Goal: Transaction & Acquisition: Book appointment/travel/reservation

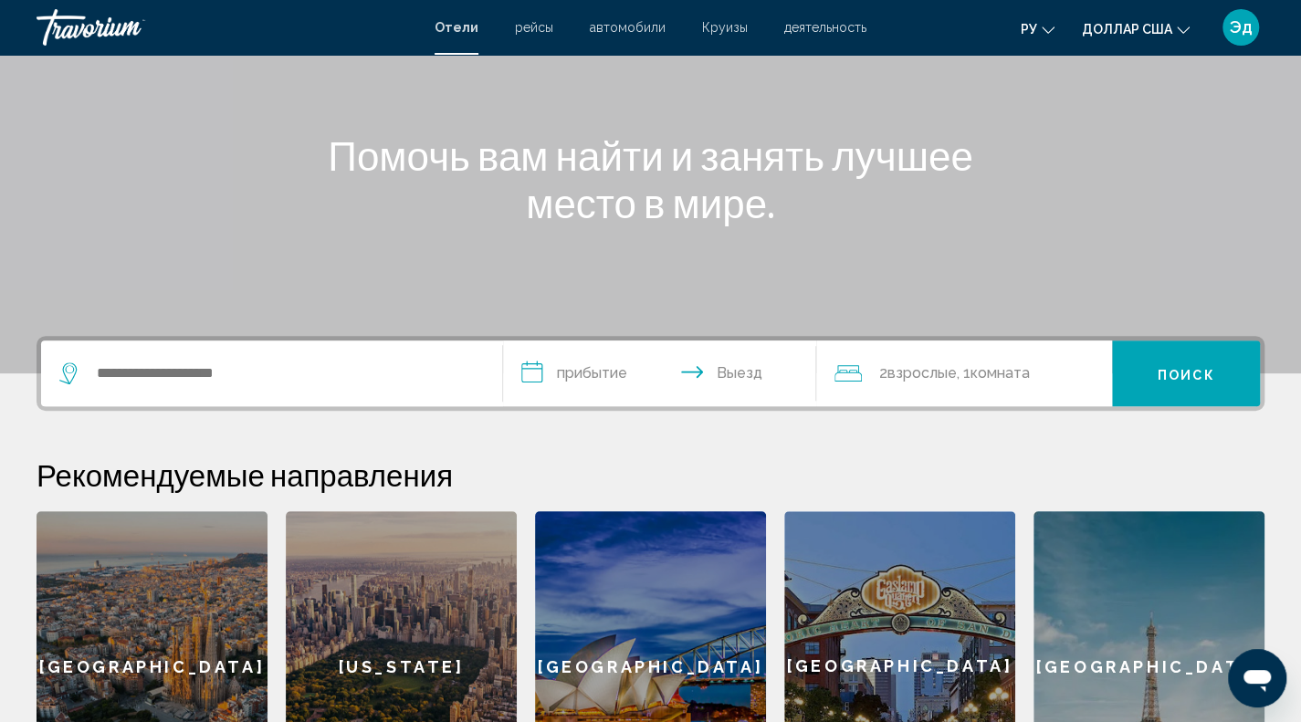
scroll to position [183, 0]
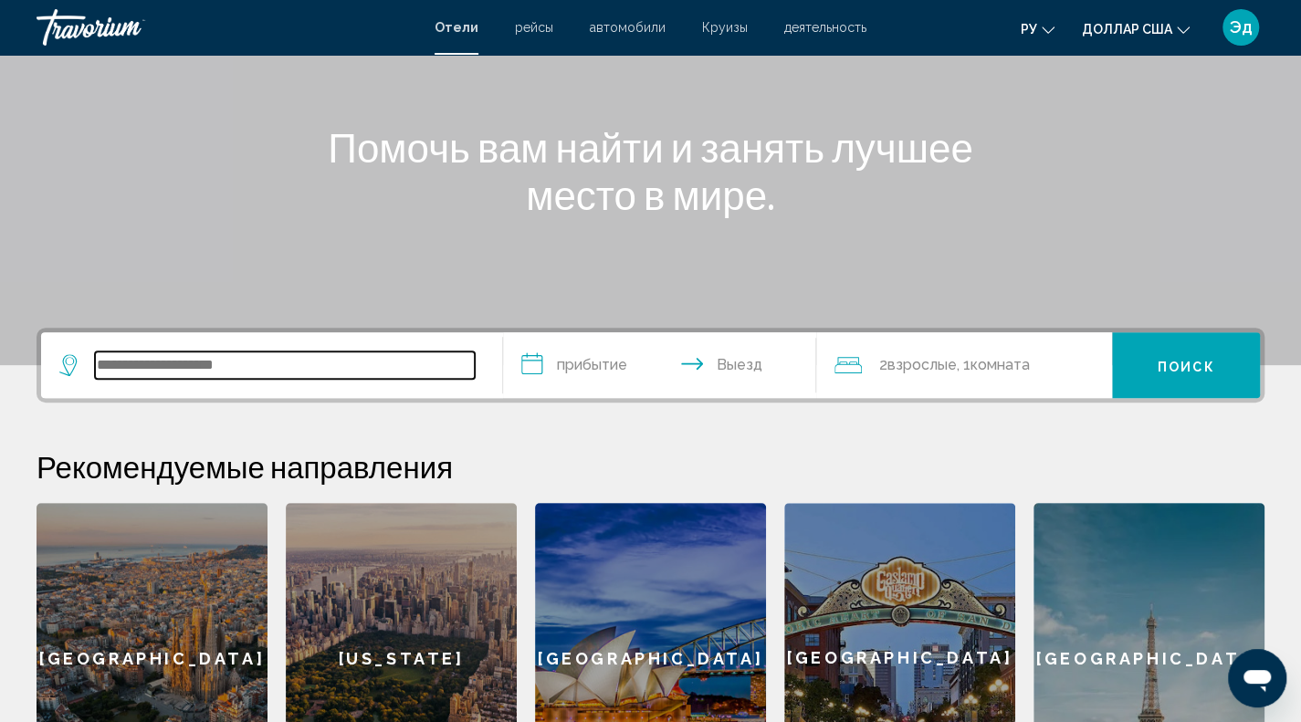
click at [136, 352] on input "Виджет поиска" at bounding box center [285, 365] width 380 height 27
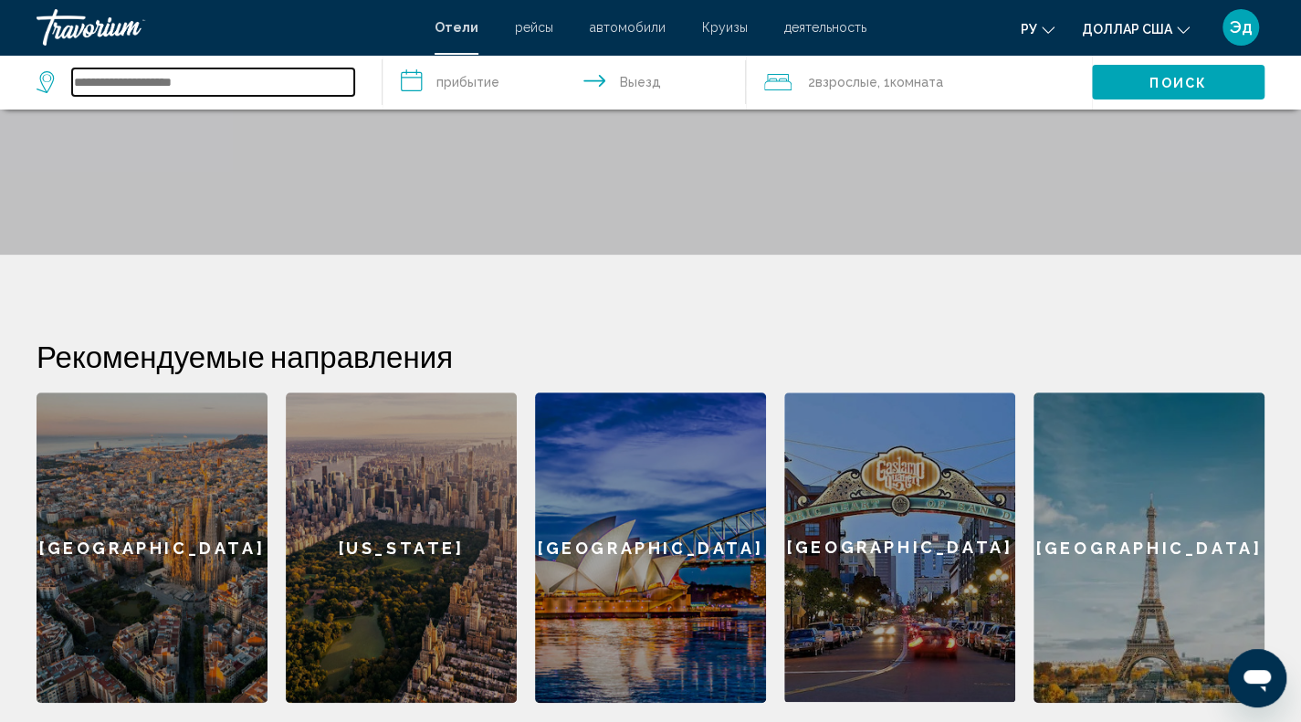
scroll to position [86, 0]
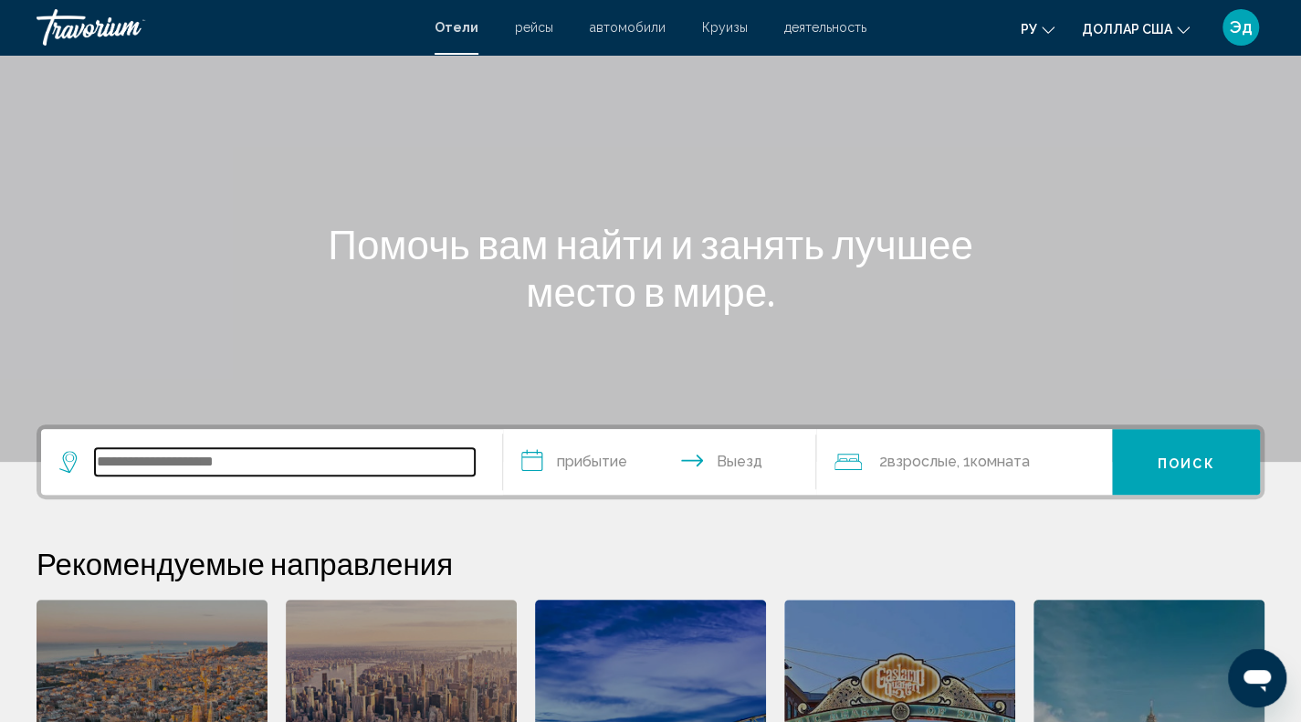
type input "*"
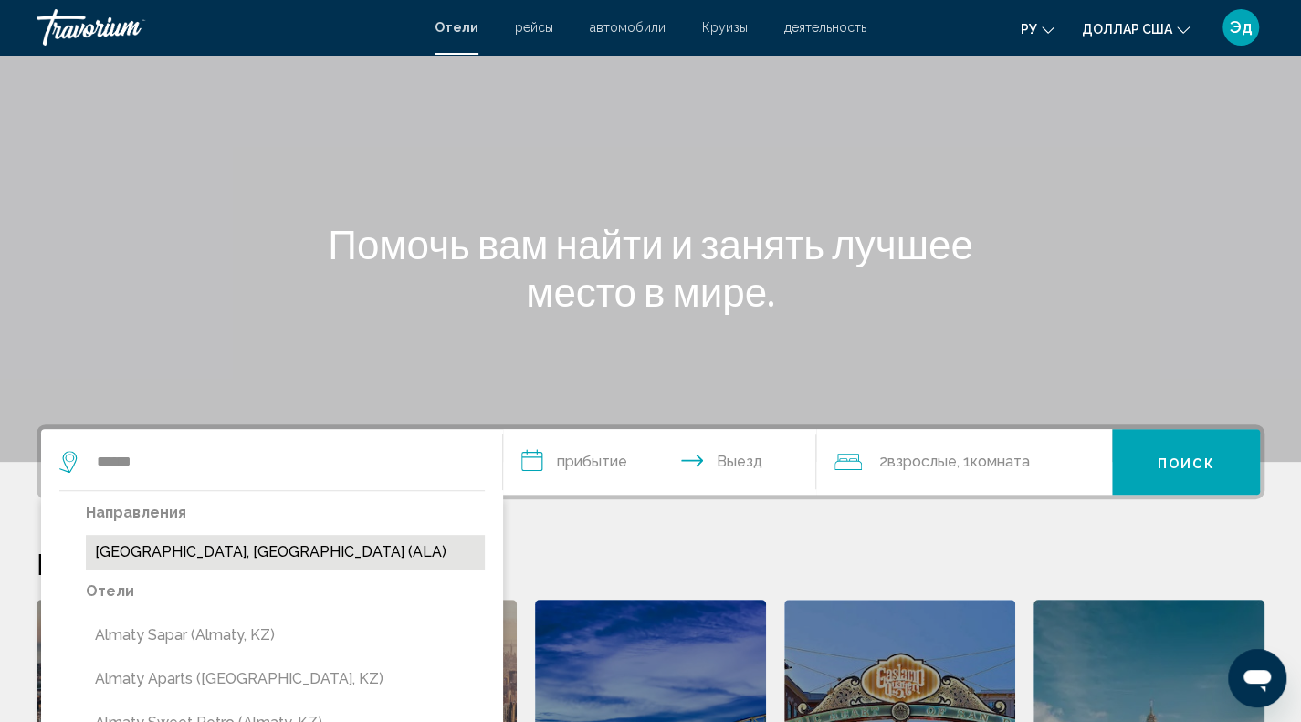
click at [311, 547] on button "[GEOGRAPHIC_DATA], [GEOGRAPHIC_DATA] (ALA)" at bounding box center [285, 552] width 399 height 35
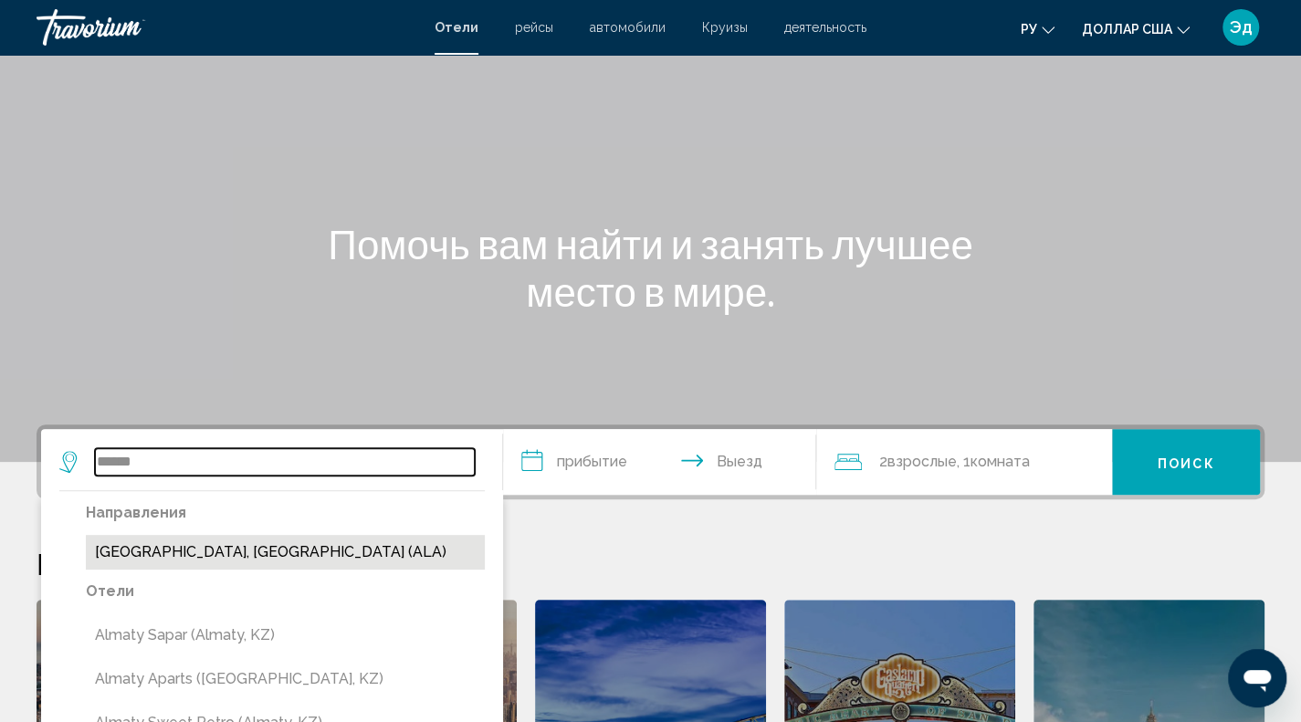
type input "**********"
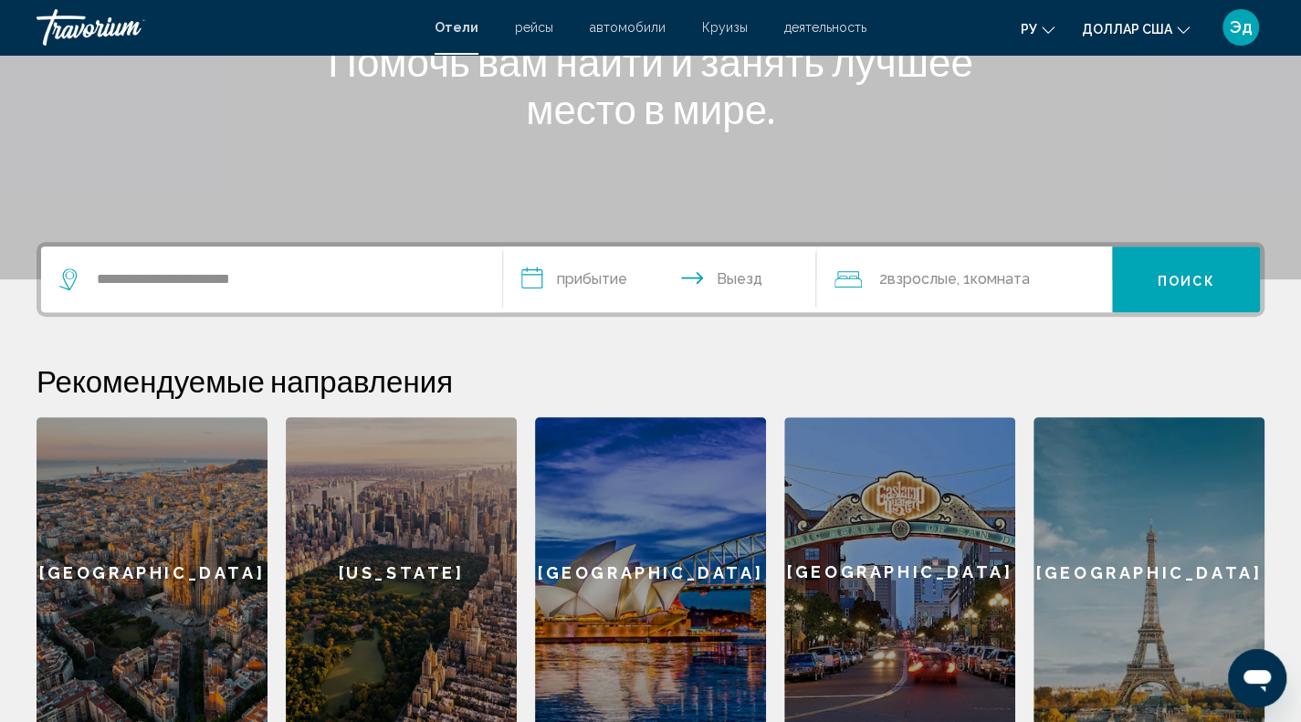
click at [583, 296] on input "**********" at bounding box center [663, 282] width 321 height 71
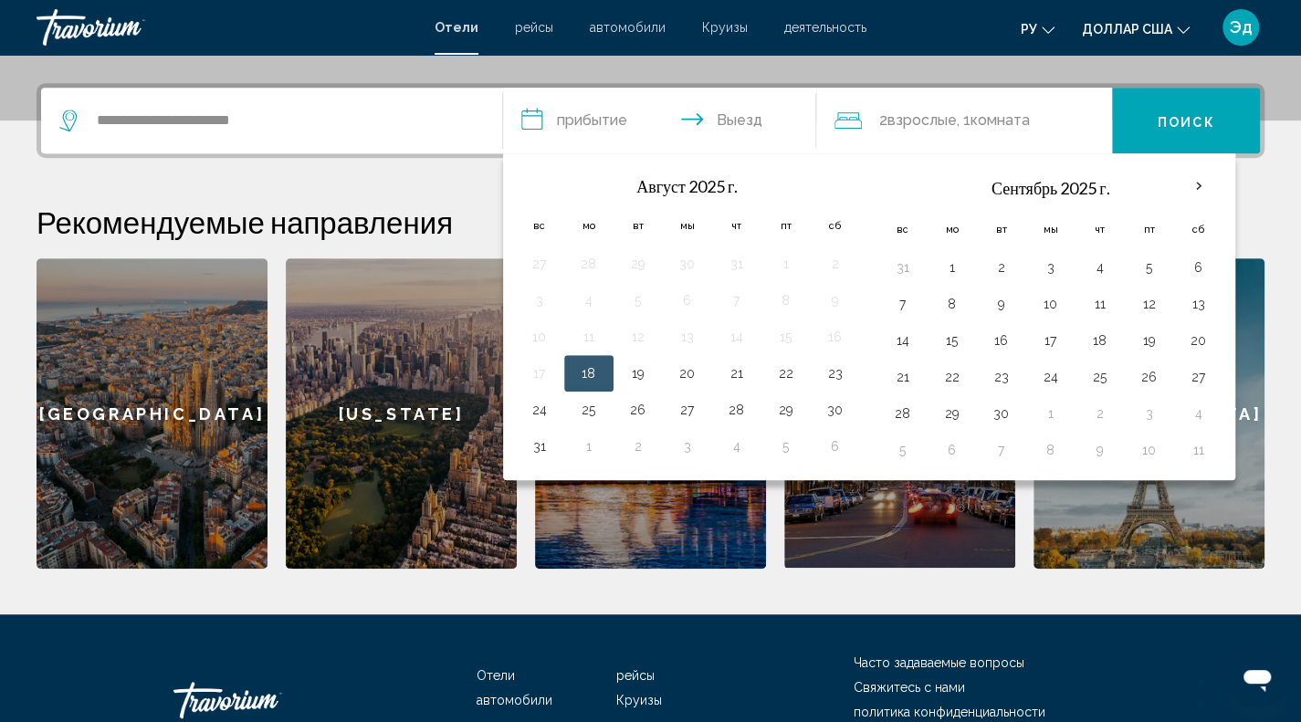
scroll to position [451, 0]
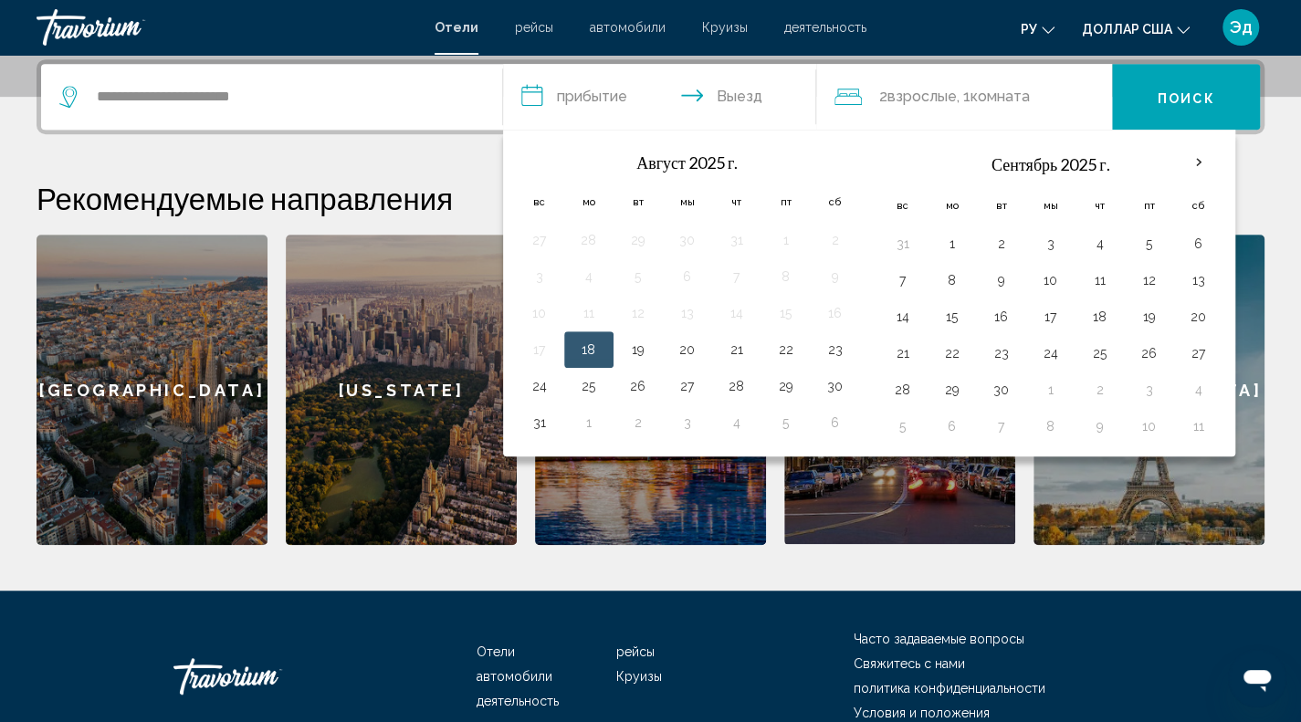
click at [590, 352] on button "18" at bounding box center [588, 350] width 29 height 26
click at [698, 346] on button "20" at bounding box center [687, 350] width 29 height 26
type input "**********"
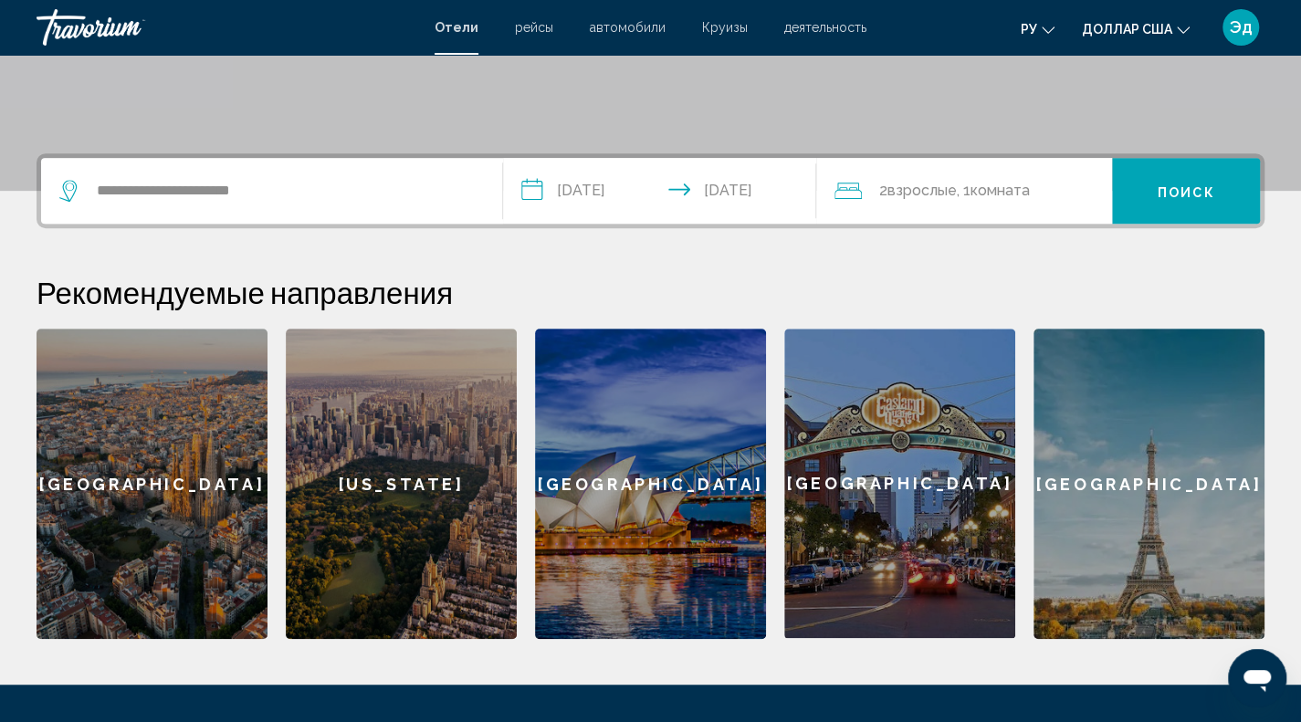
scroll to position [268, 0]
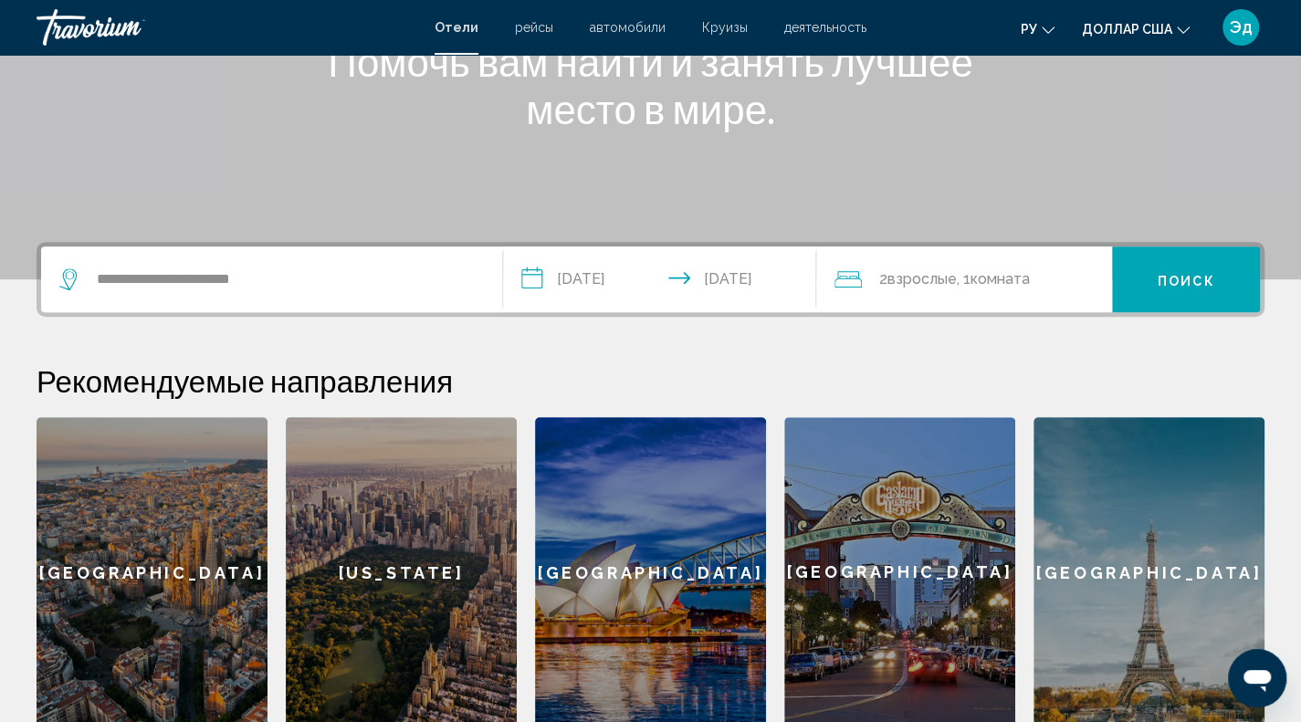
click at [921, 286] on font "Взрослые" at bounding box center [921, 278] width 69 height 17
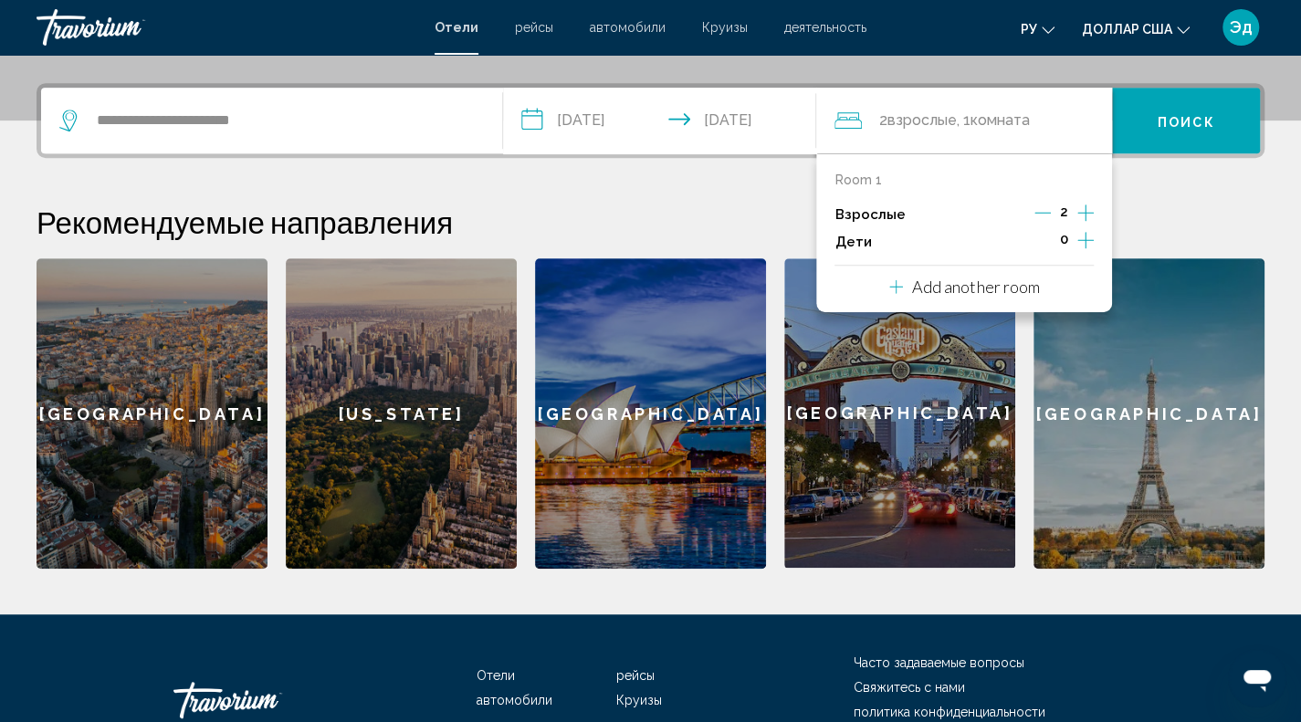
scroll to position [451, 0]
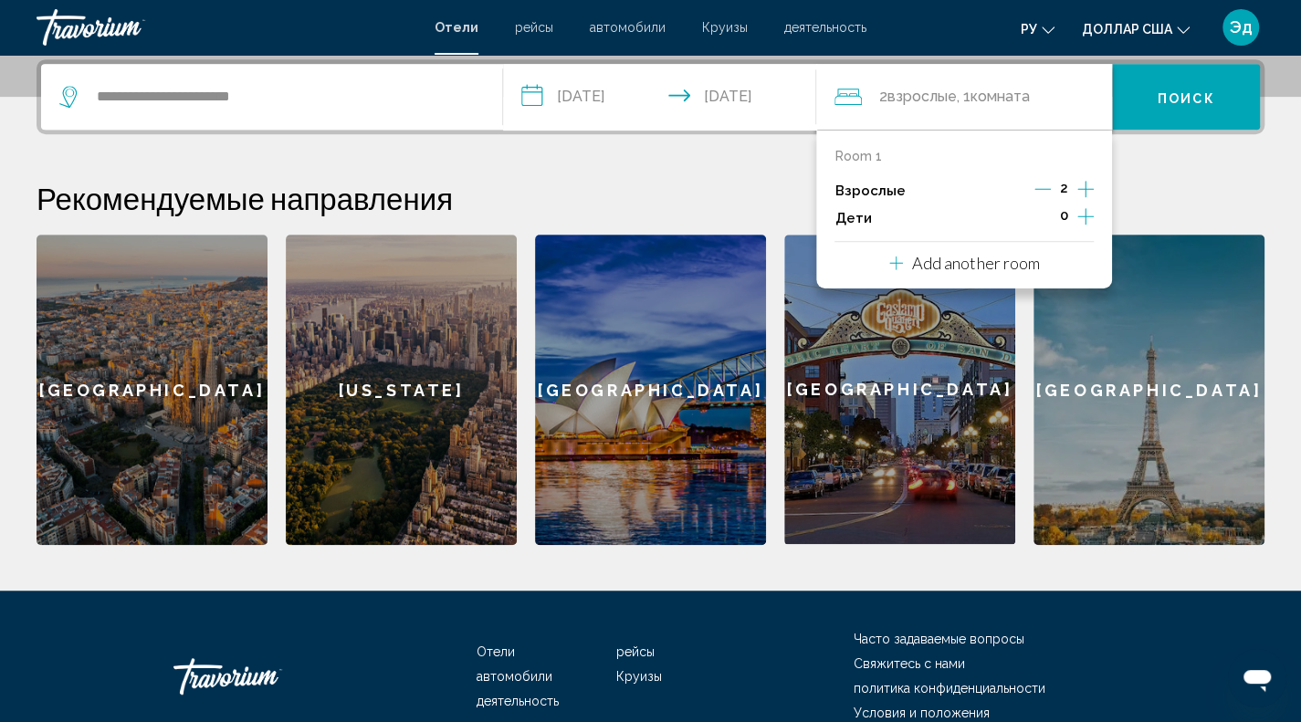
click at [1047, 187] on icon "Decrement adults" at bounding box center [1043, 189] width 16 height 16
click at [1162, 207] on h2 "Рекомендуемые направления" at bounding box center [651, 198] width 1228 height 37
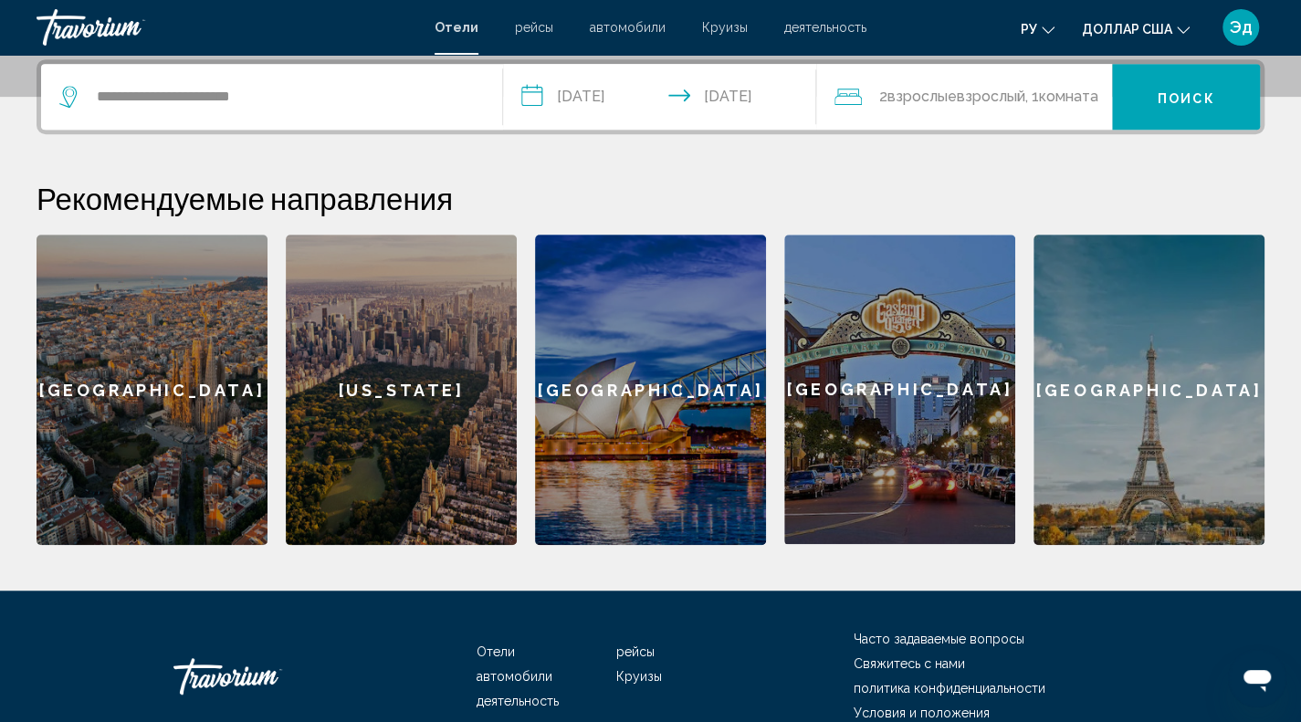
click at [1191, 118] on button "Поиск" at bounding box center [1186, 97] width 148 height 66
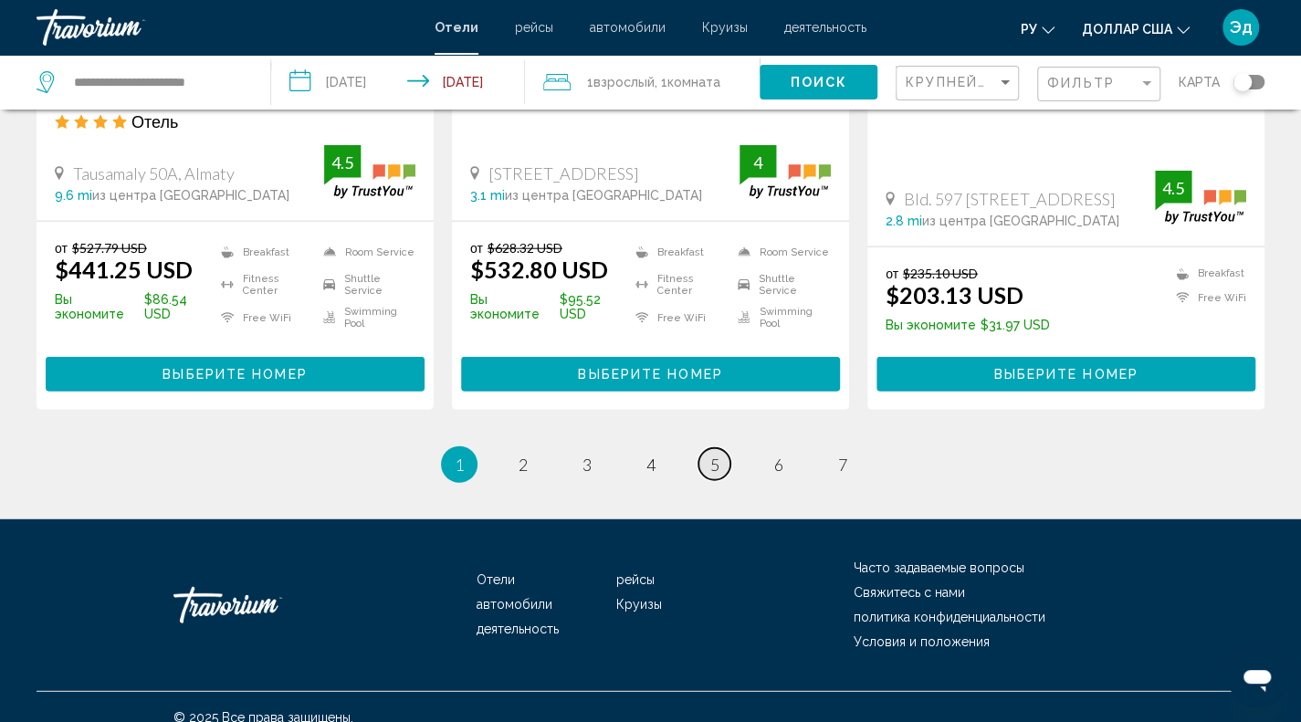
click at [720, 454] on link "page 5" at bounding box center [715, 464] width 32 height 32
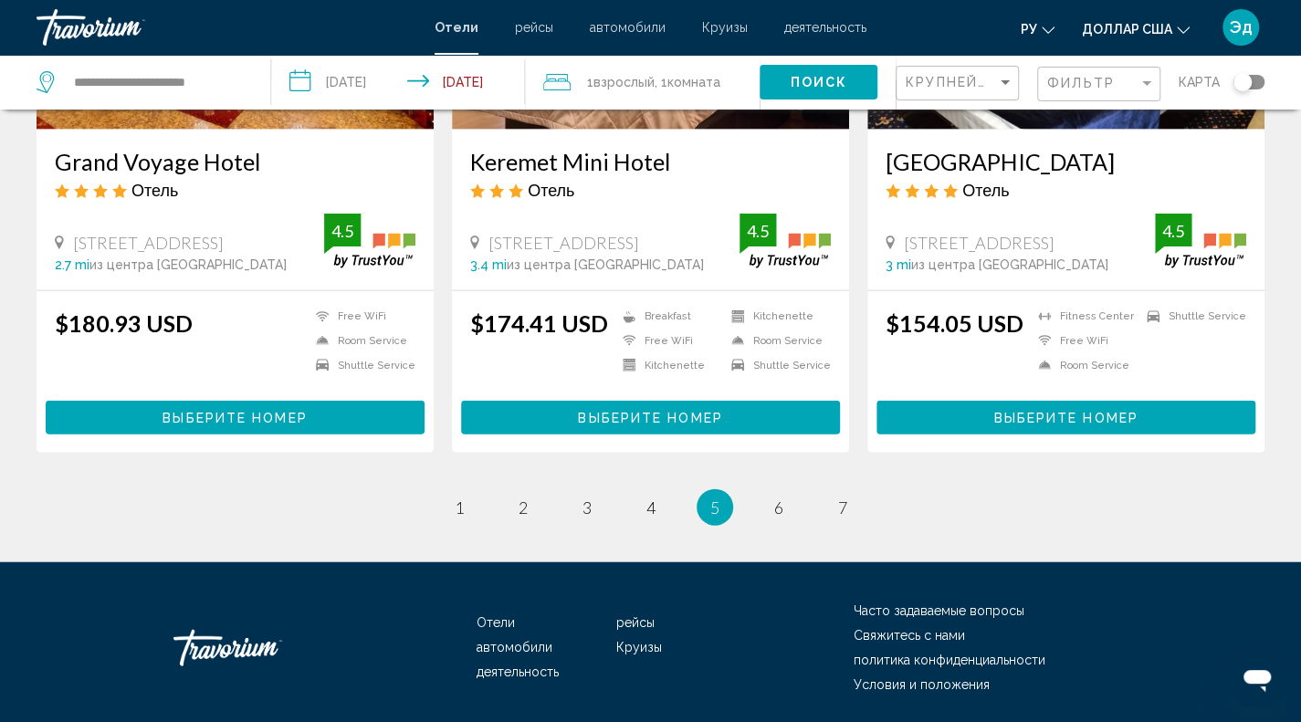
scroll to position [2333, 0]
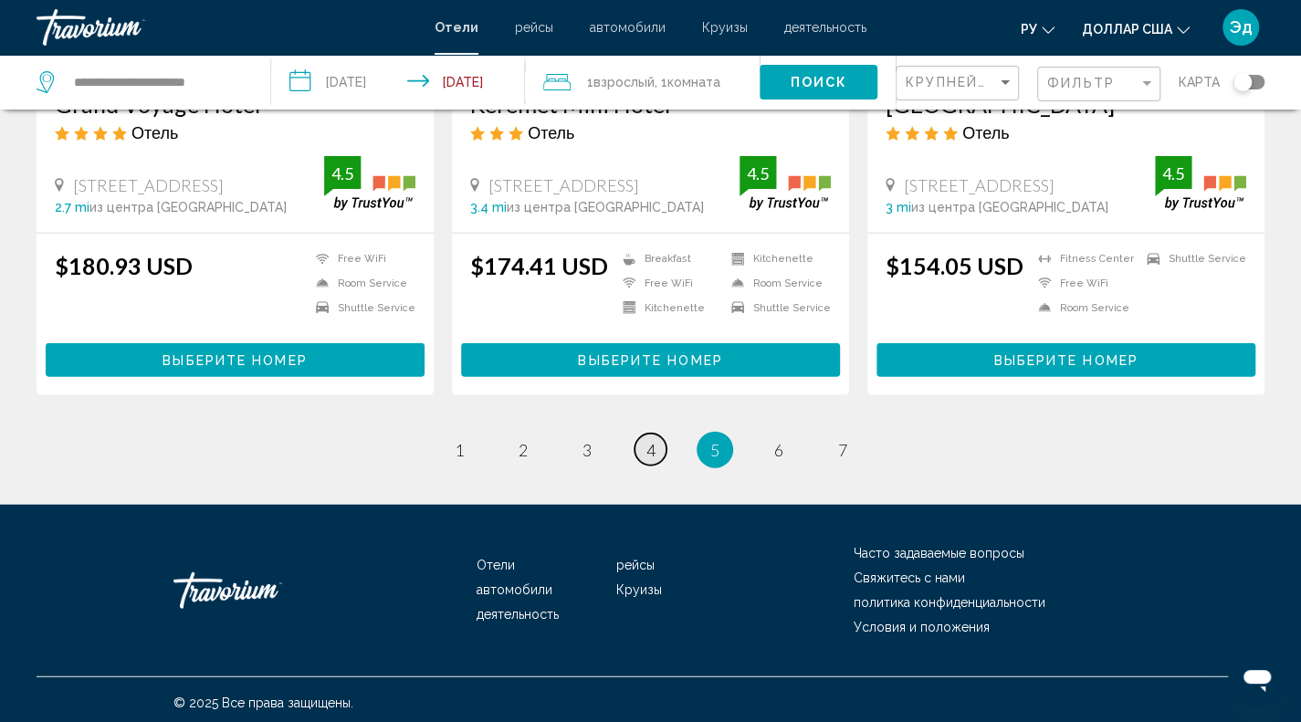
click at [651, 445] on span "4" at bounding box center [651, 450] width 9 height 20
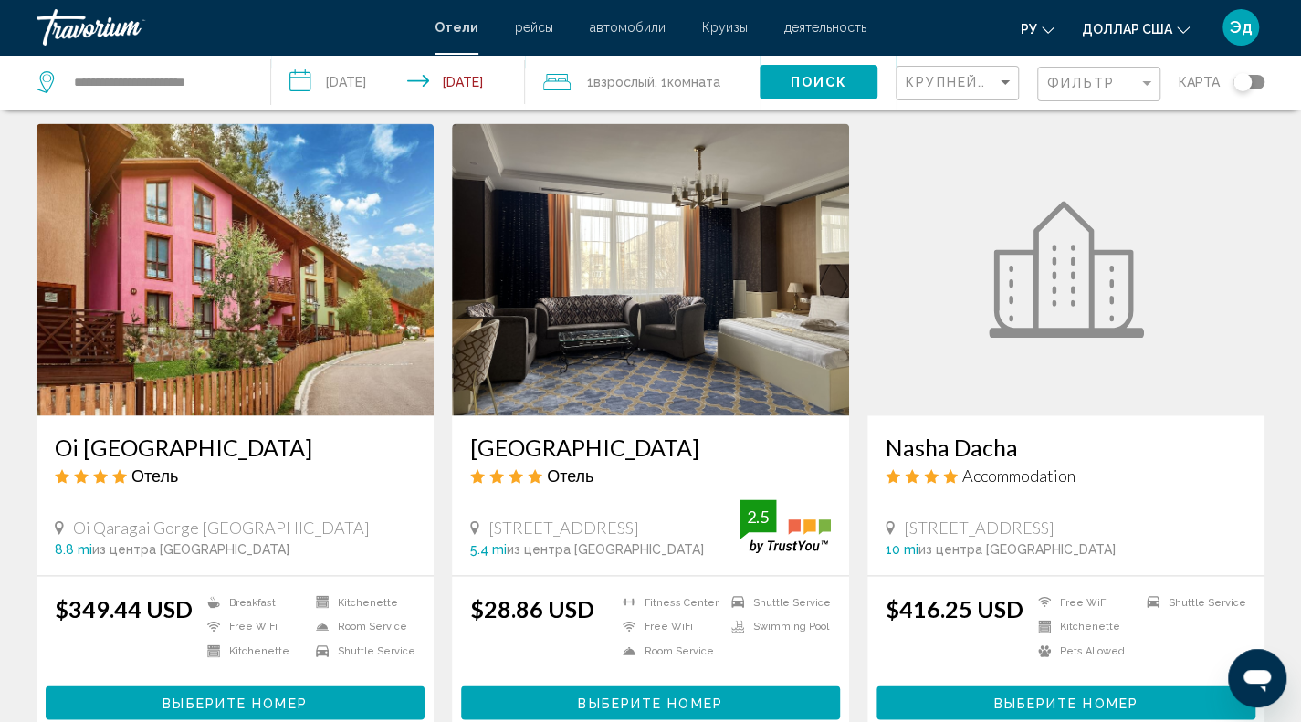
scroll to position [1370, 0]
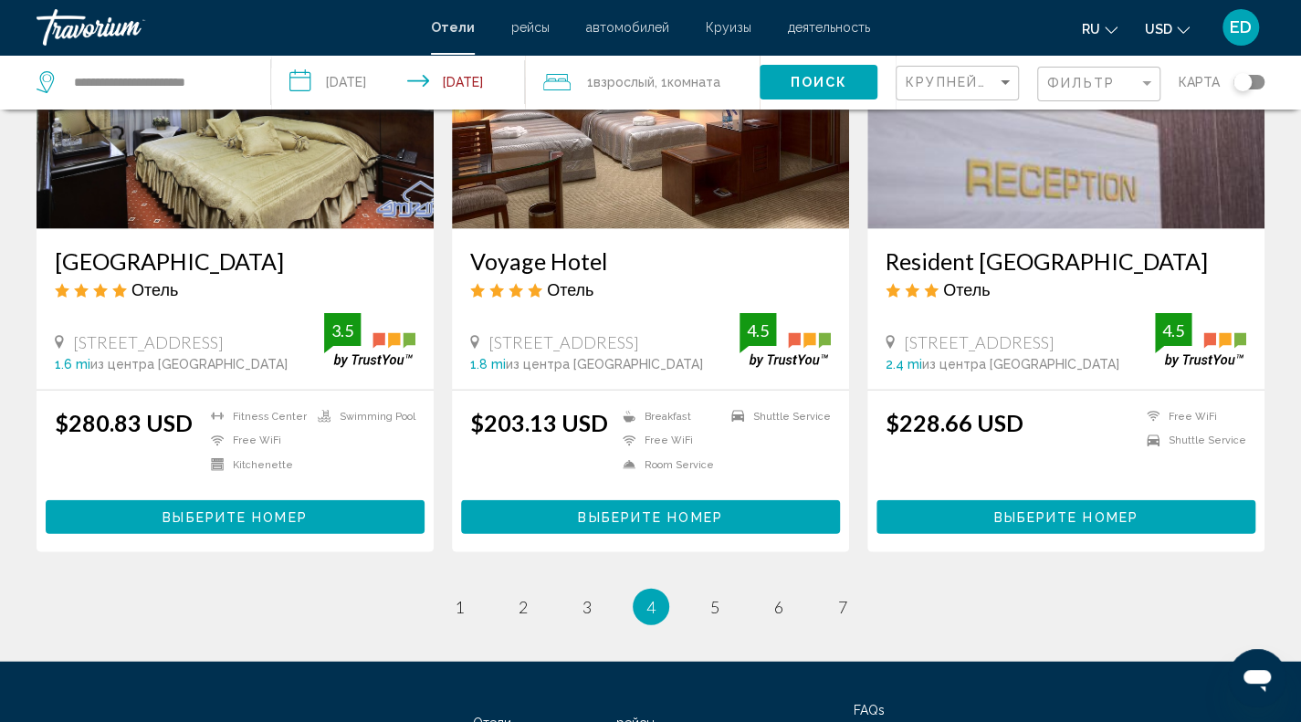
scroll to position [2283, 0]
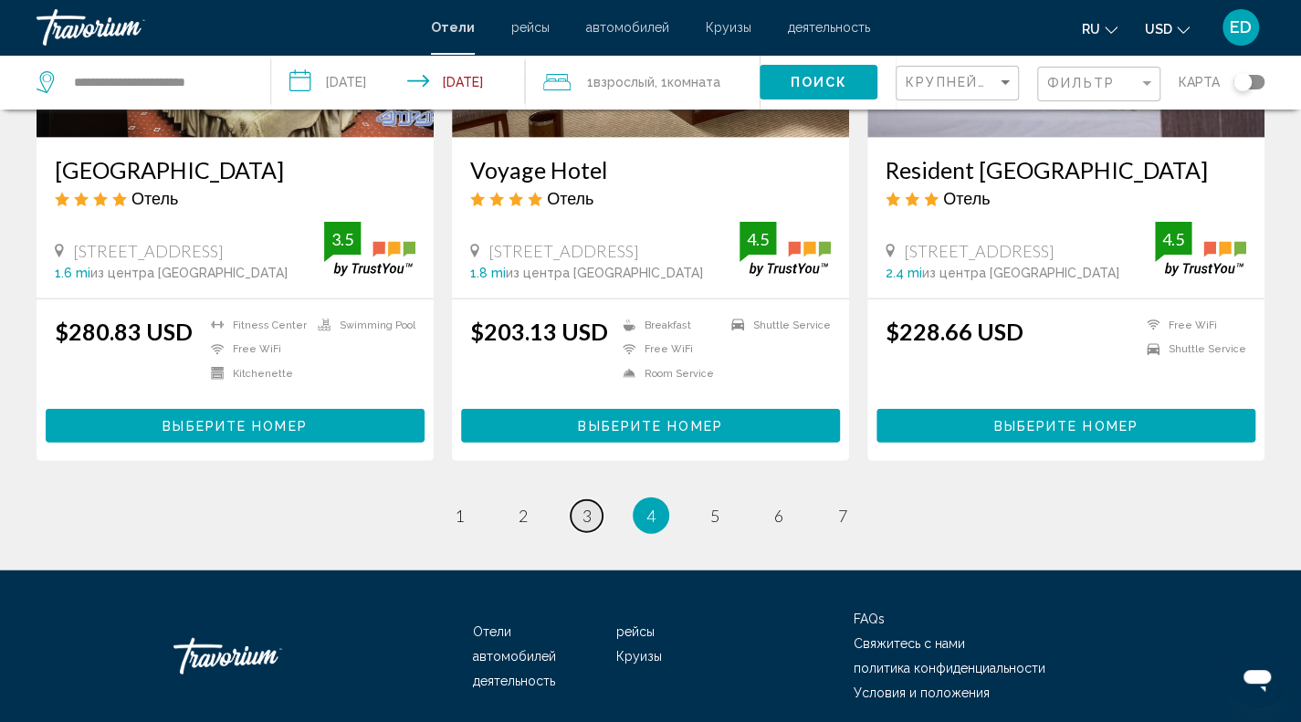
click at [586, 527] on link "page 3" at bounding box center [587, 516] width 32 height 32
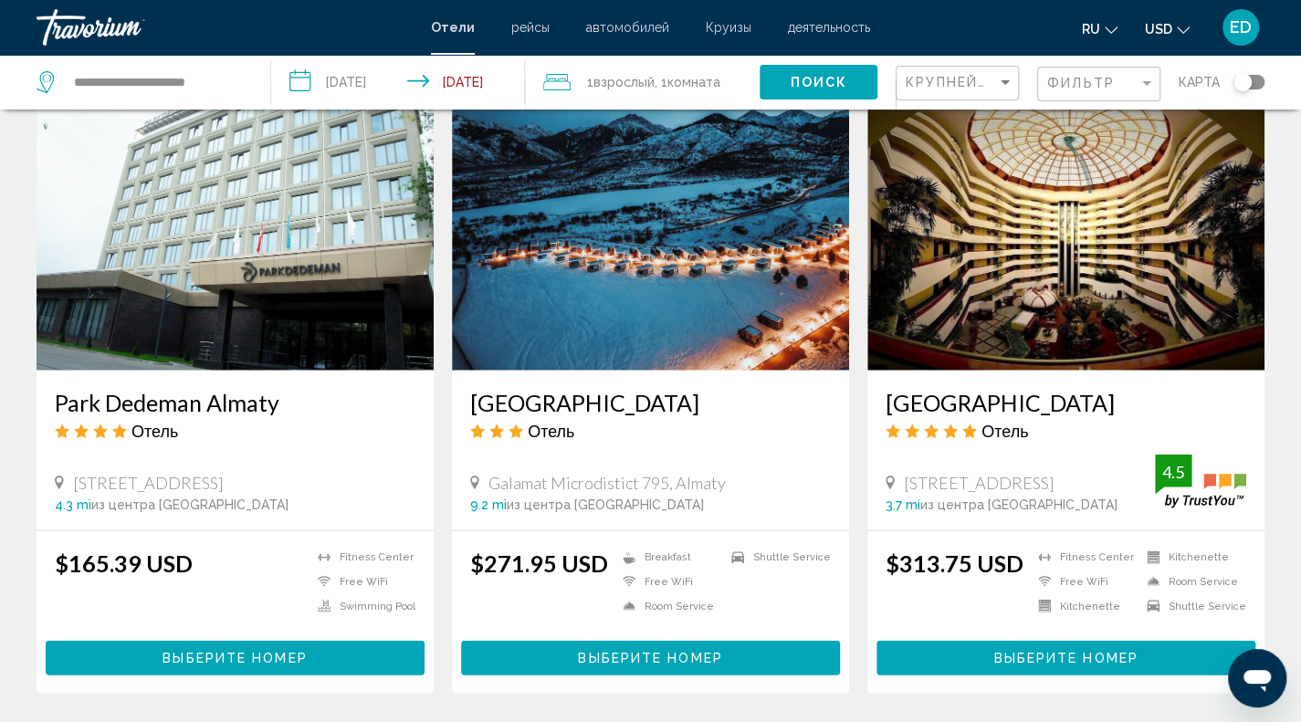
scroll to position [2374, 0]
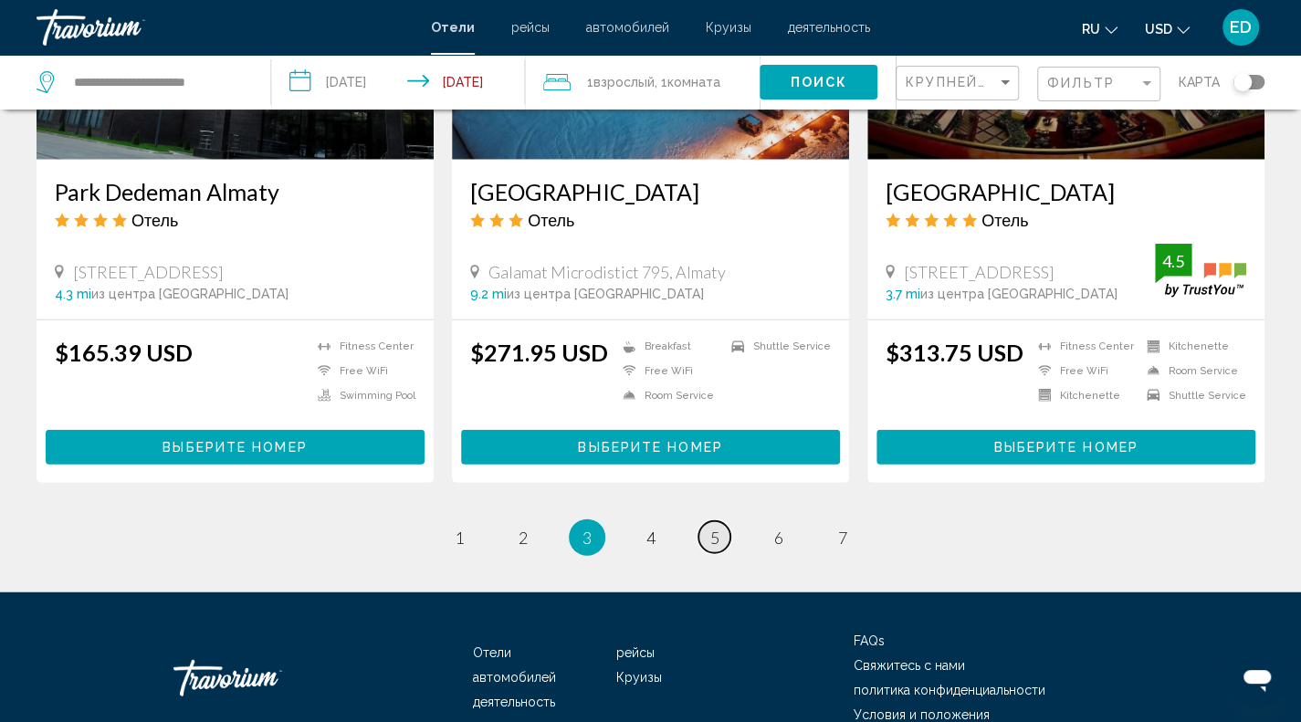
click at [703, 521] on link "page 5" at bounding box center [715, 537] width 32 height 32
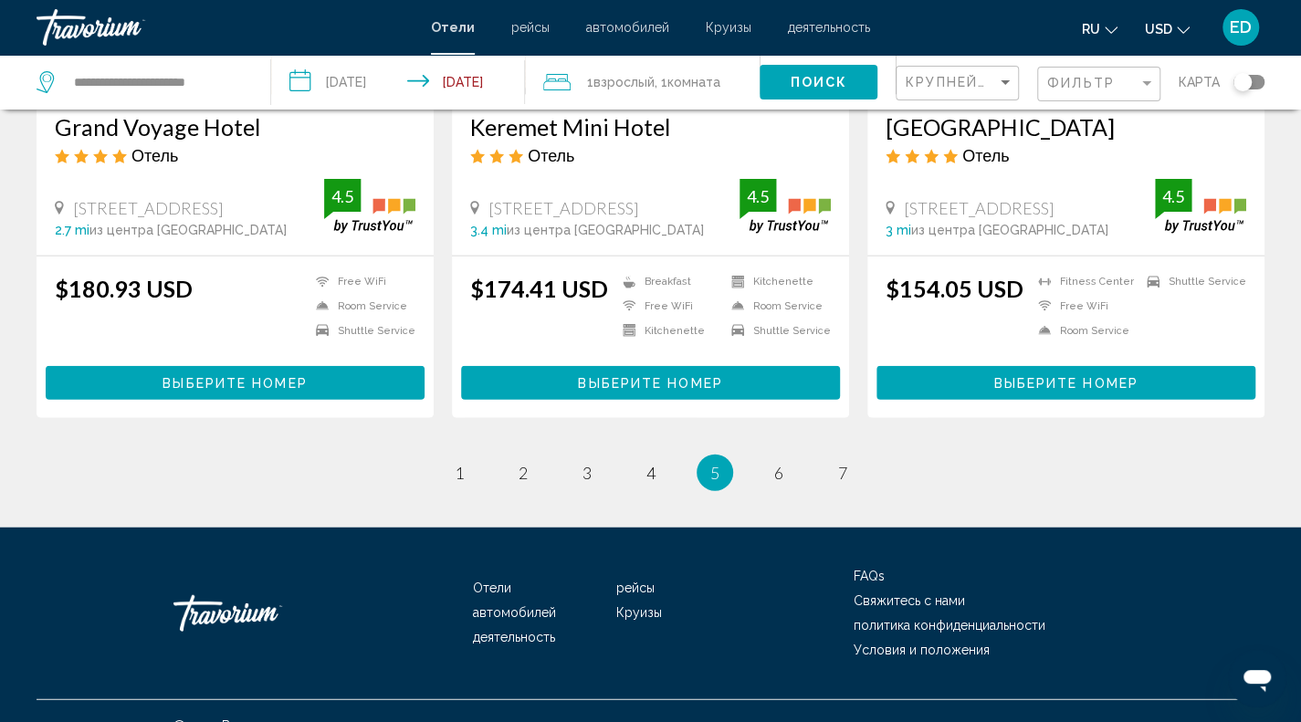
scroll to position [2333, 0]
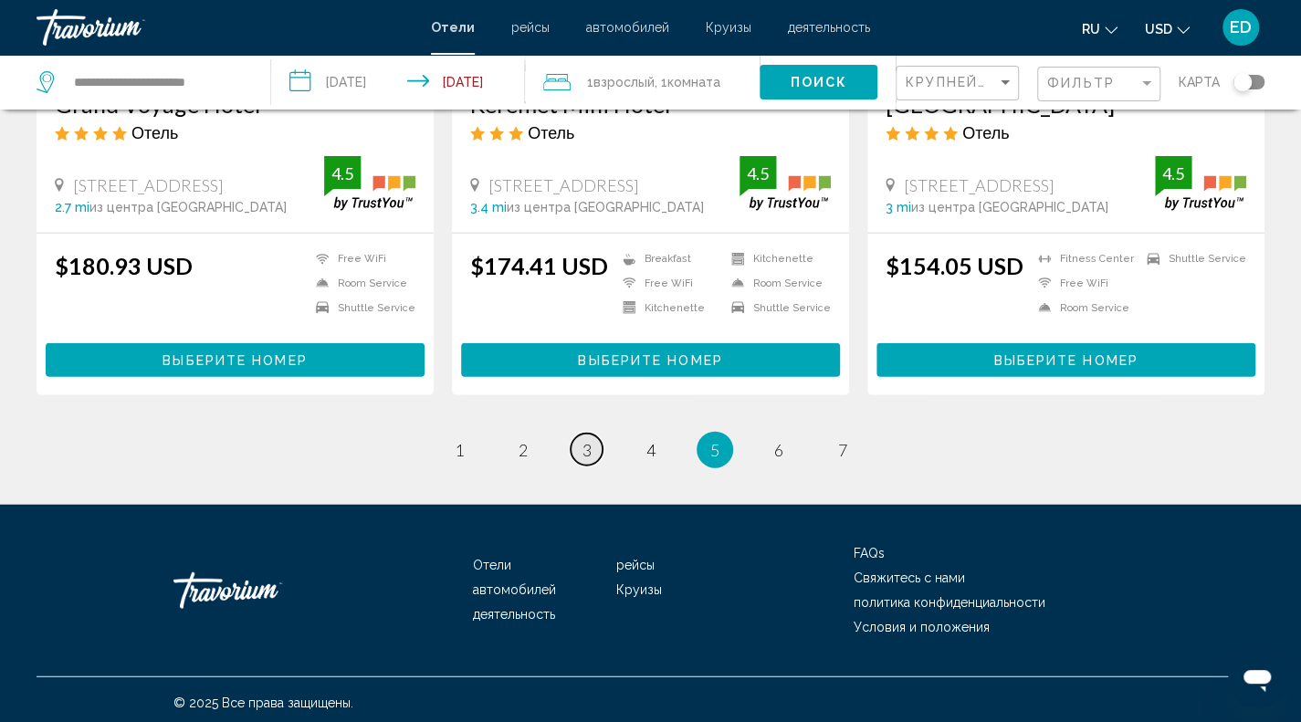
click at [577, 439] on link "page 3" at bounding box center [587, 450] width 32 height 32
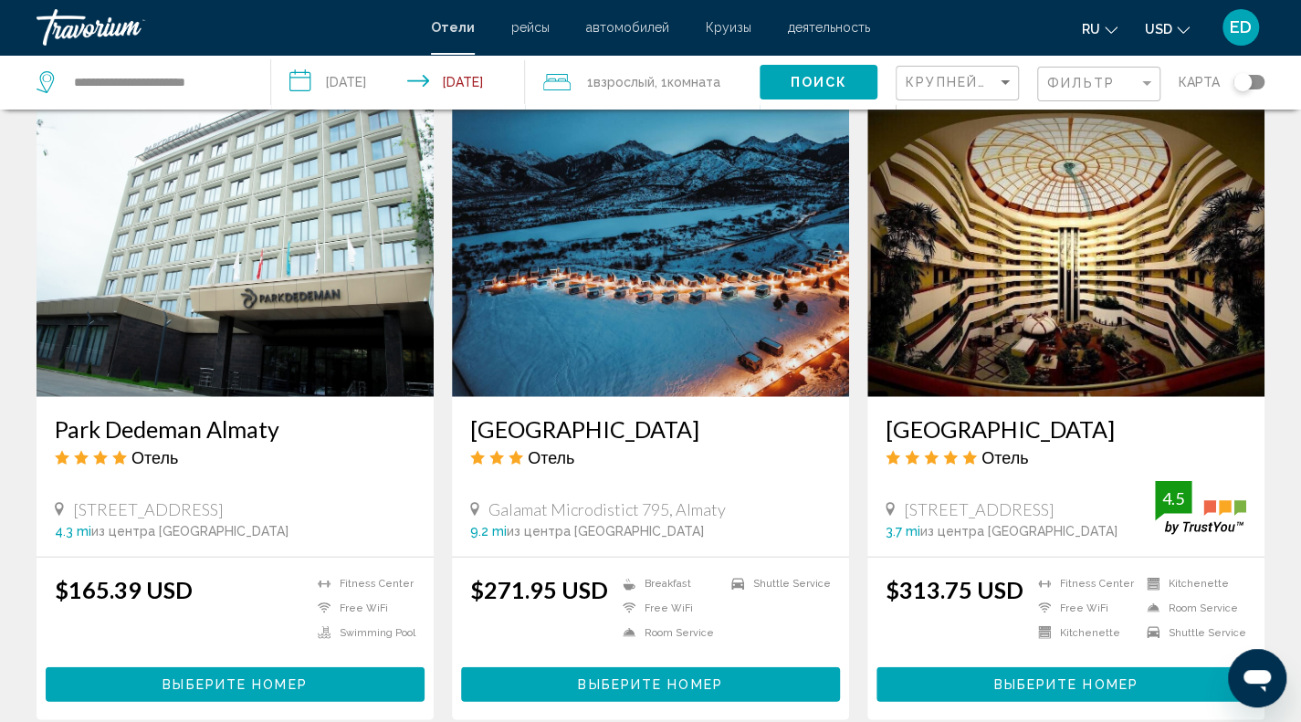
scroll to position [2283, 0]
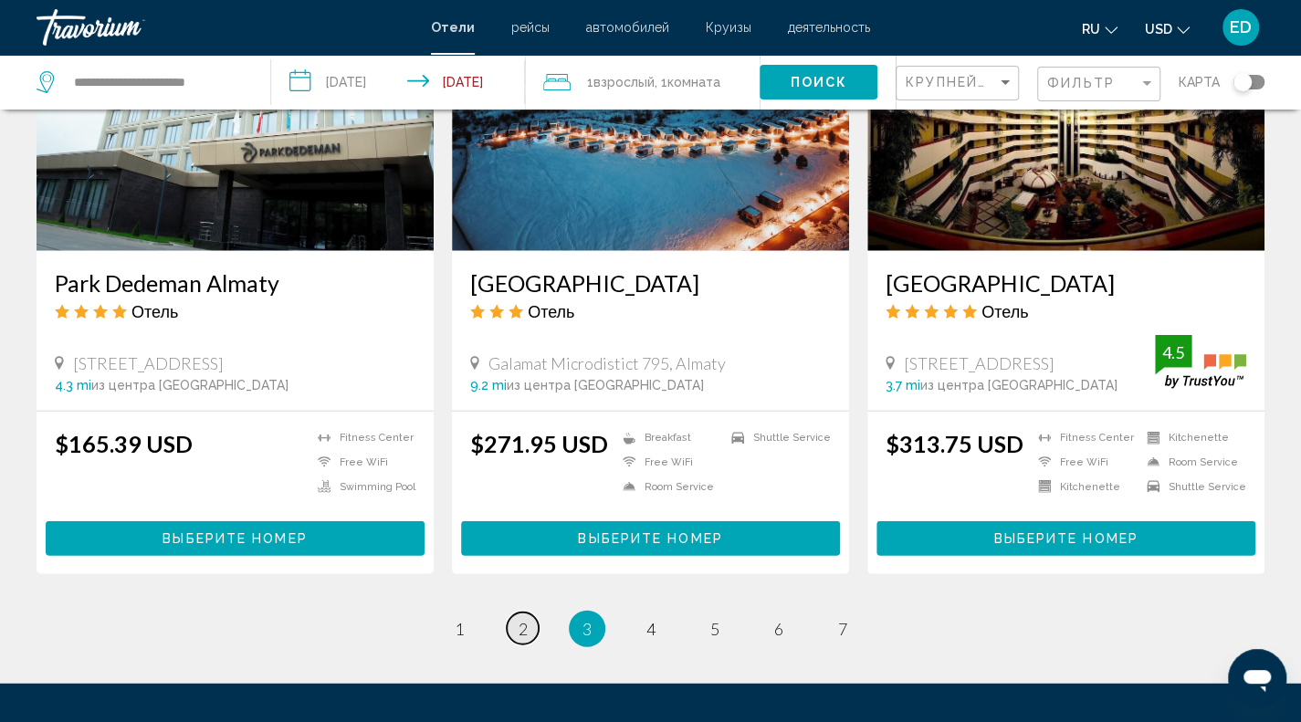
click at [517, 613] on link "page 2" at bounding box center [523, 629] width 32 height 32
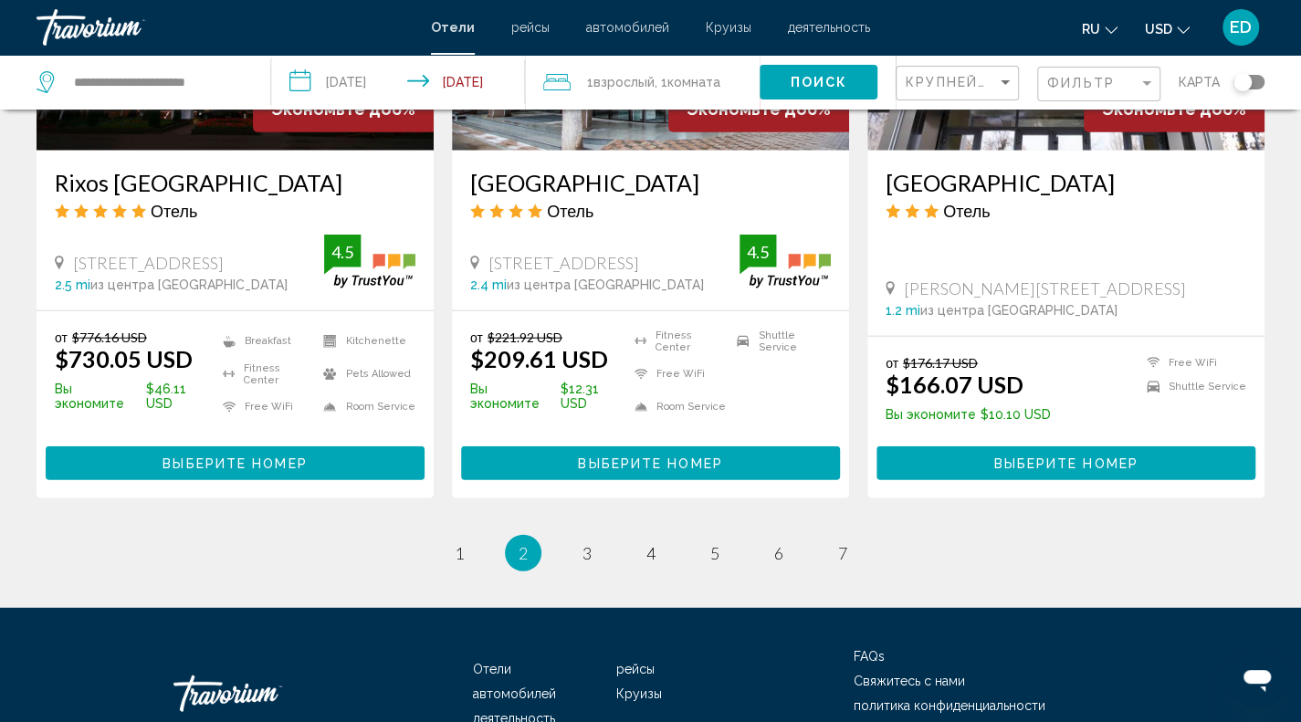
scroll to position [2457, 0]
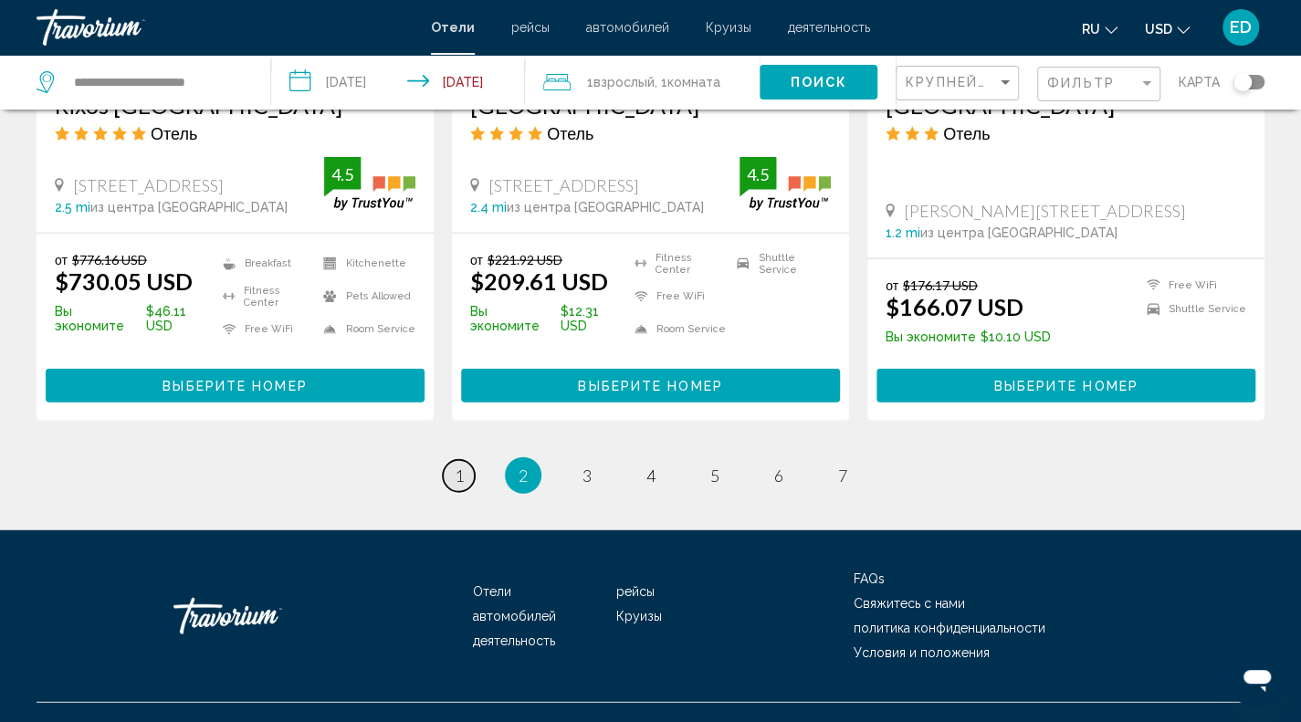
click at [460, 466] on span "1" at bounding box center [459, 476] width 9 height 20
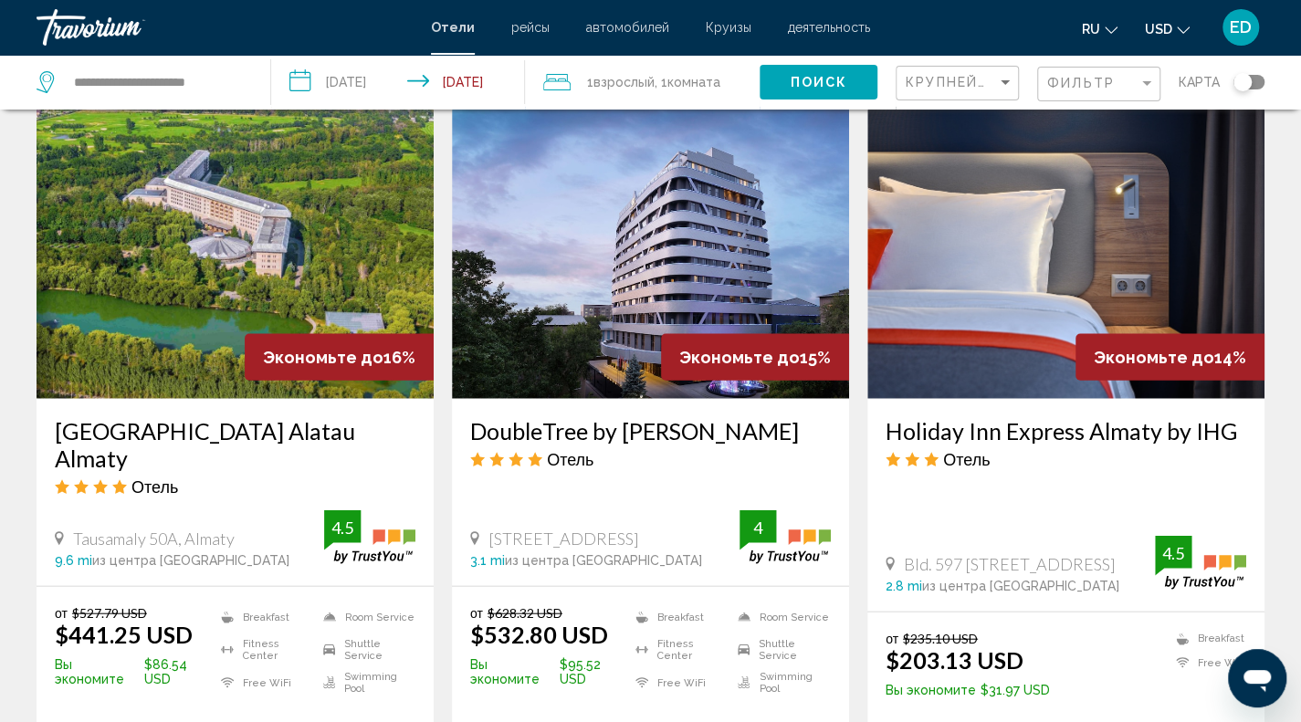
scroll to position [2482, 0]
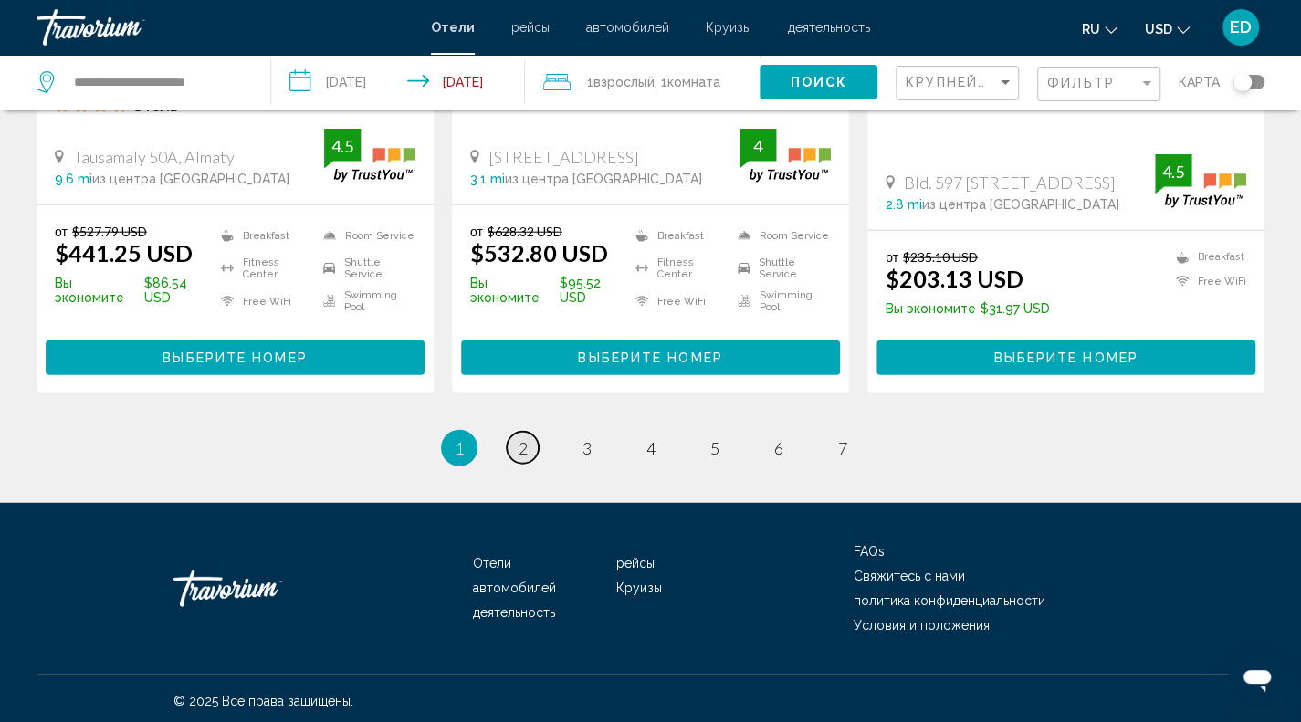
click at [520, 445] on span "2" at bounding box center [523, 448] width 9 height 20
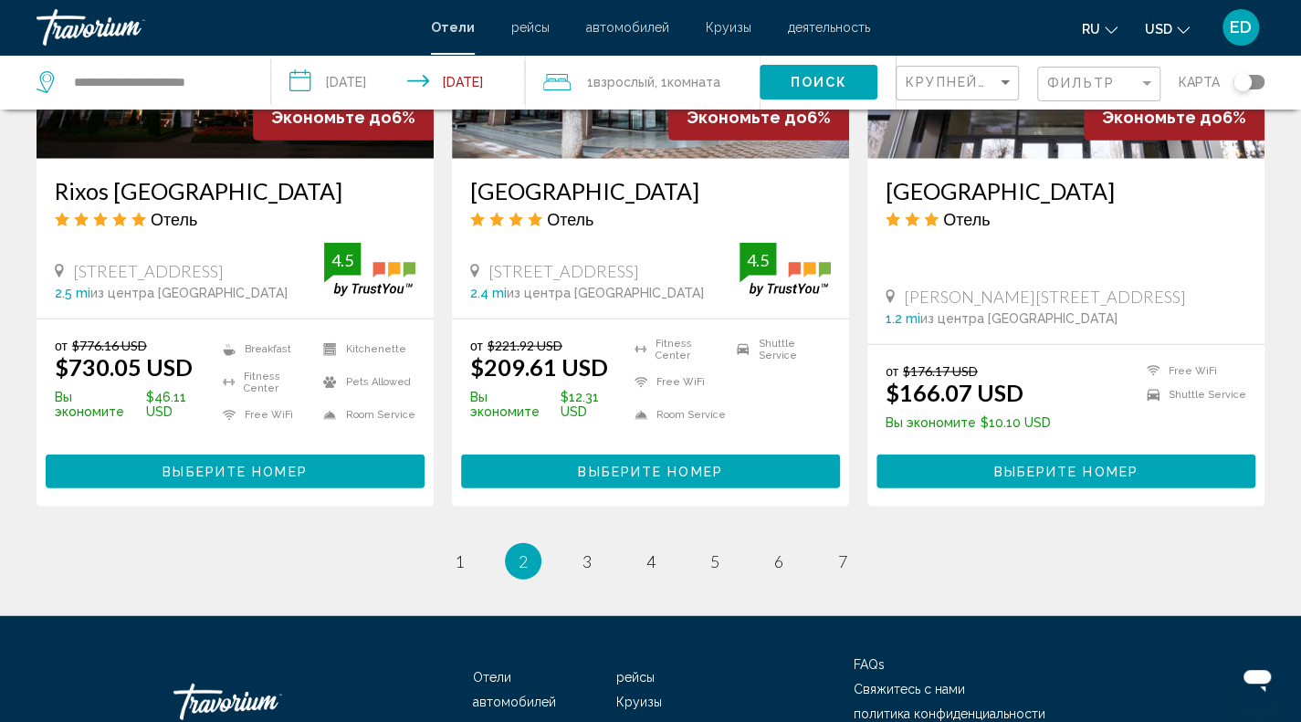
scroll to position [2457, 0]
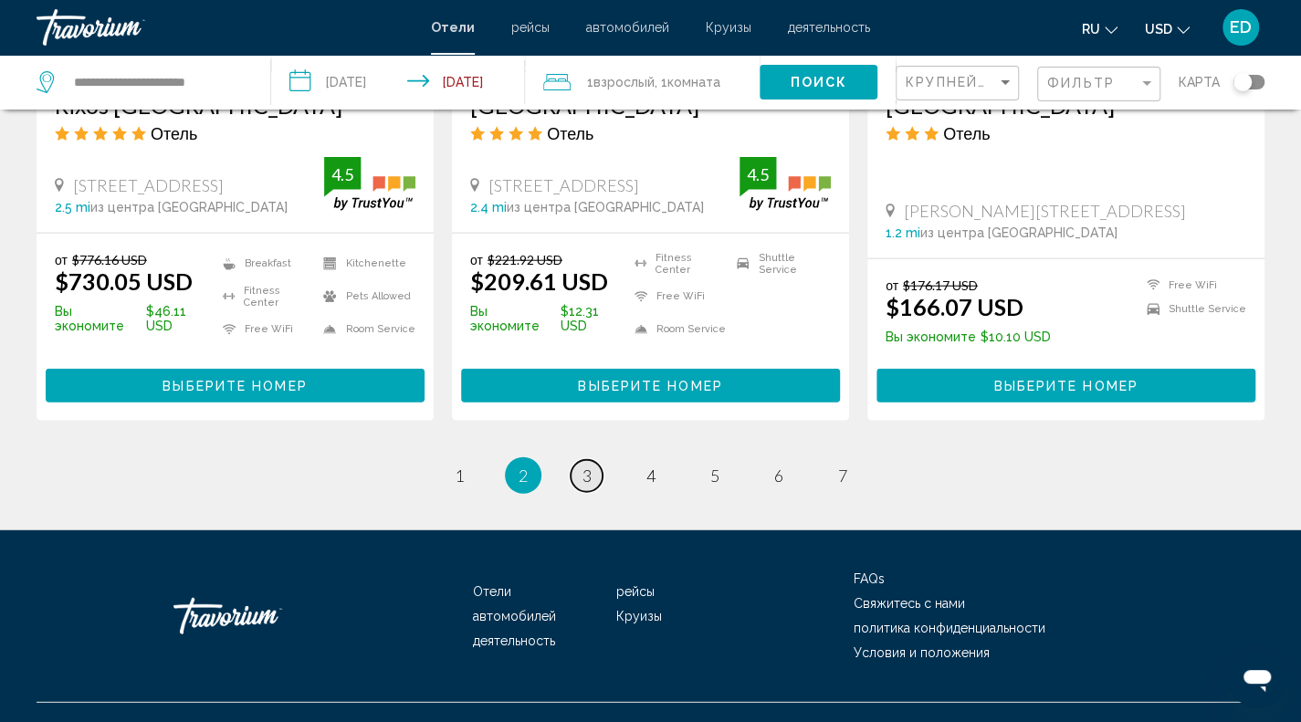
click at [577, 460] on link "page 3" at bounding box center [587, 476] width 32 height 32
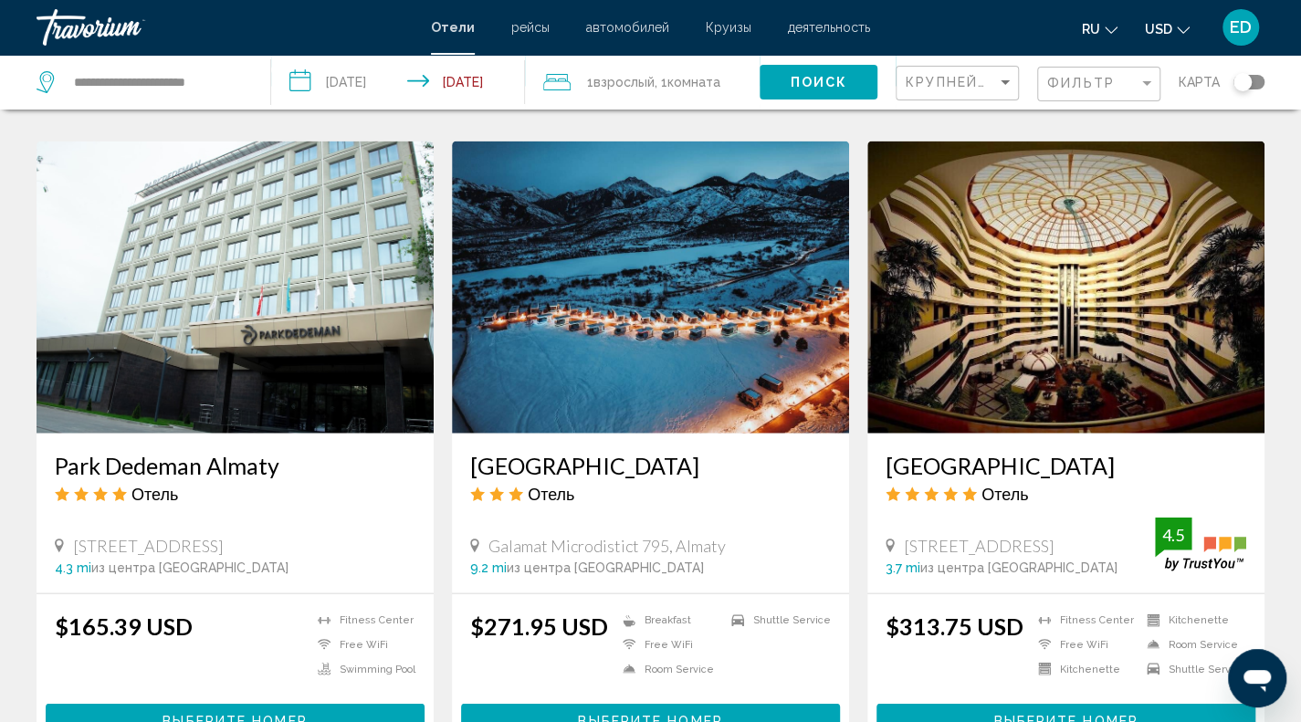
scroll to position [2431, 0]
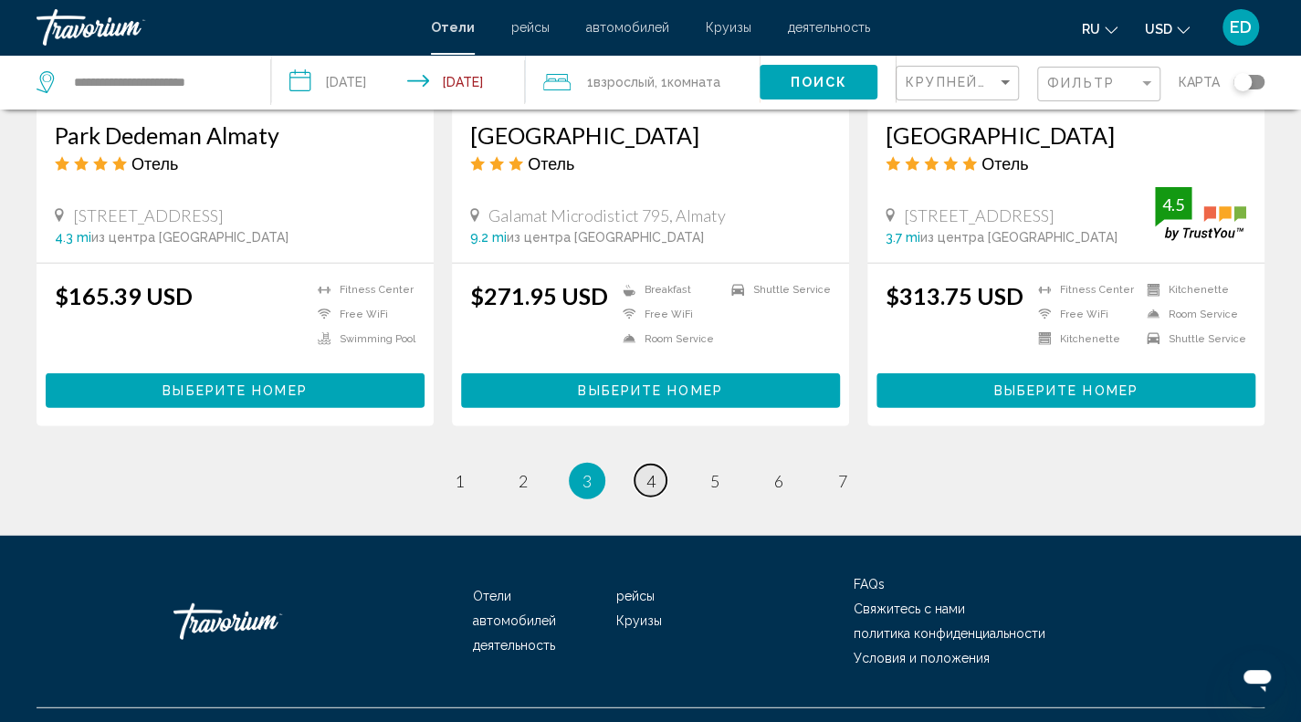
click at [652, 471] on span "4" at bounding box center [651, 481] width 9 height 20
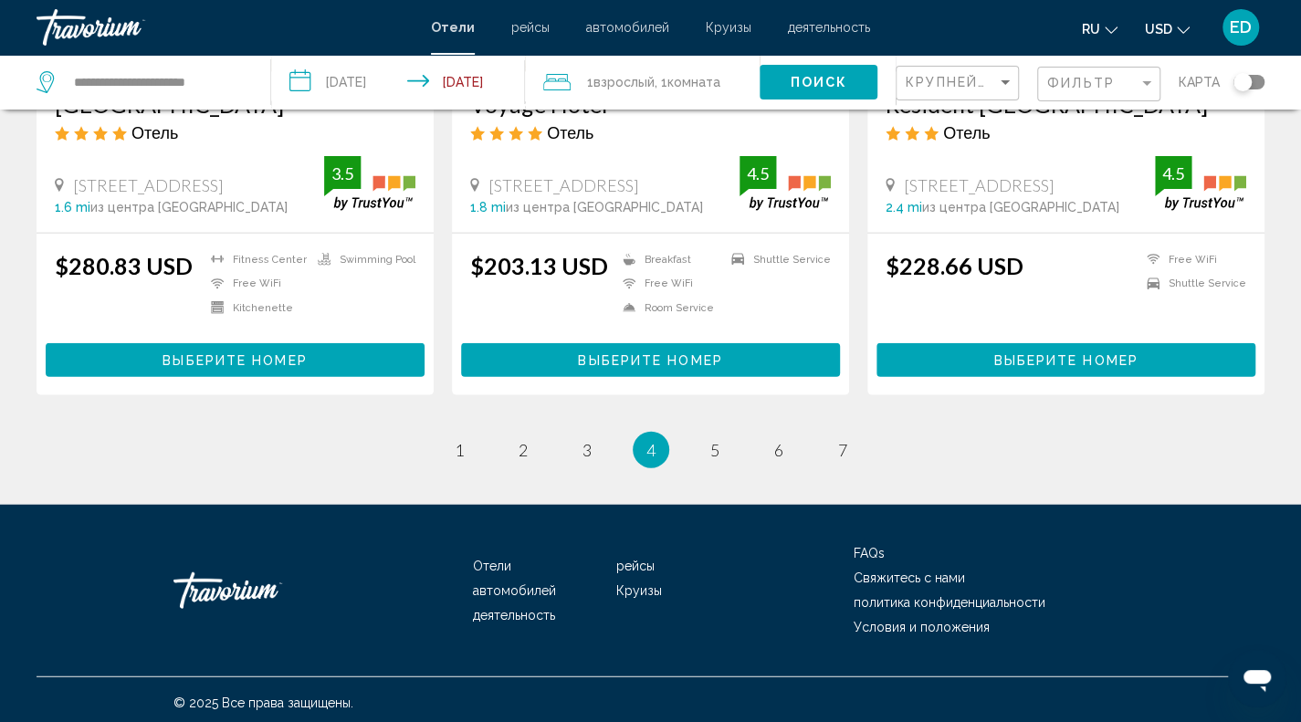
scroll to position [2352, 0]
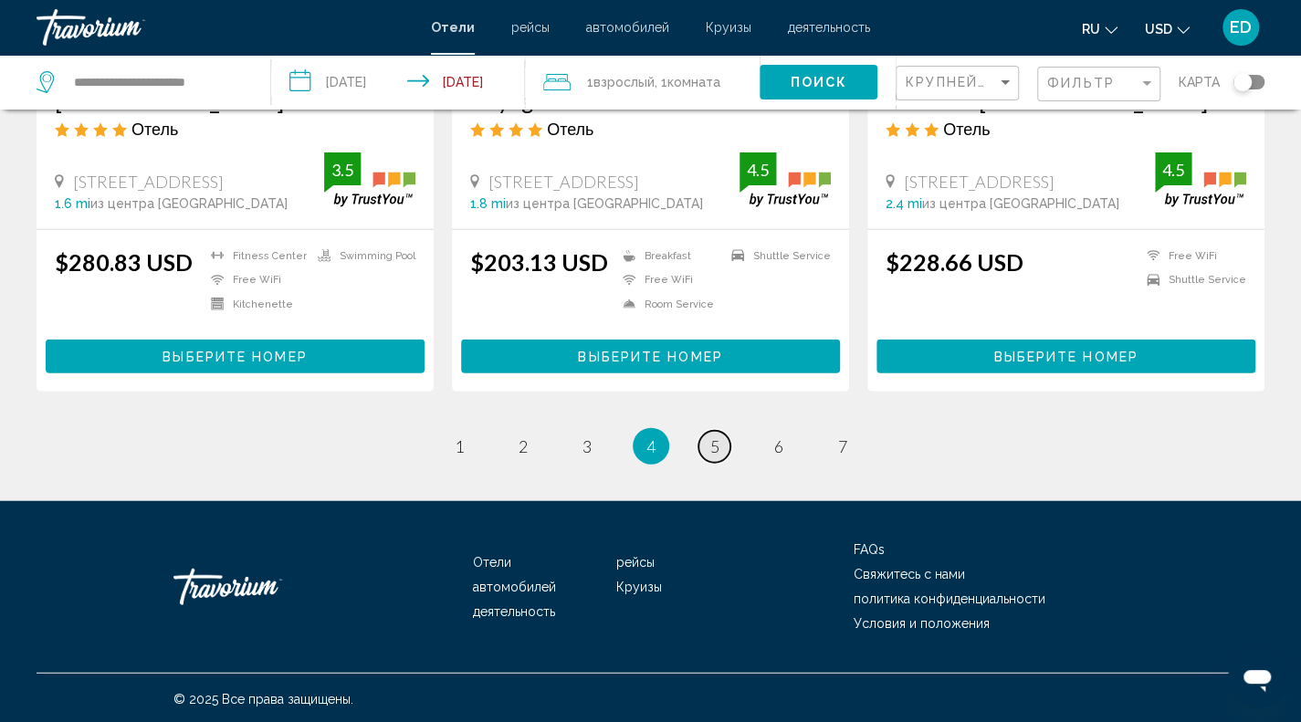
click at [716, 438] on span "5" at bounding box center [714, 446] width 9 height 20
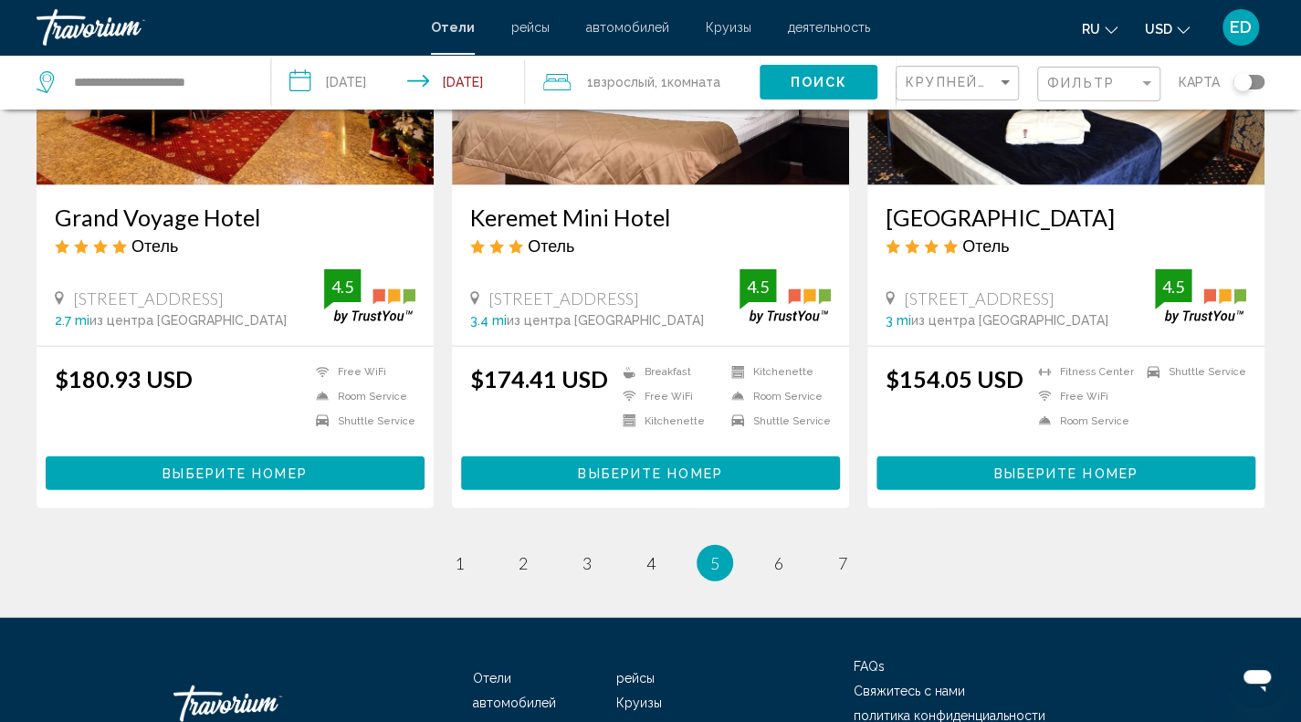
scroll to position [2333, 0]
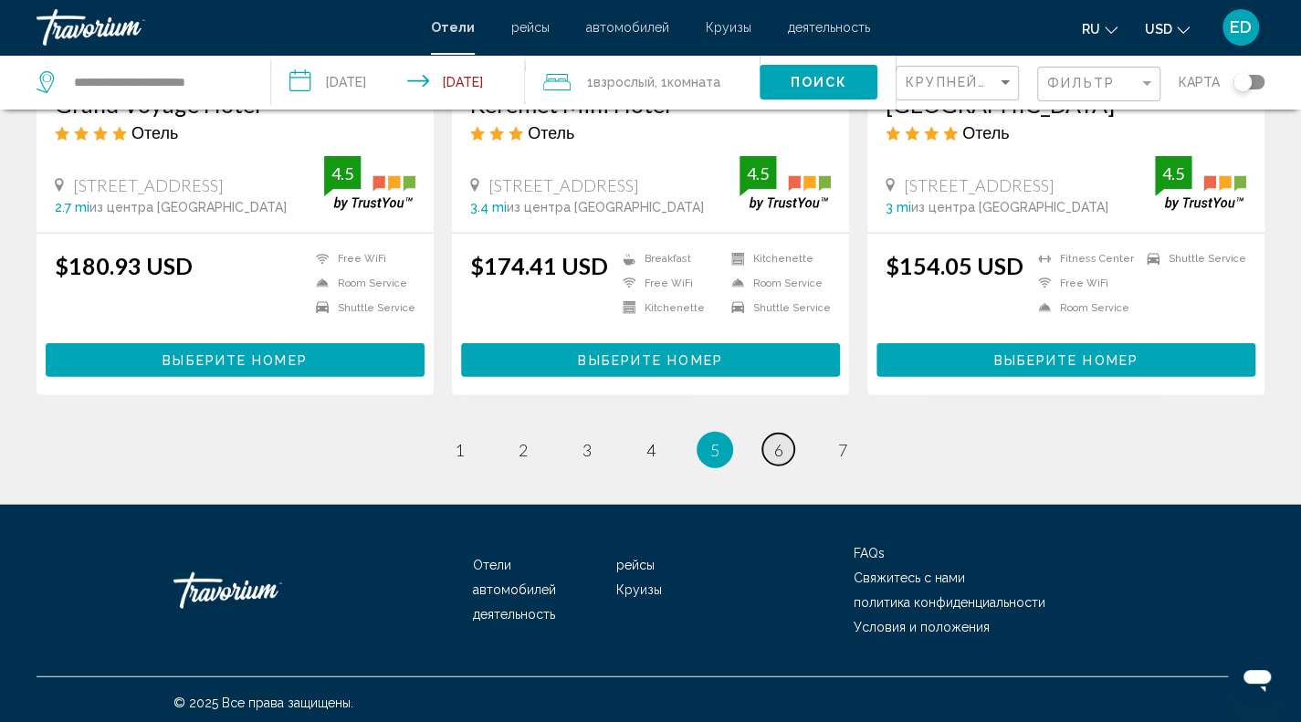
click at [776, 457] on link "page 6" at bounding box center [778, 450] width 32 height 32
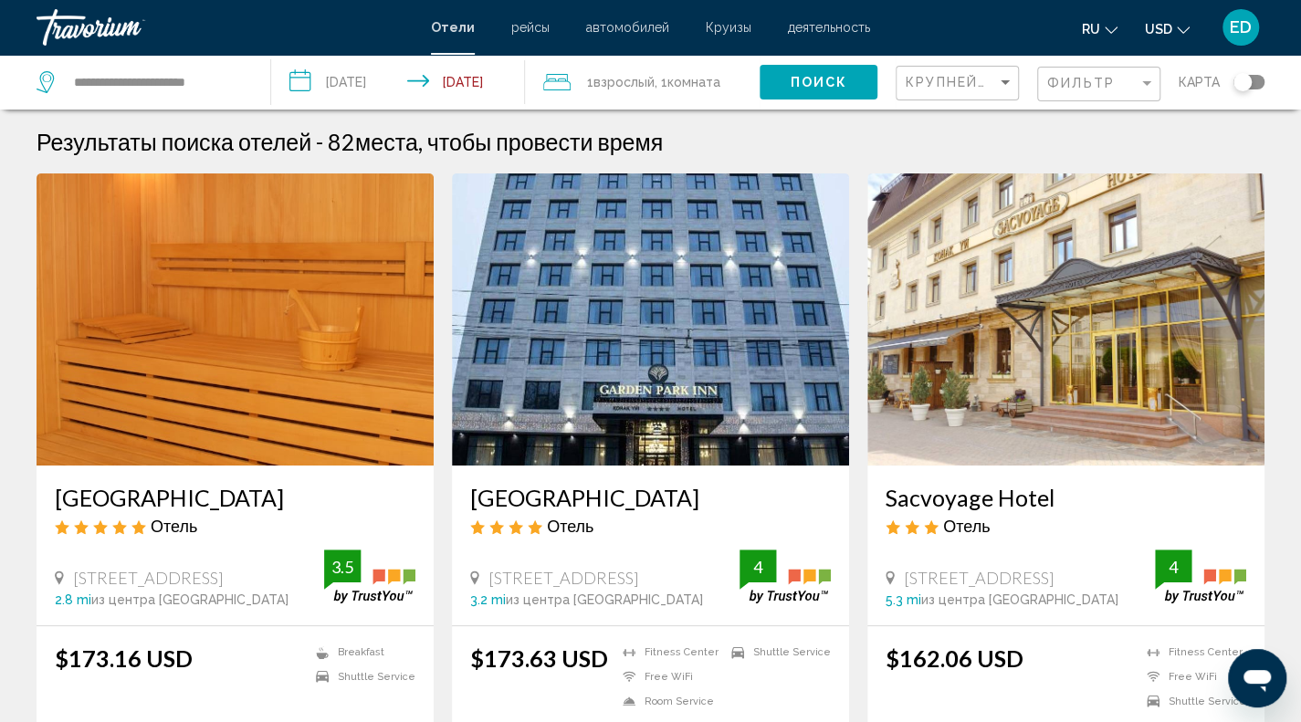
drag, startPoint x: 776, startPoint y: 457, endPoint x: 259, endPoint y: 377, distance: 523.0
click at [259, 377] on img "Main content" at bounding box center [235, 319] width 397 height 292
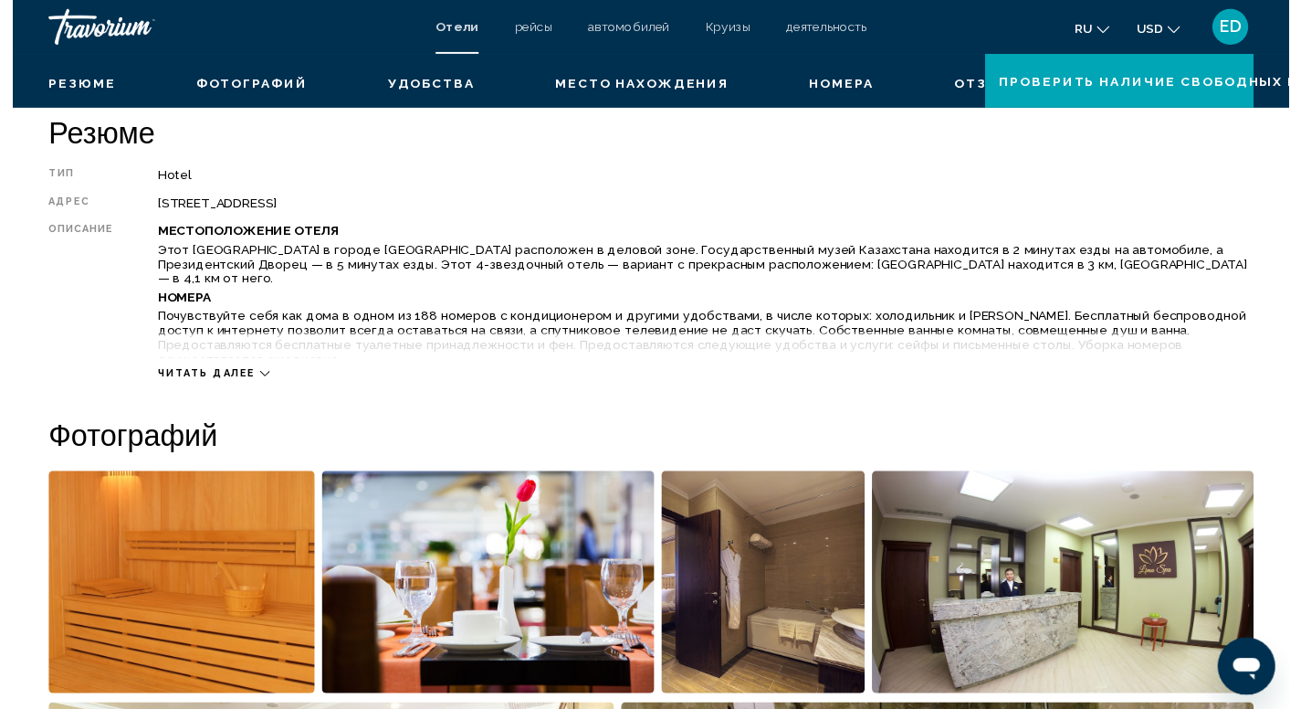
scroll to position [365, 0]
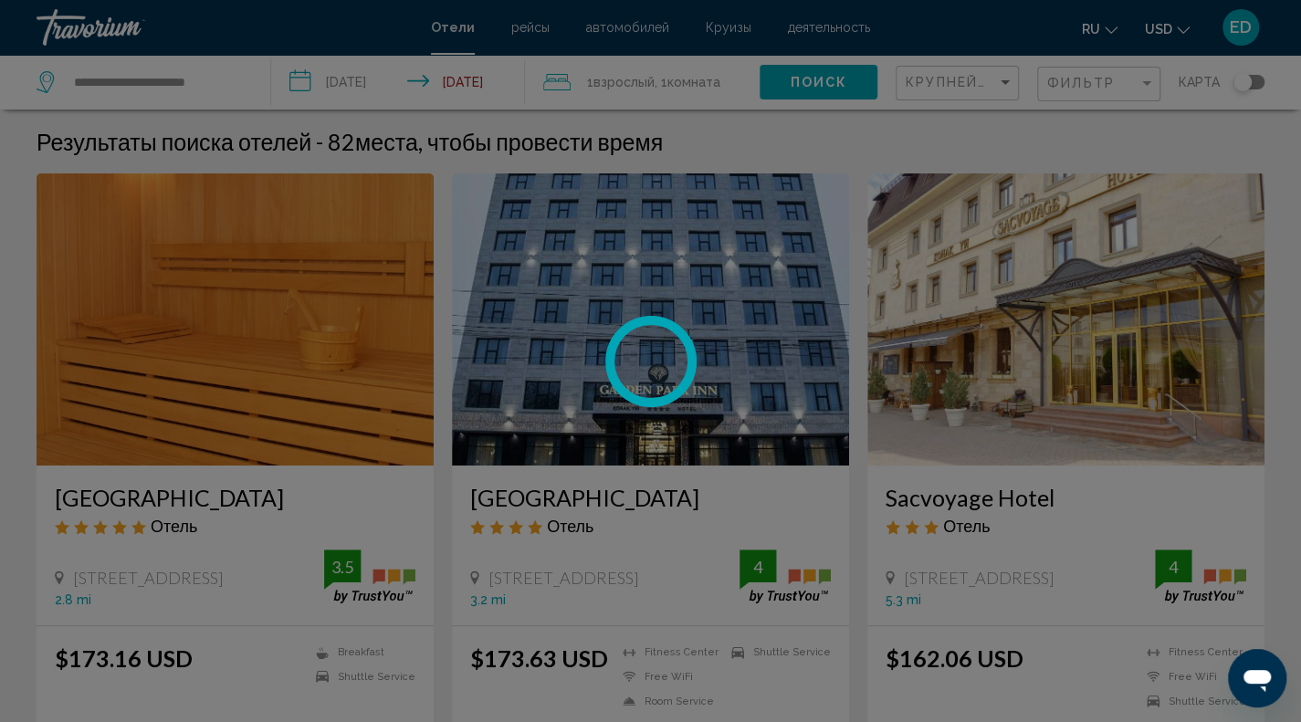
click at [311, 324] on div at bounding box center [650, 361] width 1301 height 722
click at [316, 324] on div at bounding box center [650, 361] width 1301 height 722
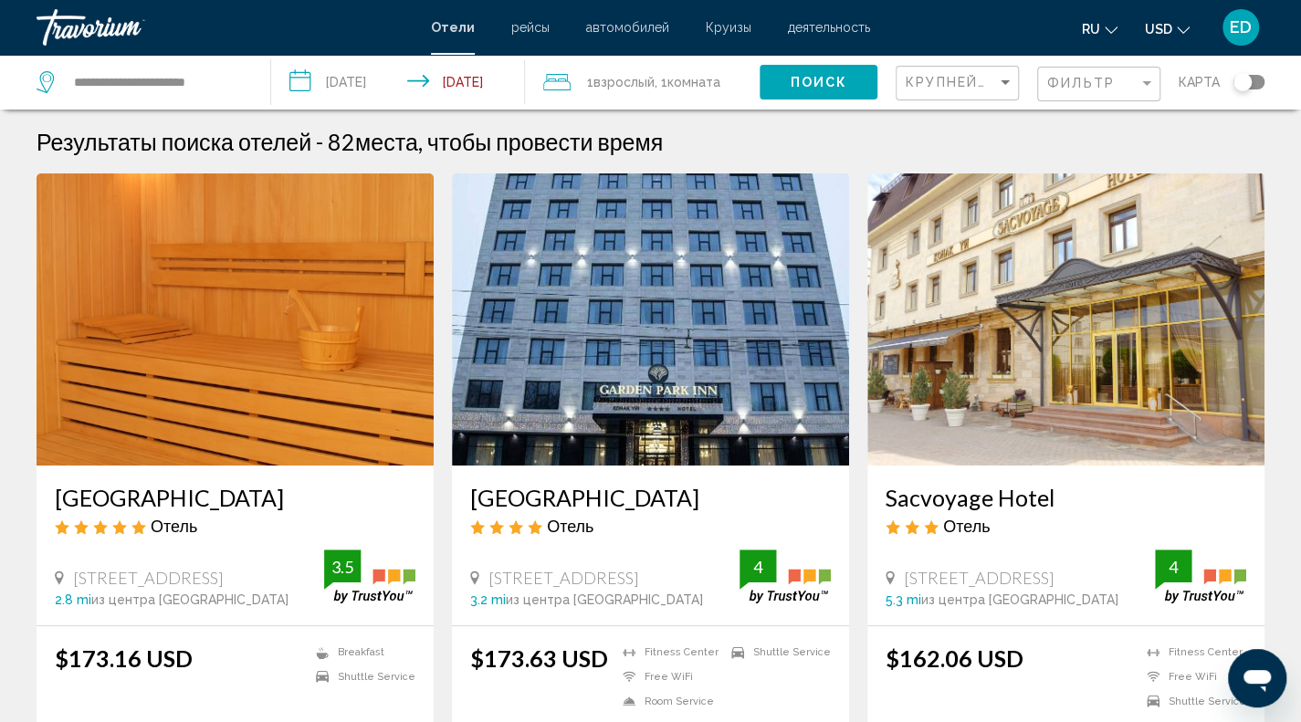
click at [513, 92] on input "**********" at bounding box center [401, 85] width 260 height 60
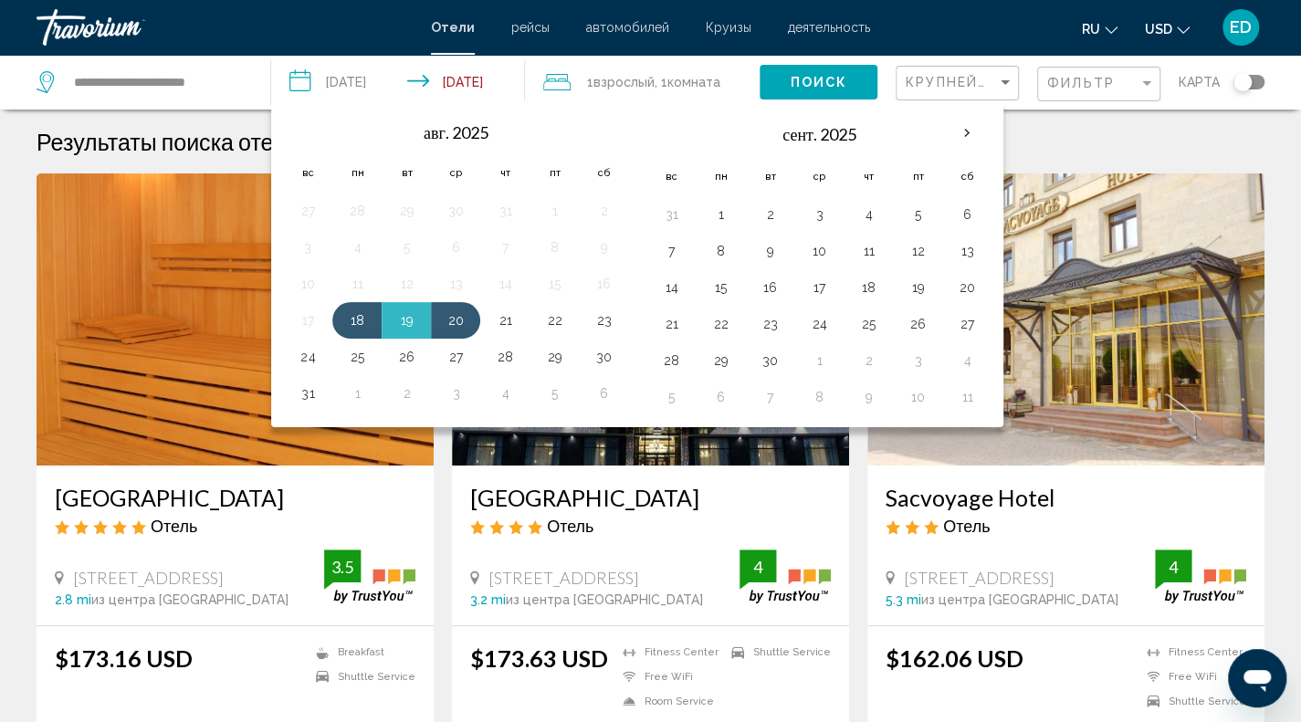
click at [655, 127] on th "Check-in date: Aug 18, 2025 Check-out date: Aug 20, 2025" at bounding box center [671, 134] width 49 height 44
click at [1120, 147] on div "Результаты поиска отелей - 82 места, чтобы провести время" at bounding box center [651, 141] width 1228 height 27
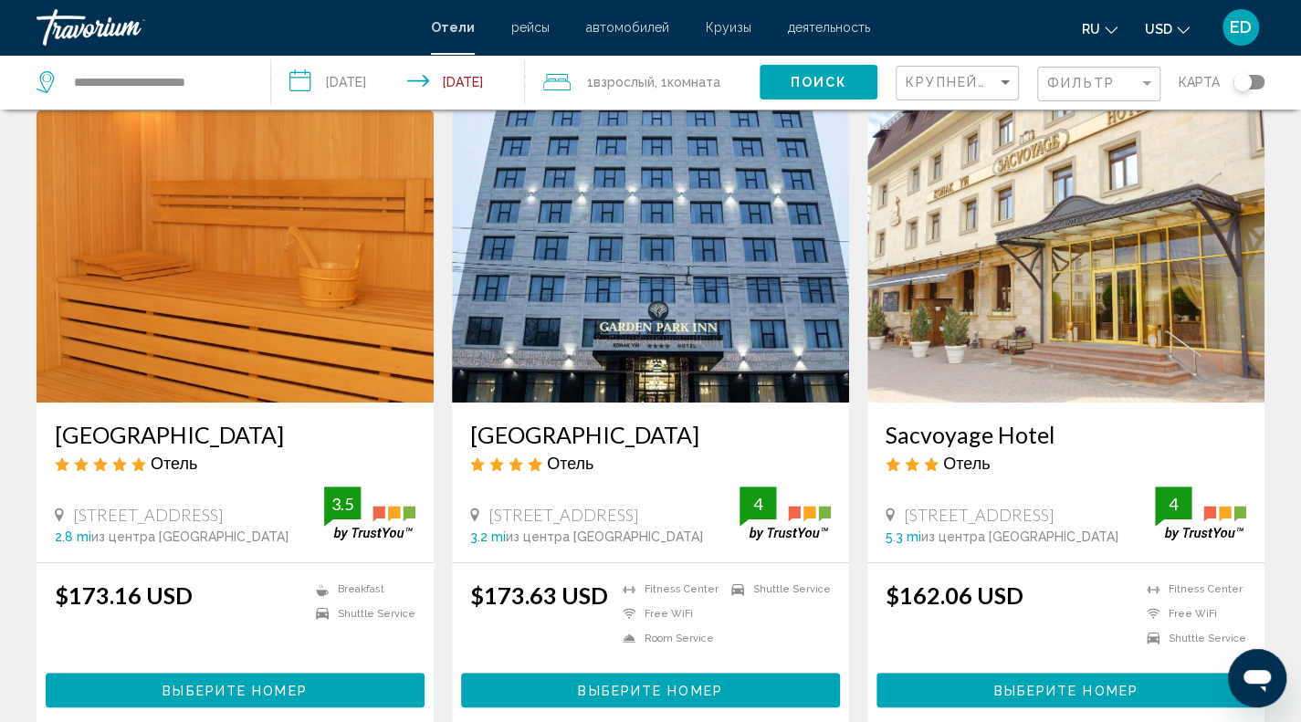
scroll to position [91, 0]
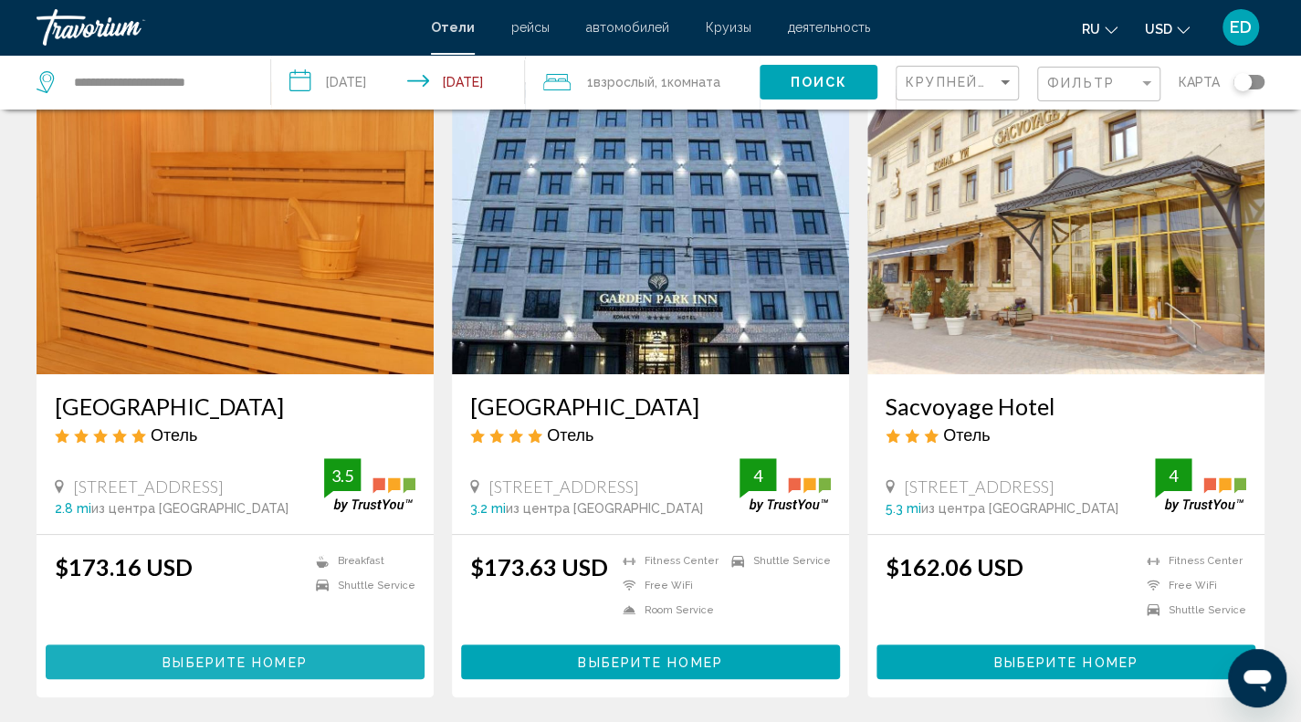
click at [265, 657] on span "Выберите номер" at bounding box center [235, 663] width 144 height 15
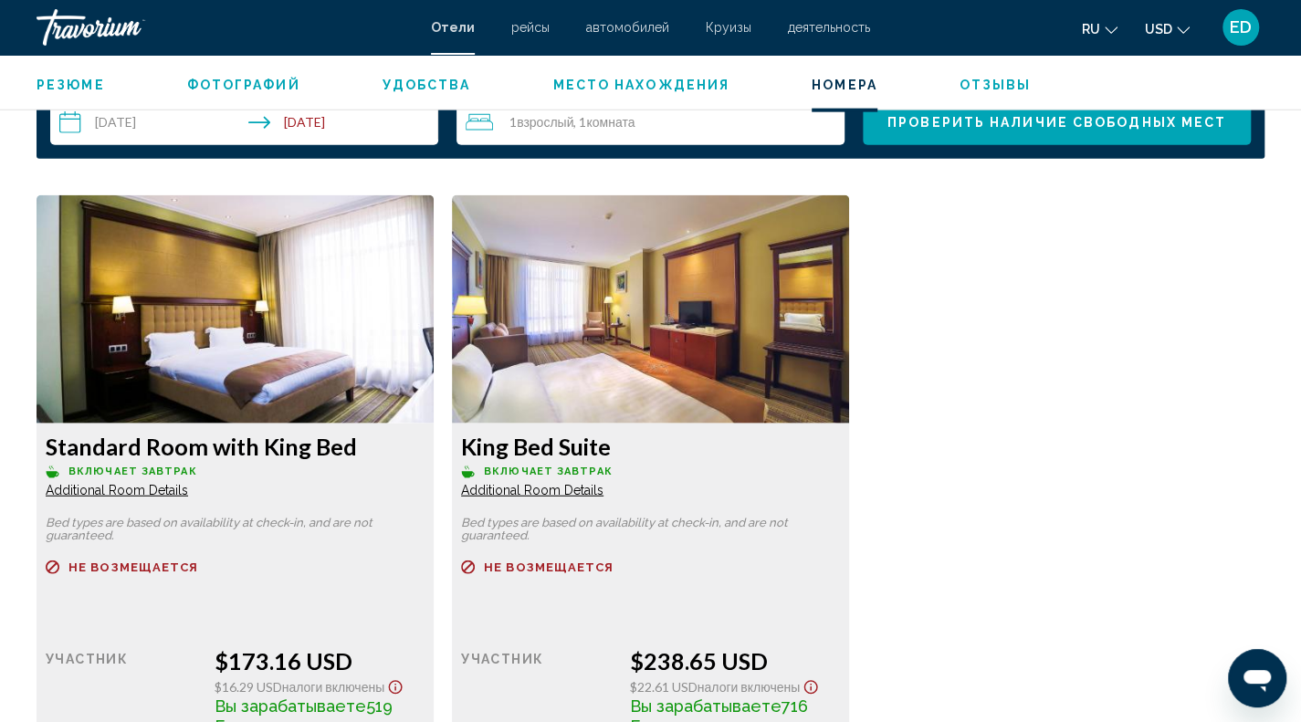
scroll to position [2374, 0]
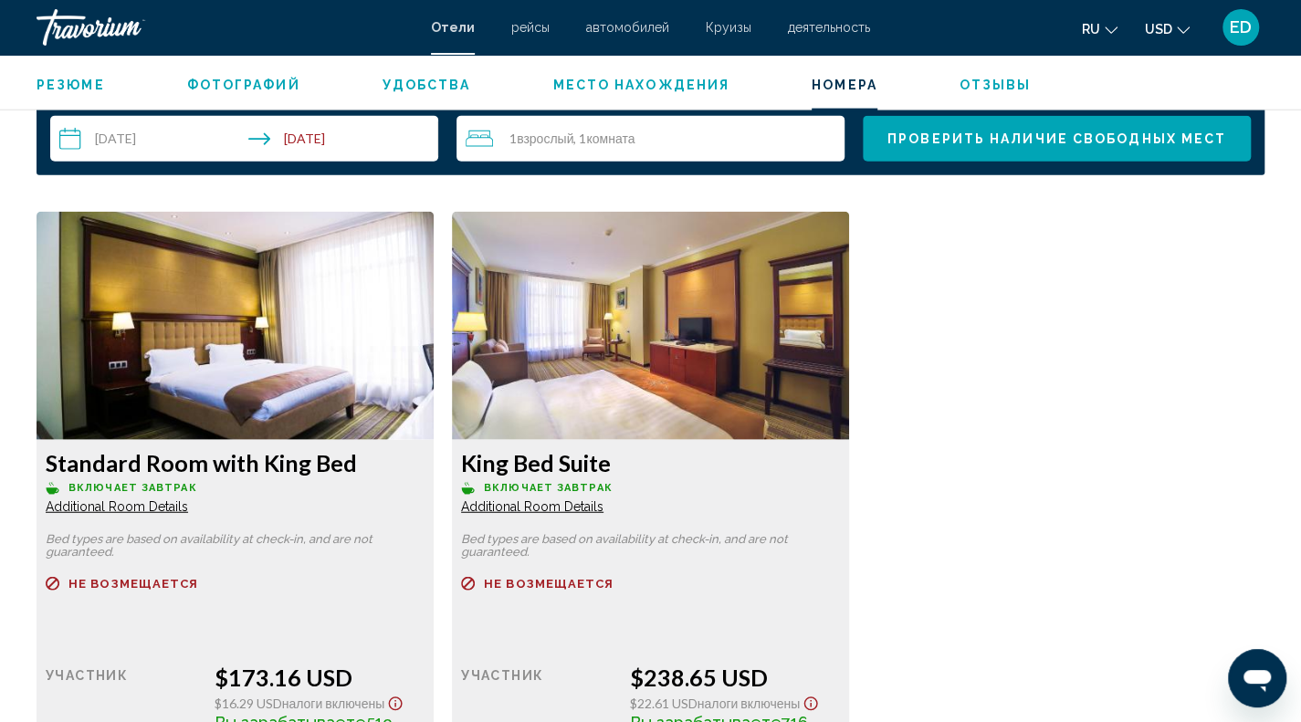
click at [270, 421] on img "Main content" at bounding box center [235, 326] width 397 height 228
click at [298, 397] on img "Main content" at bounding box center [235, 326] width 397 height 228
click at [351, 328] on img "Main content" at bounding box center [235, 326] width 397 height 228
click at [433, 327] on img "Main content" at bounding box center [235, 326] width 397 height 228
click at [434, 350] on img "Main content" at bounding box center [235, 326] width 397 height 228
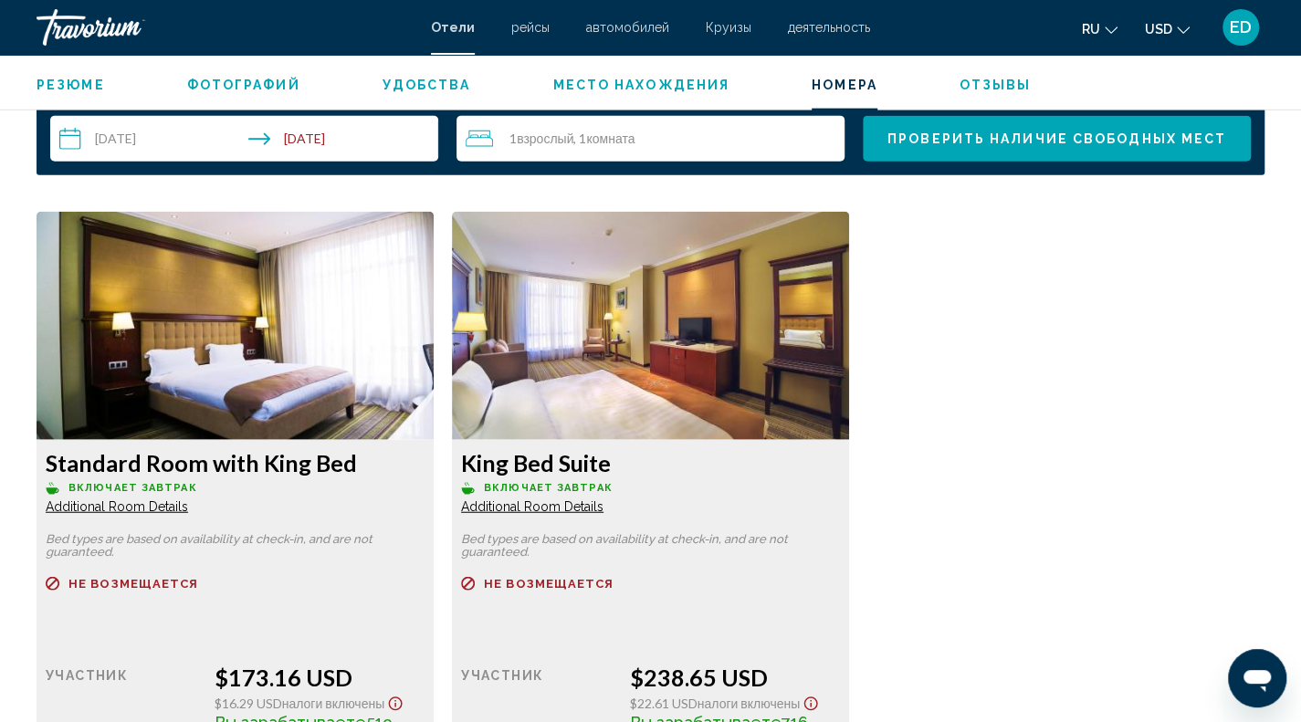
click at [434, 350] on img "Main content" at bounding box center [235, 326] width 397 height 228
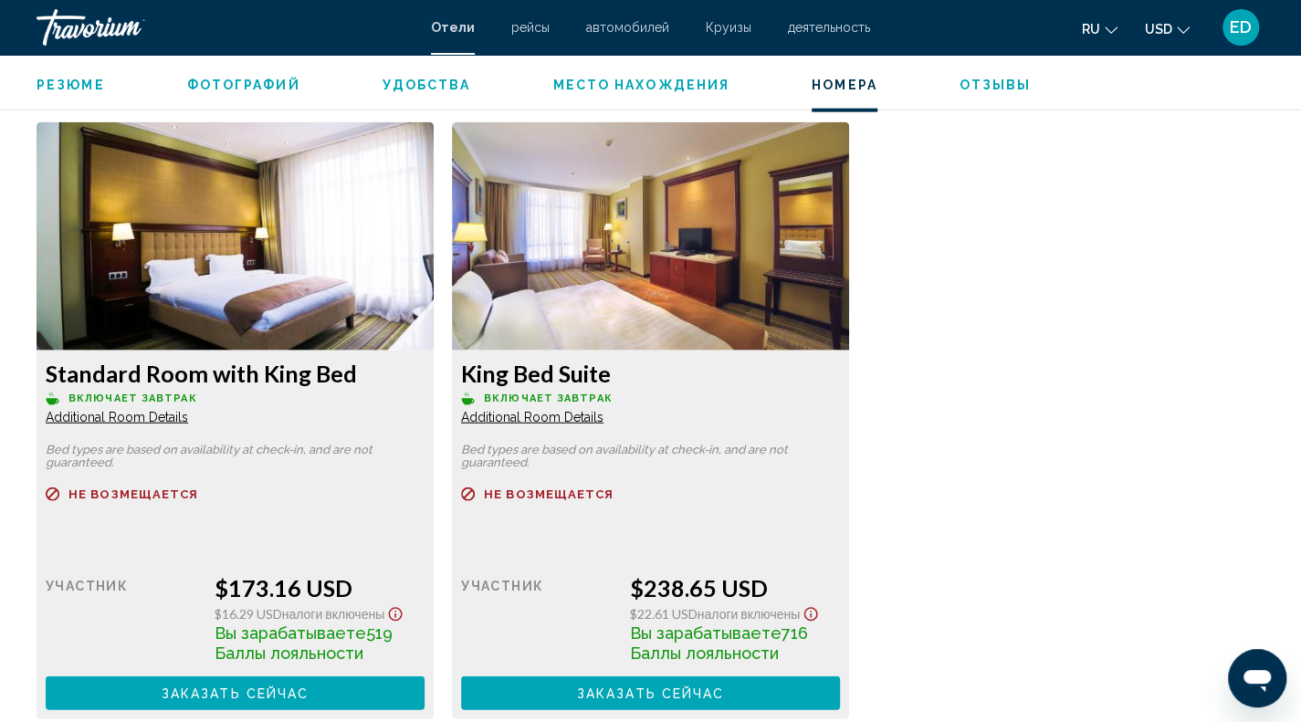
scroll to position [2557, 0]
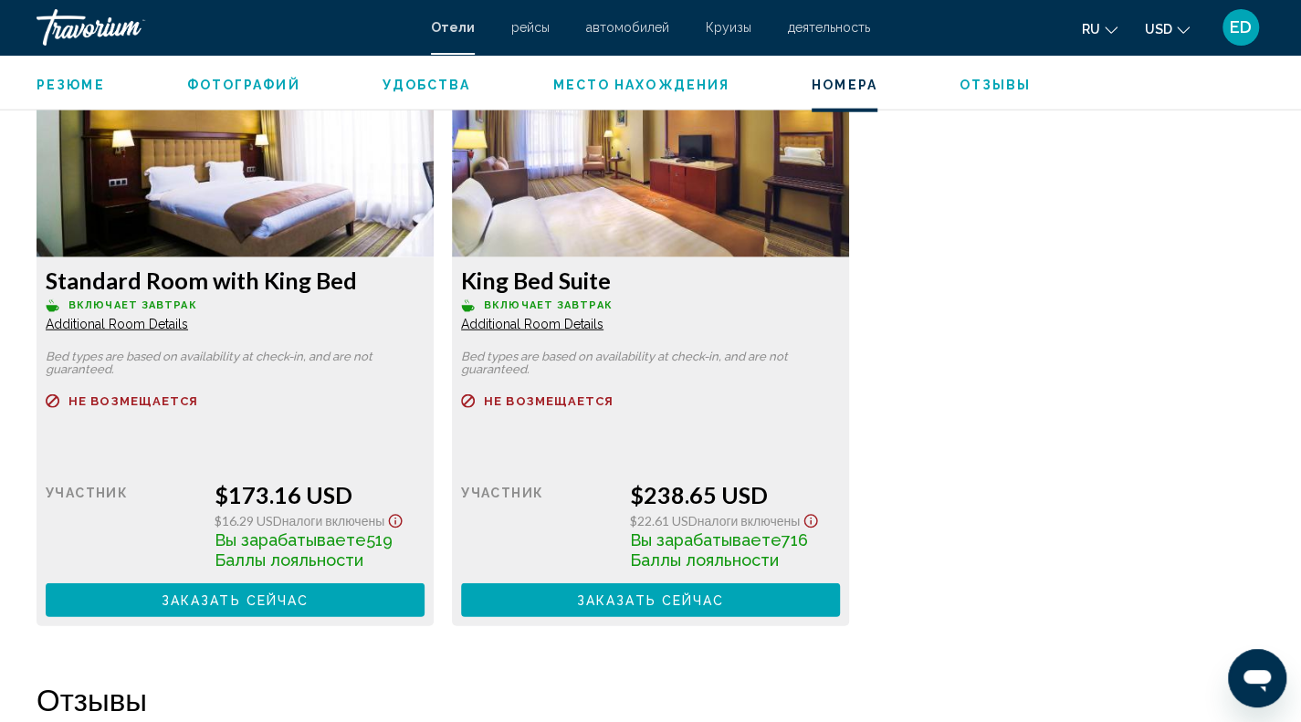
click at [336, 606] on button "Заказать сейчас Больше недоступно" at bounding box center [235, 600] width 379 height 34
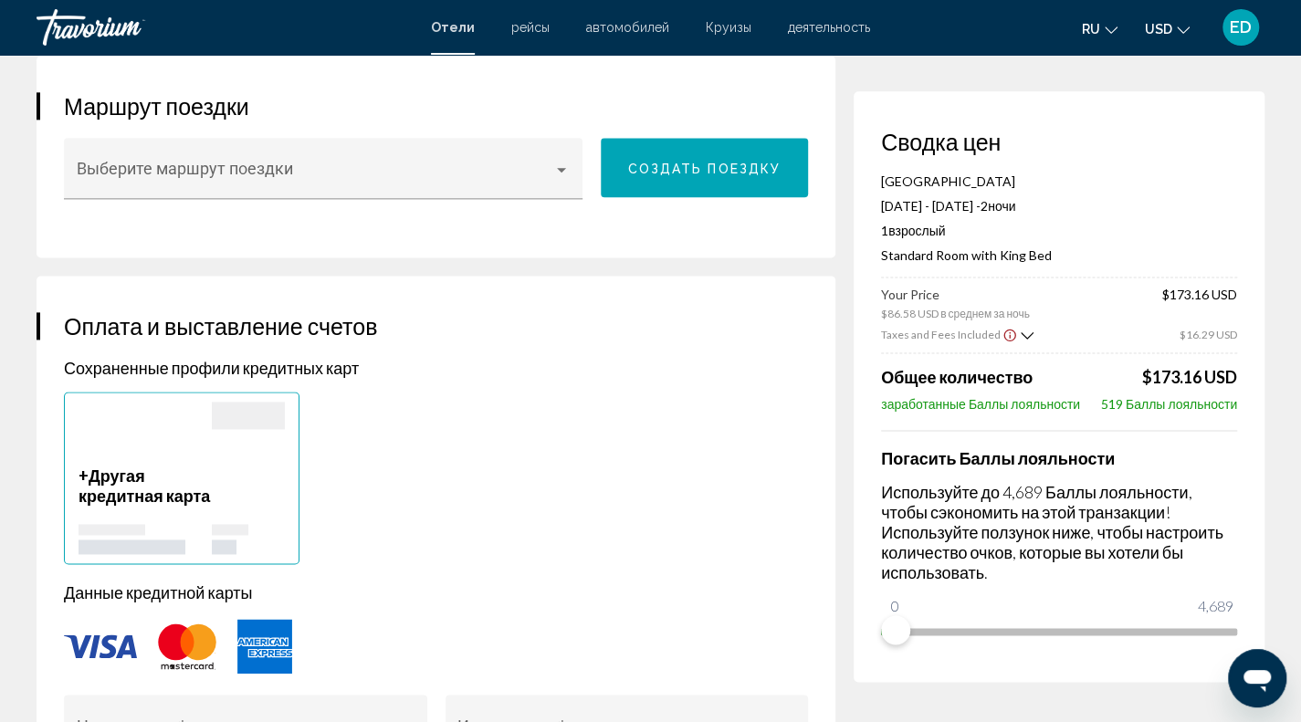
scroll to position [1278, 0]
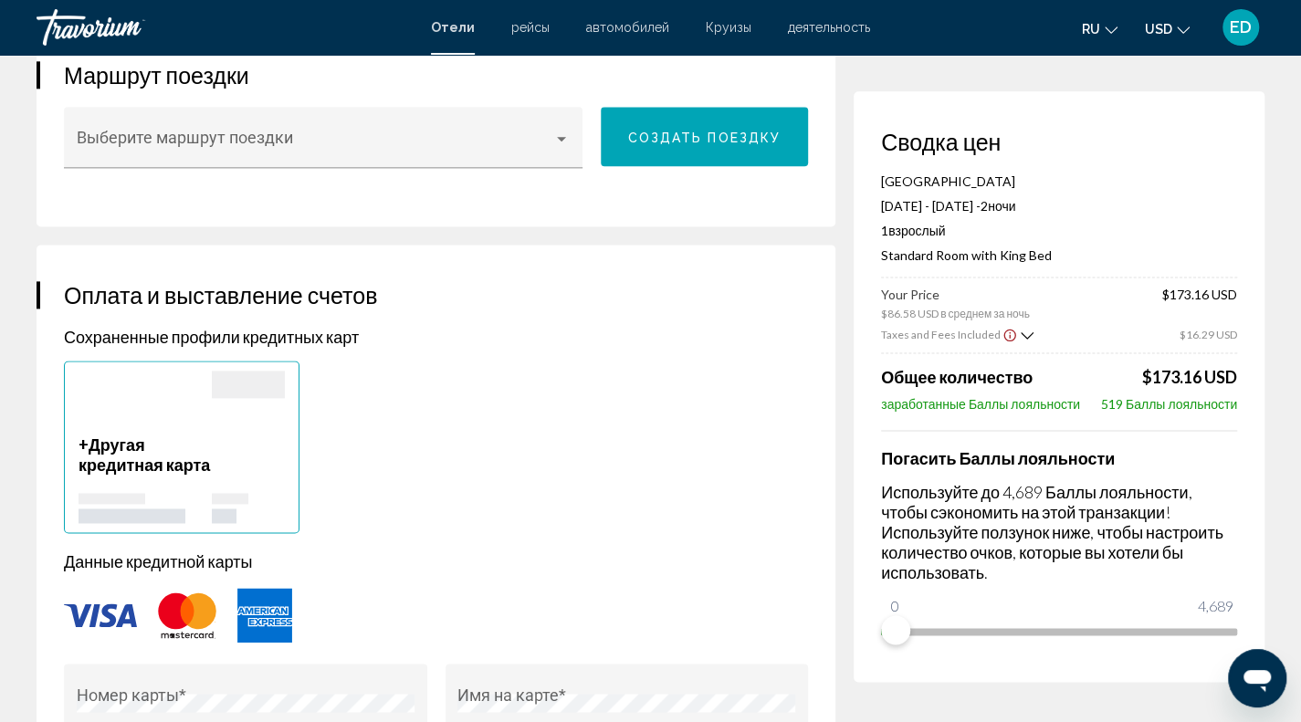
click at [173, 475] on span "Другая кредитная карта" at bounding box center [144, 455] width 131 height 40
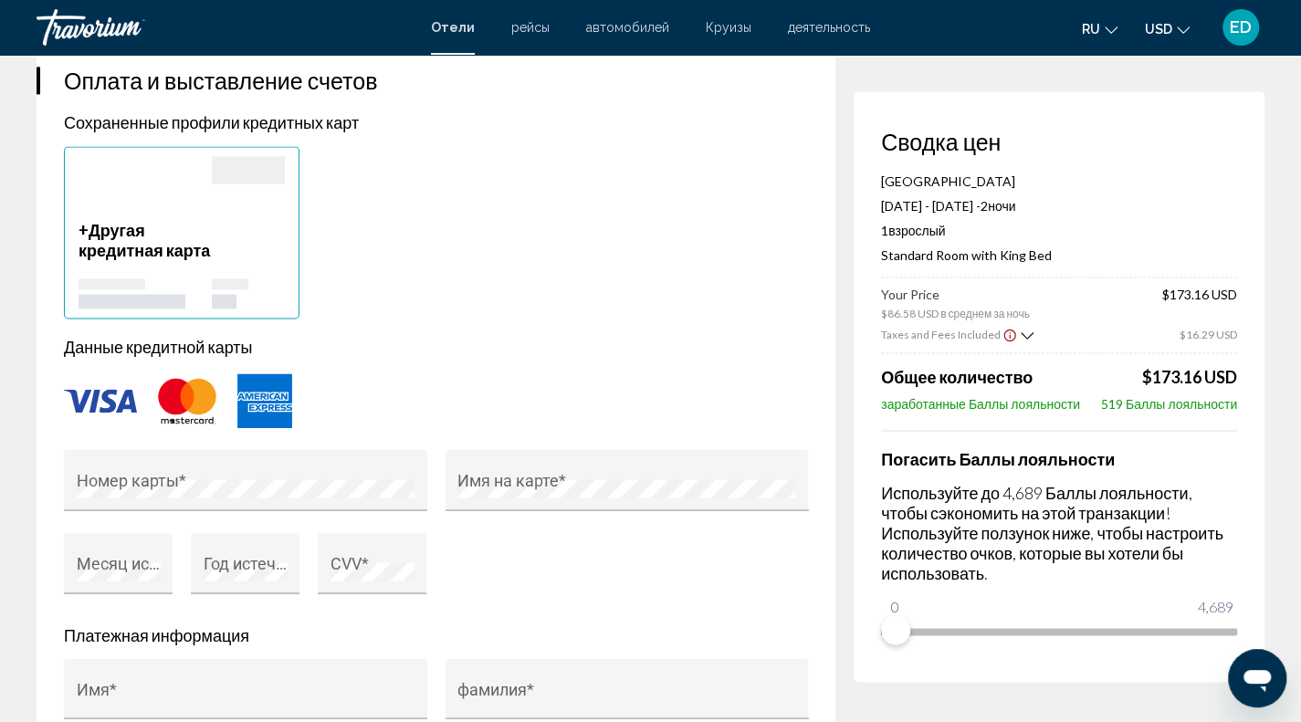
scroll to position [1461, 0]
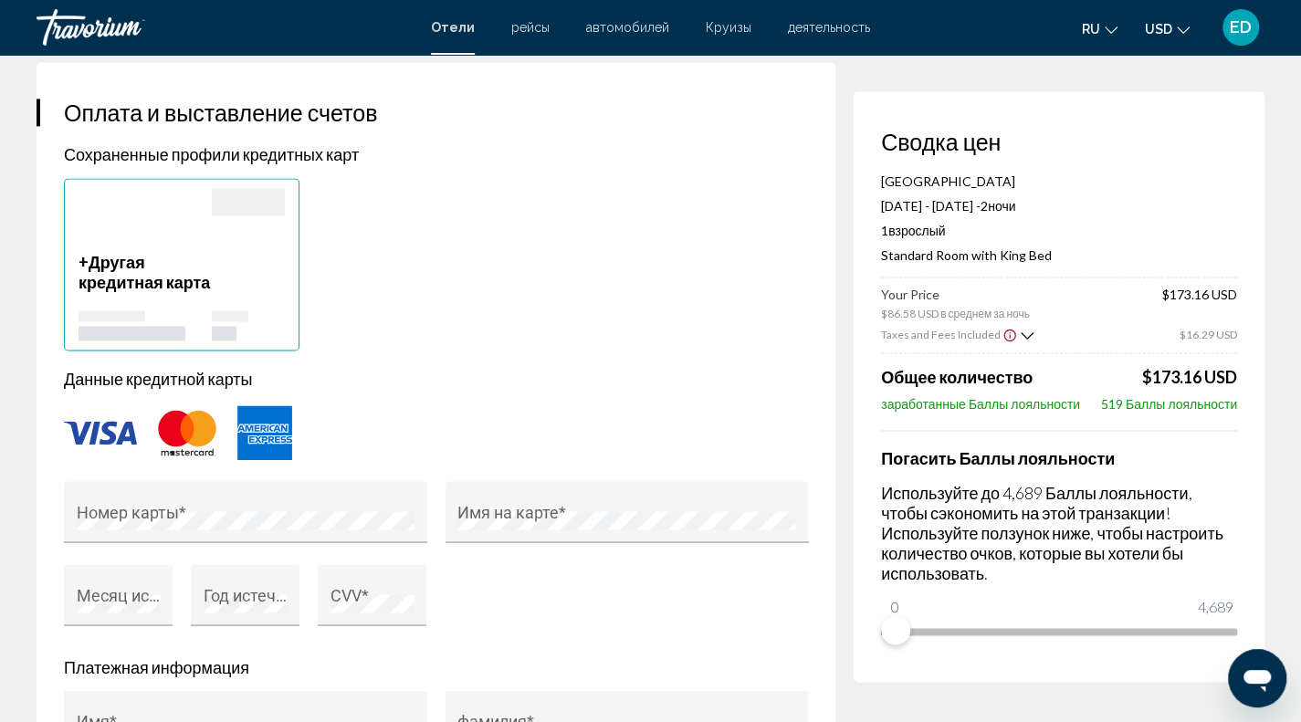
click at [108, 463] on div "Main content" at bounding box center [436, 433] width 744 height 60
click at [124, 445] on img "Main content" at bounding box center [100, 433] width 73 height 24
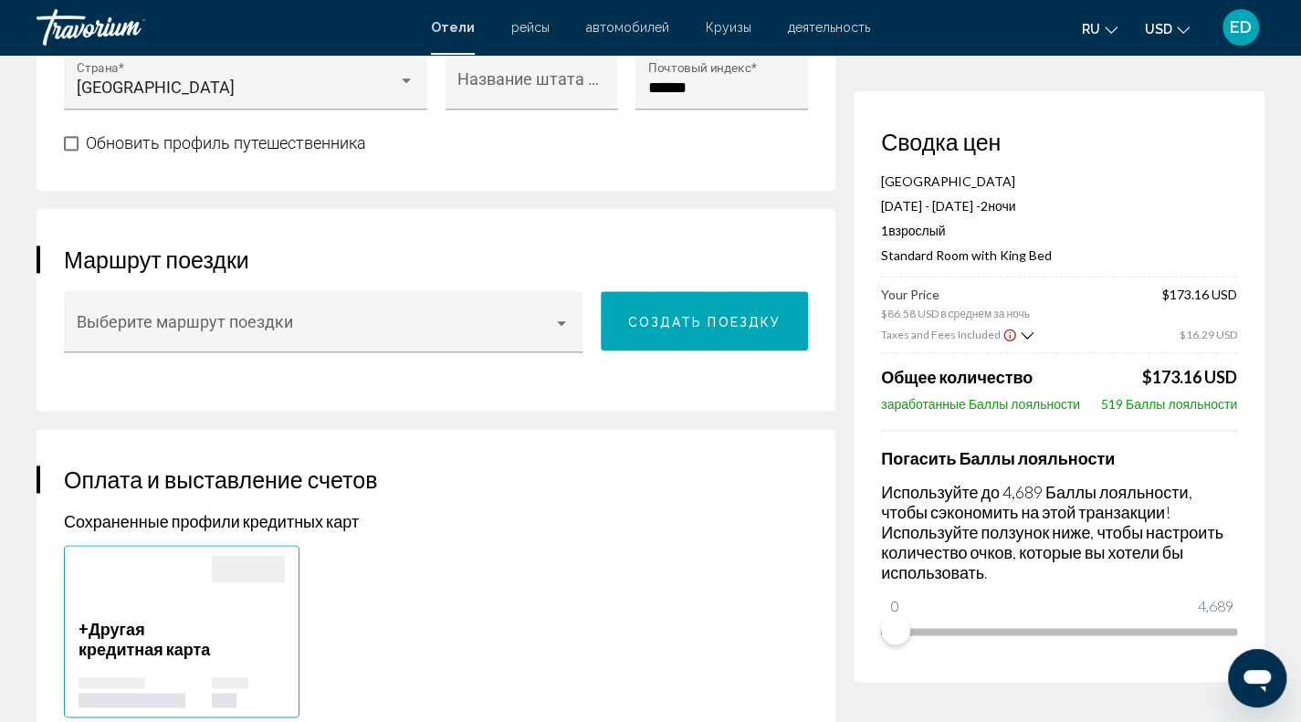
scroll to position [1099, 0]
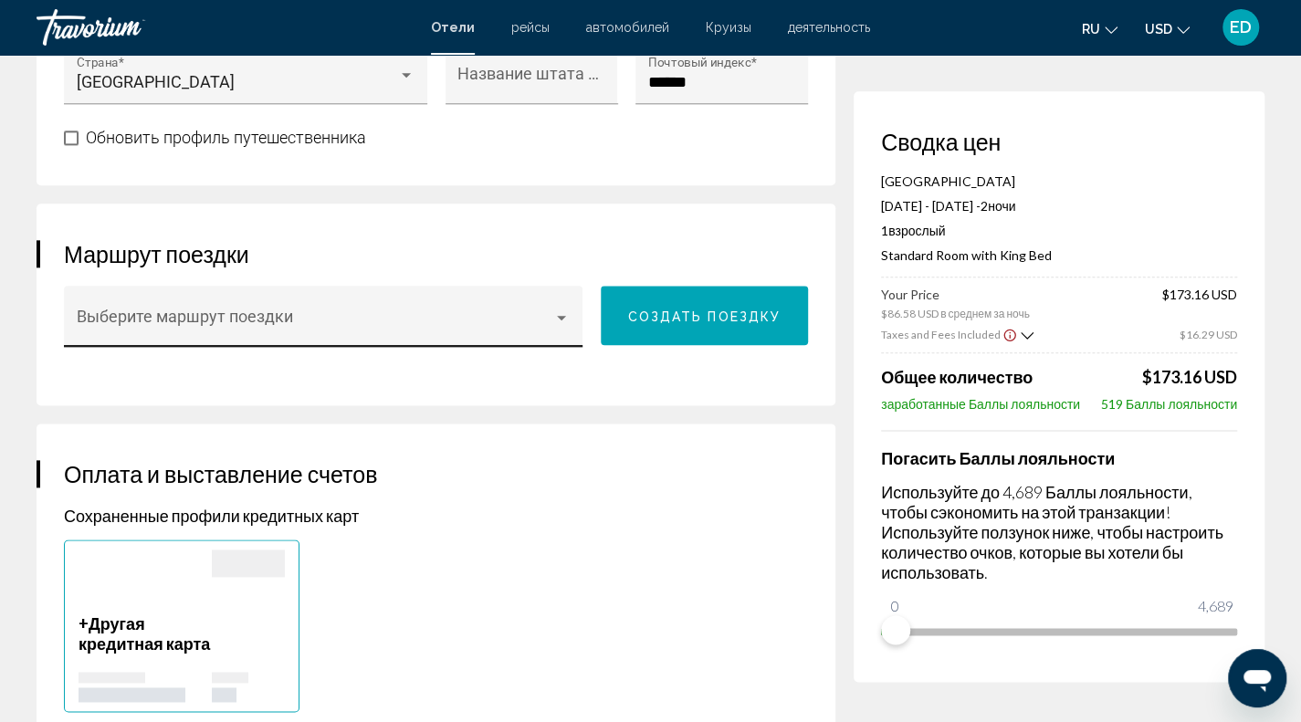
click at [300, 334] on span "Main content" at bounding box center [316, 325] width 478 height 18
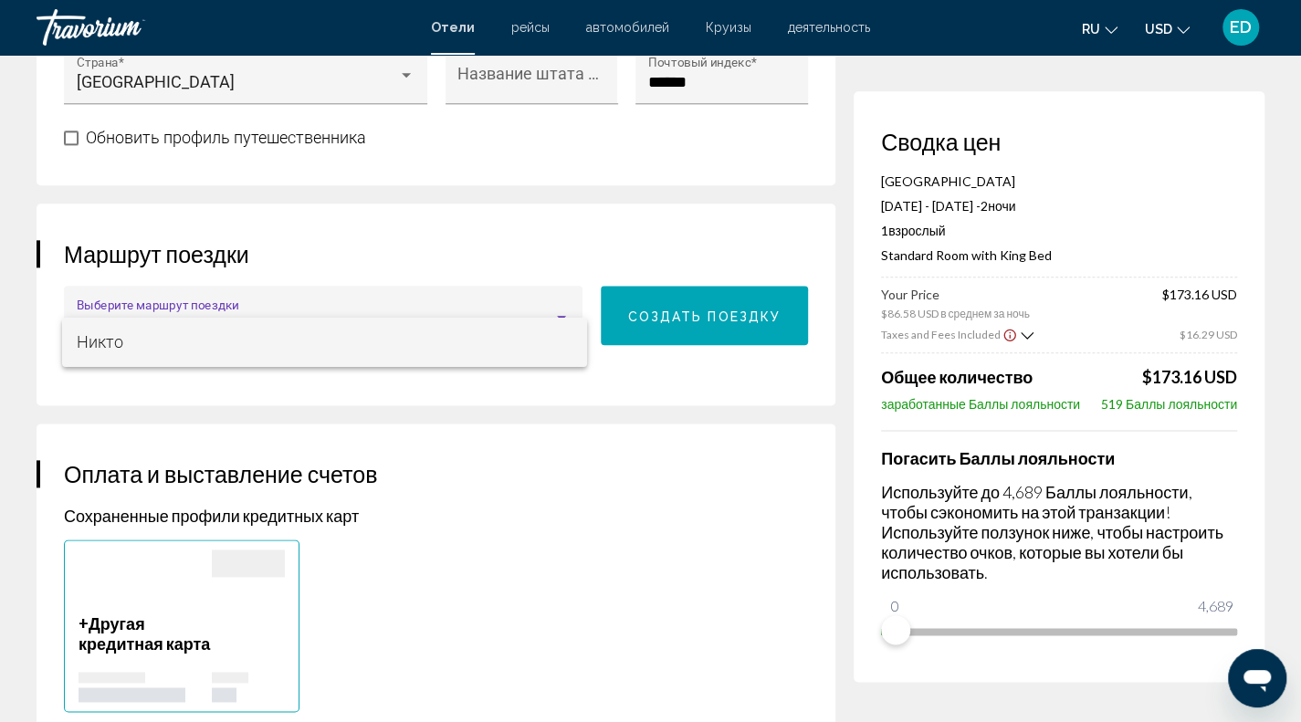
click at [530, 441] on div at bounding box center [650, 361] width 1301 height 722
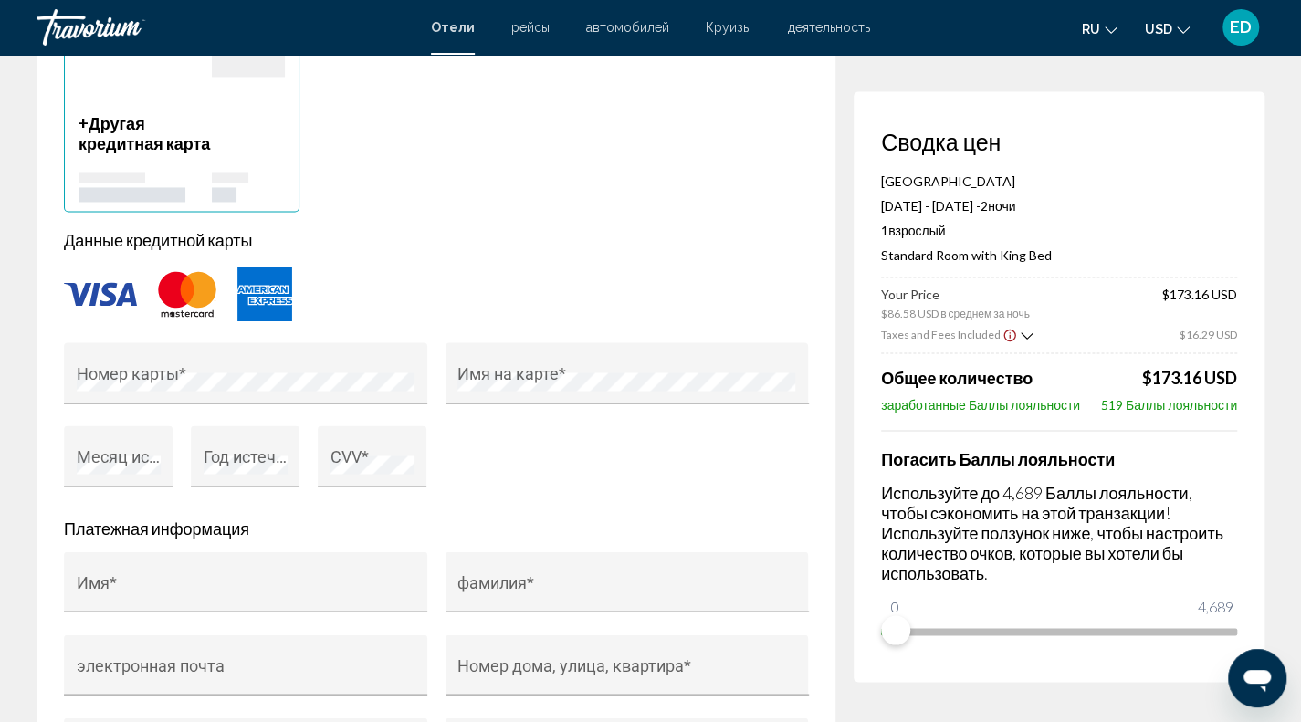
scroll to position [1739, 0]
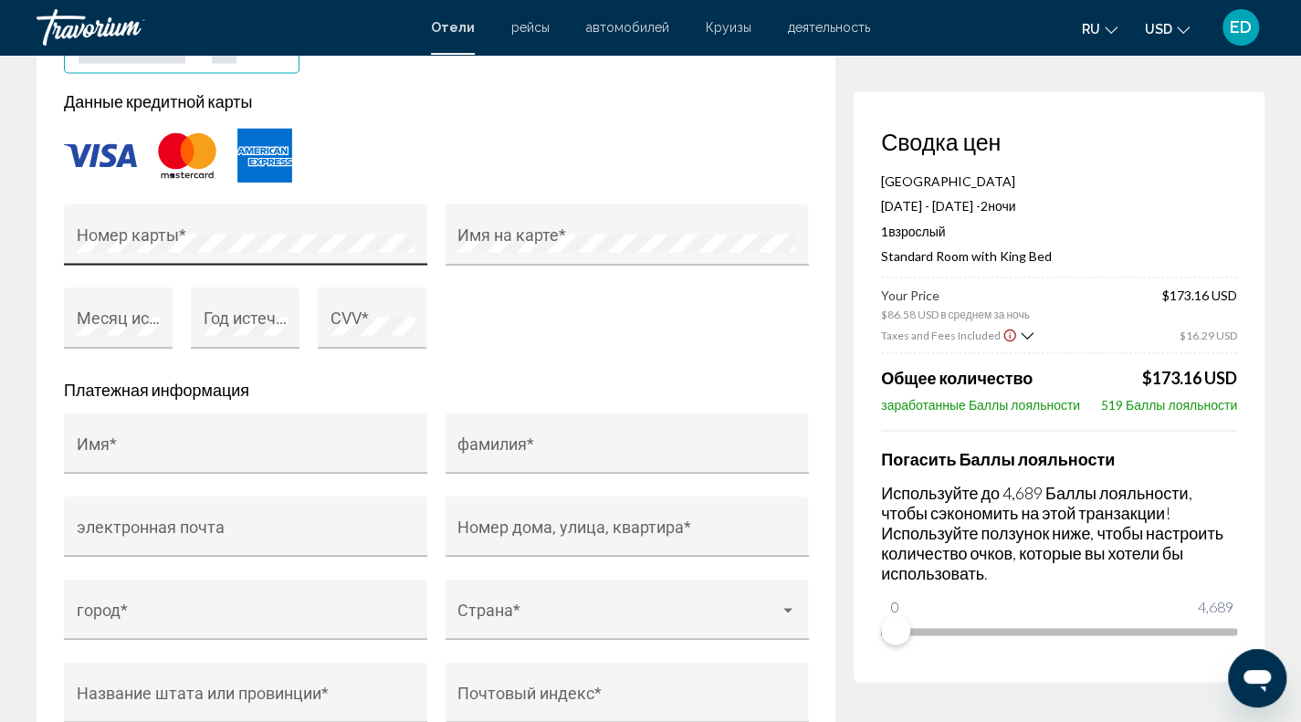
click at [260, 235] on div "Номер карты *" at bounding box center [246, 240] width 339 height 48
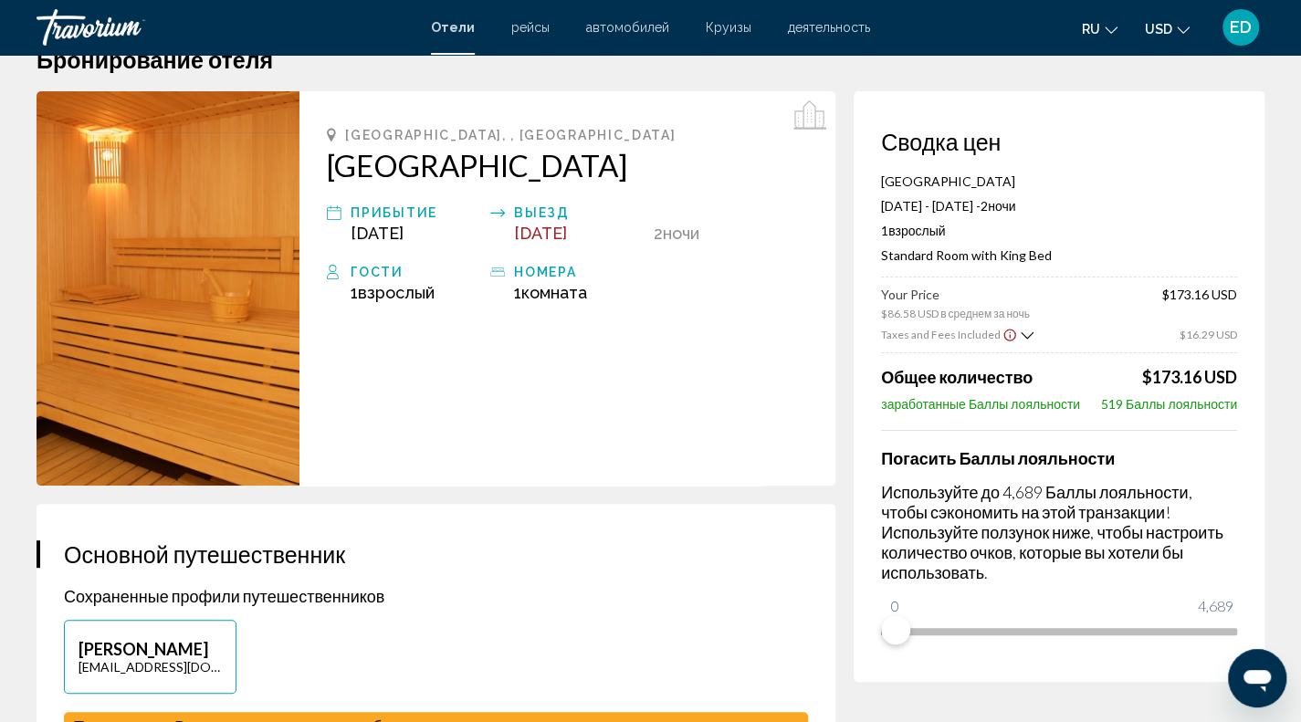
scroll to position [0, 0]
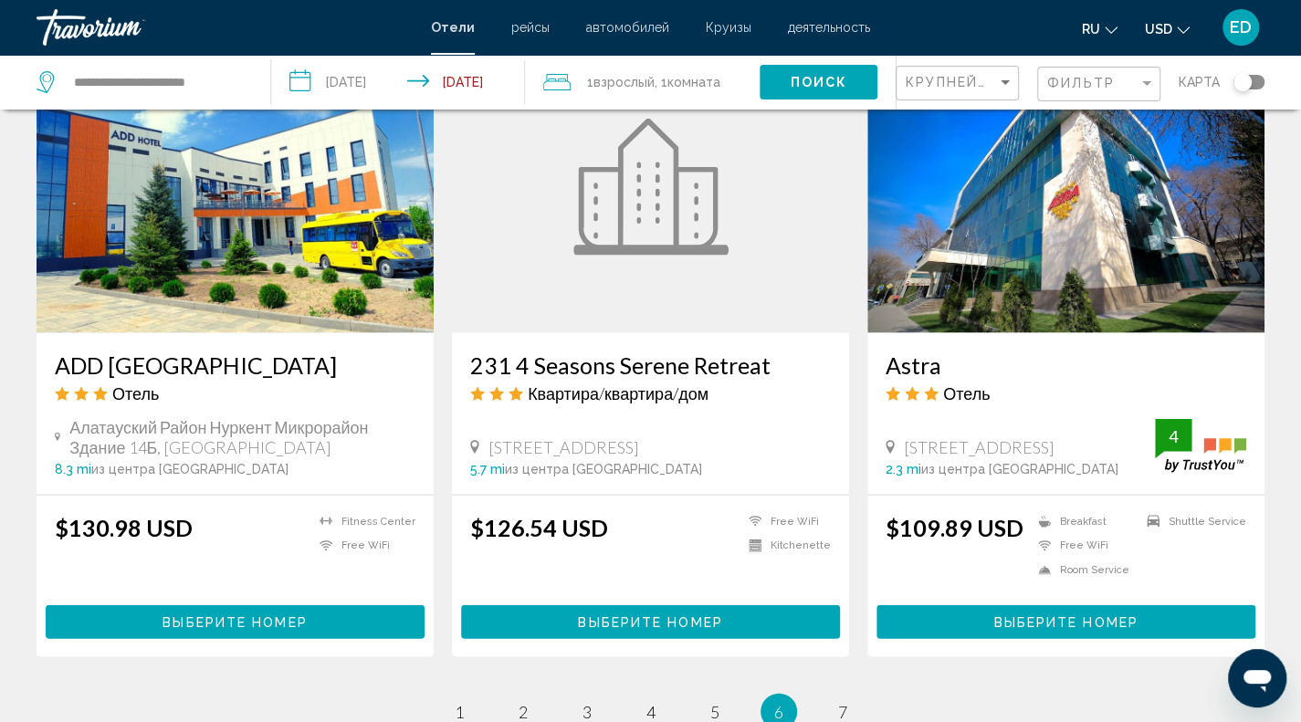
scroll to position [2336, 0]
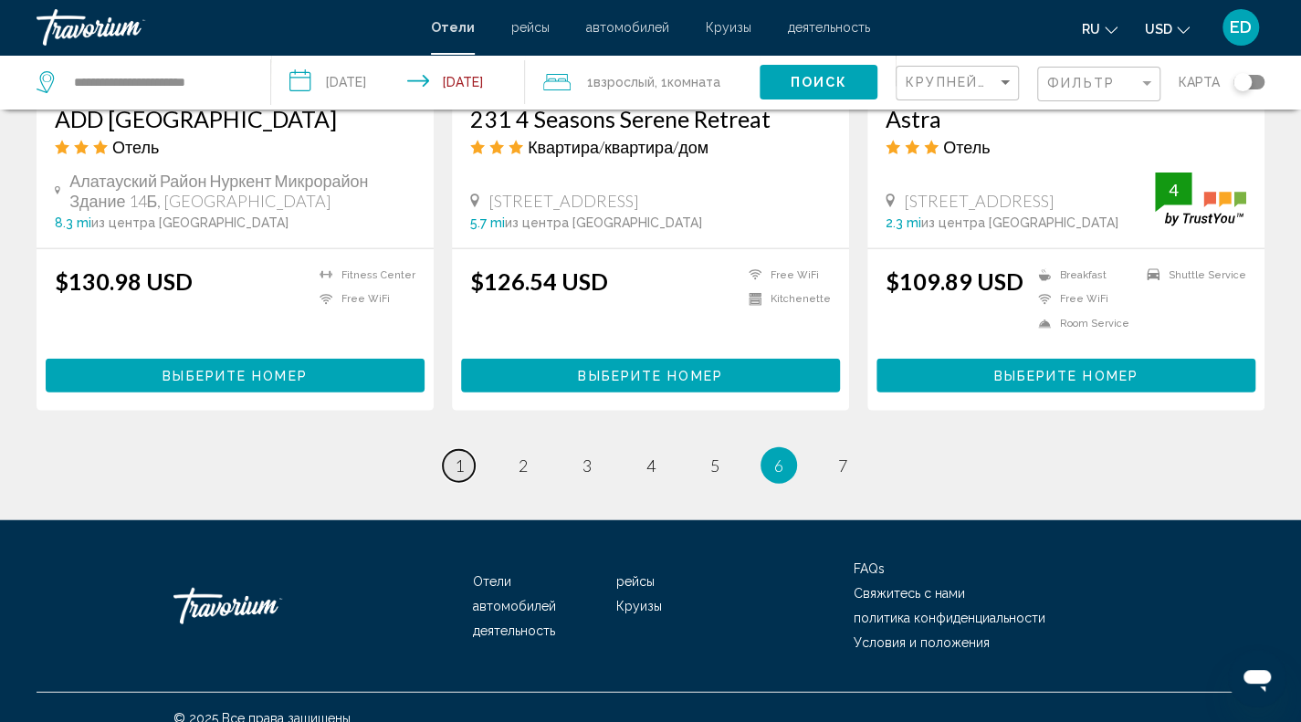
click at [464, 450] on link "page 1" at bounding box center [459, 466] width 32 height 32
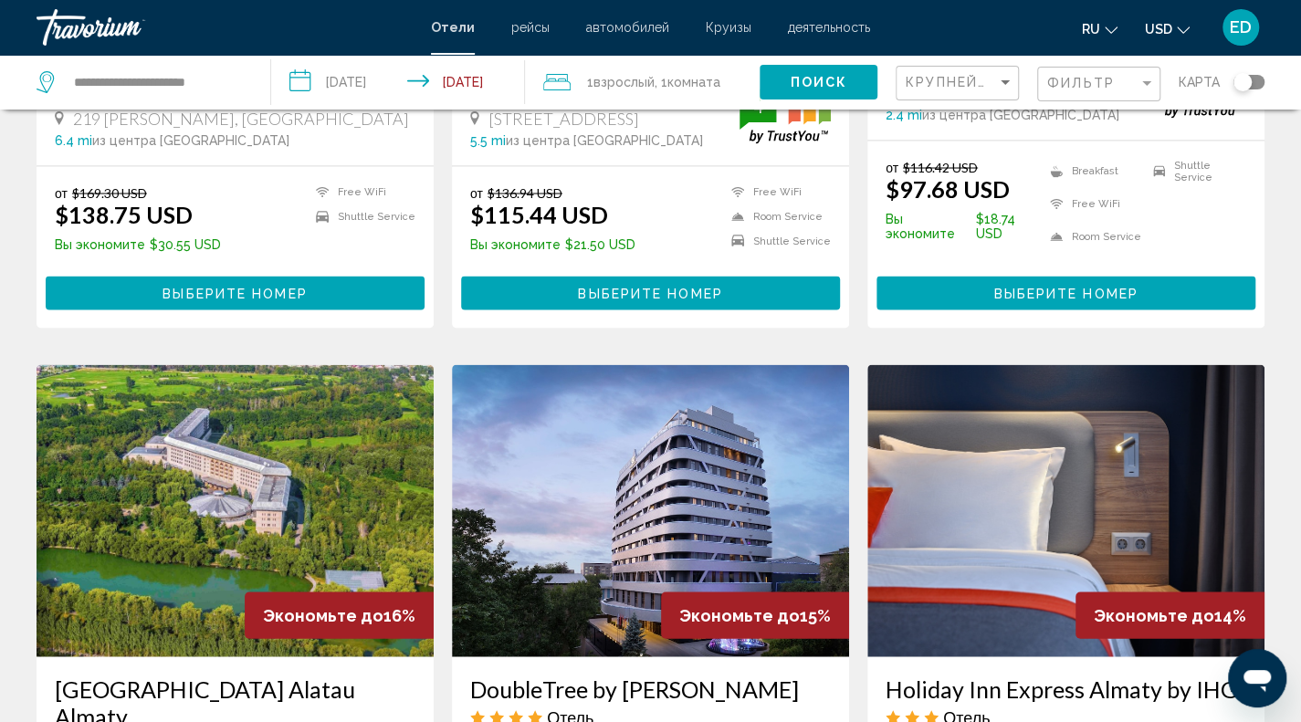
scroll to position [2482, 0]
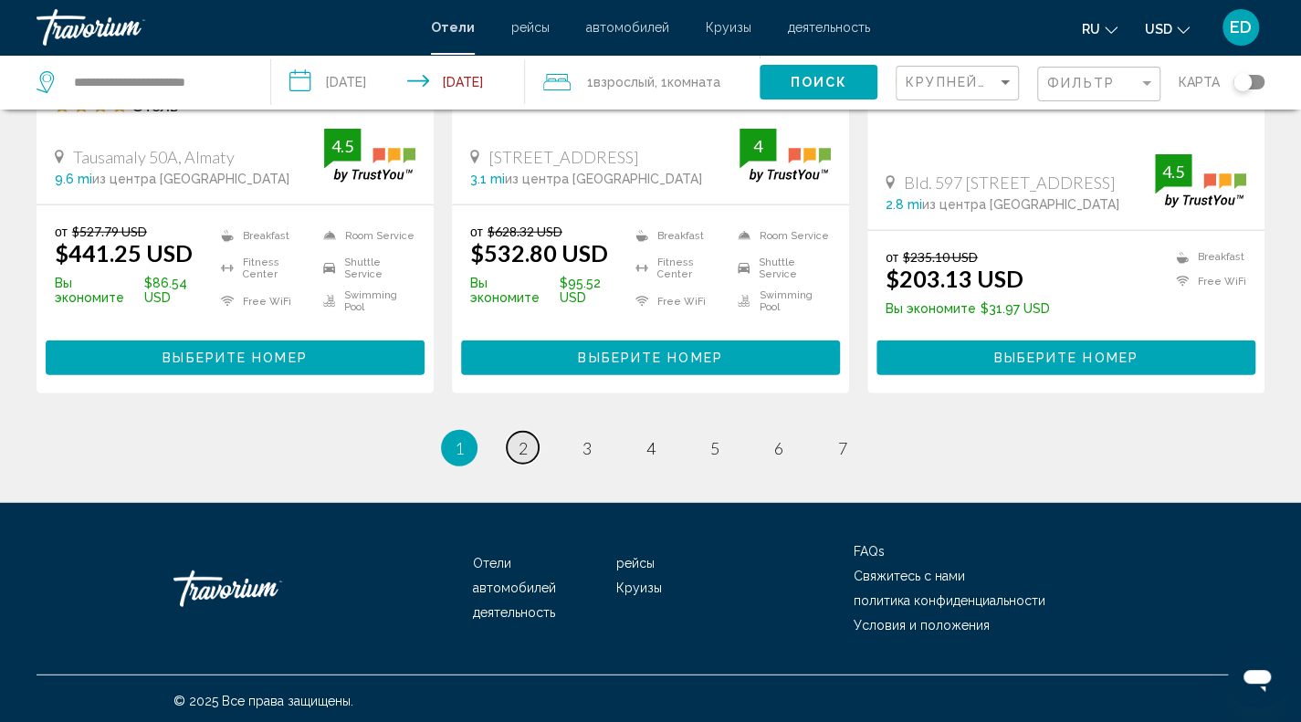
click at [526, 439] on span "2" at bounding box center [523, 448] width 9 height 20
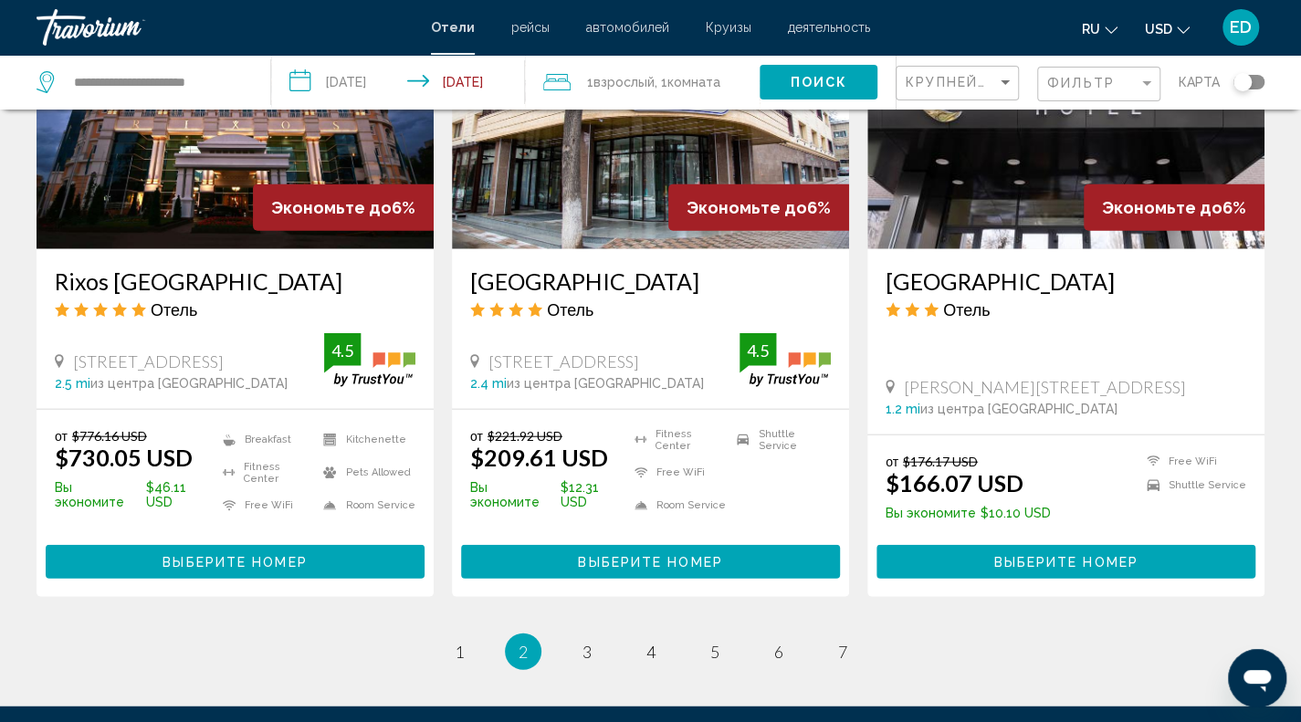
scroll to position [2457, 0]
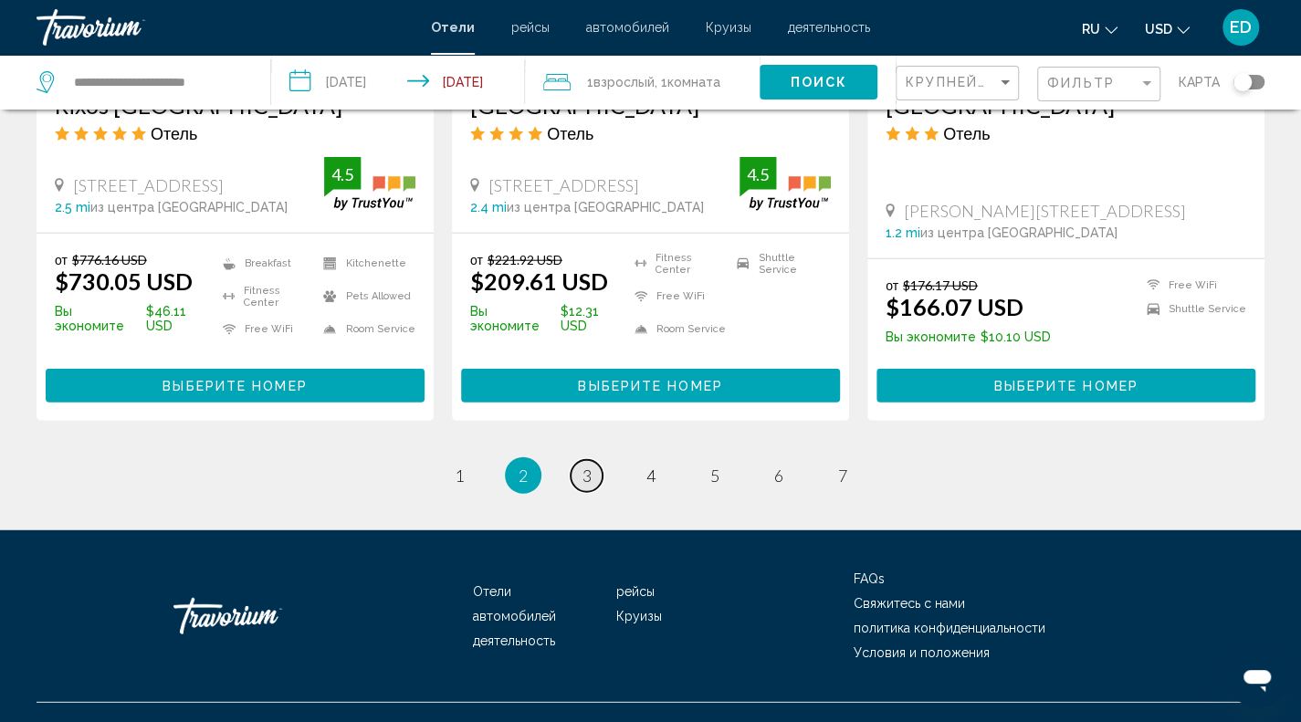
click at [581, 460] on link "page 3" at bounding box center [587, 476] width 32 height 32
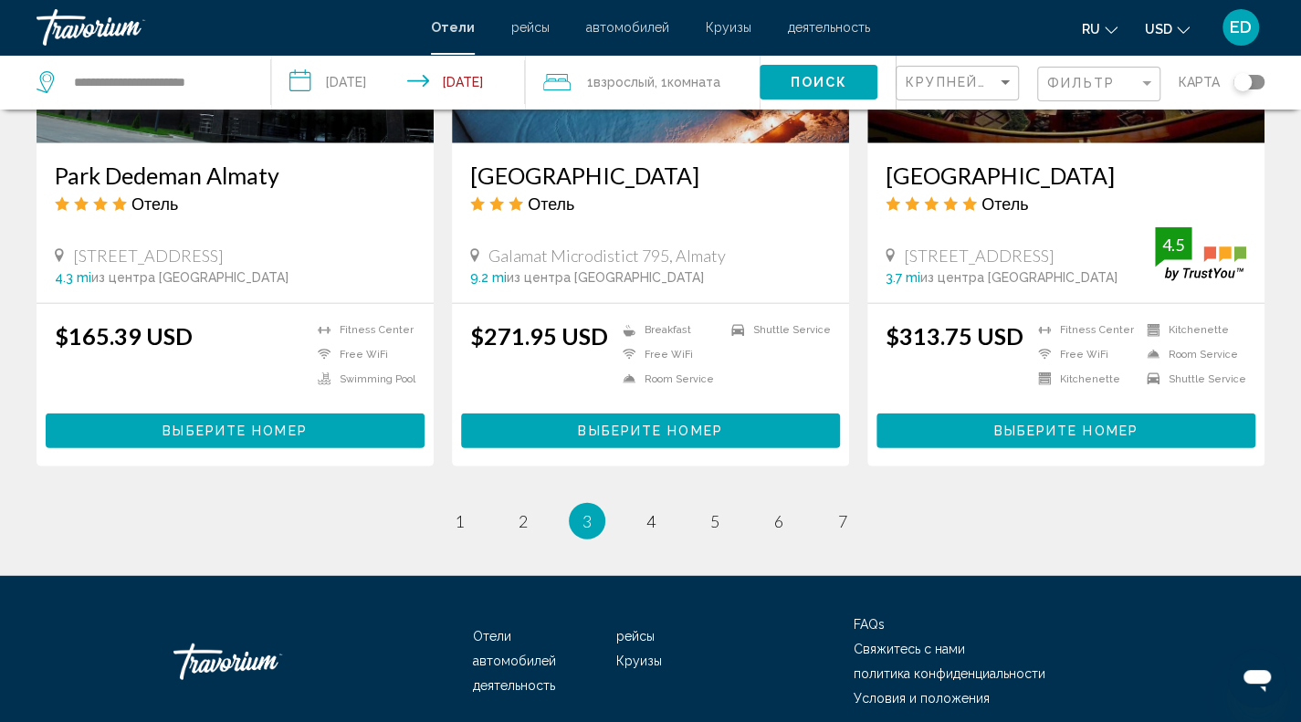
scroll to position [2431, 0]
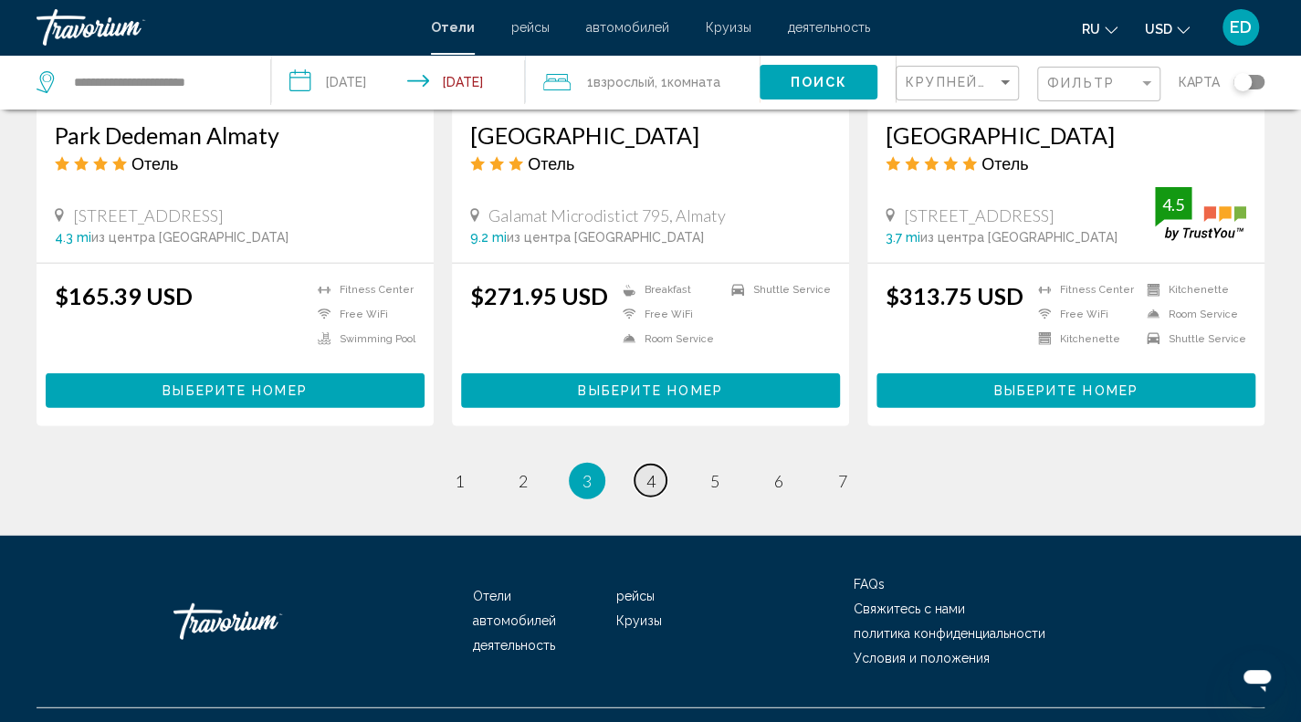
click at [657, 465] on link "page 4" at bounding box center [651, 481] width 32 height 32
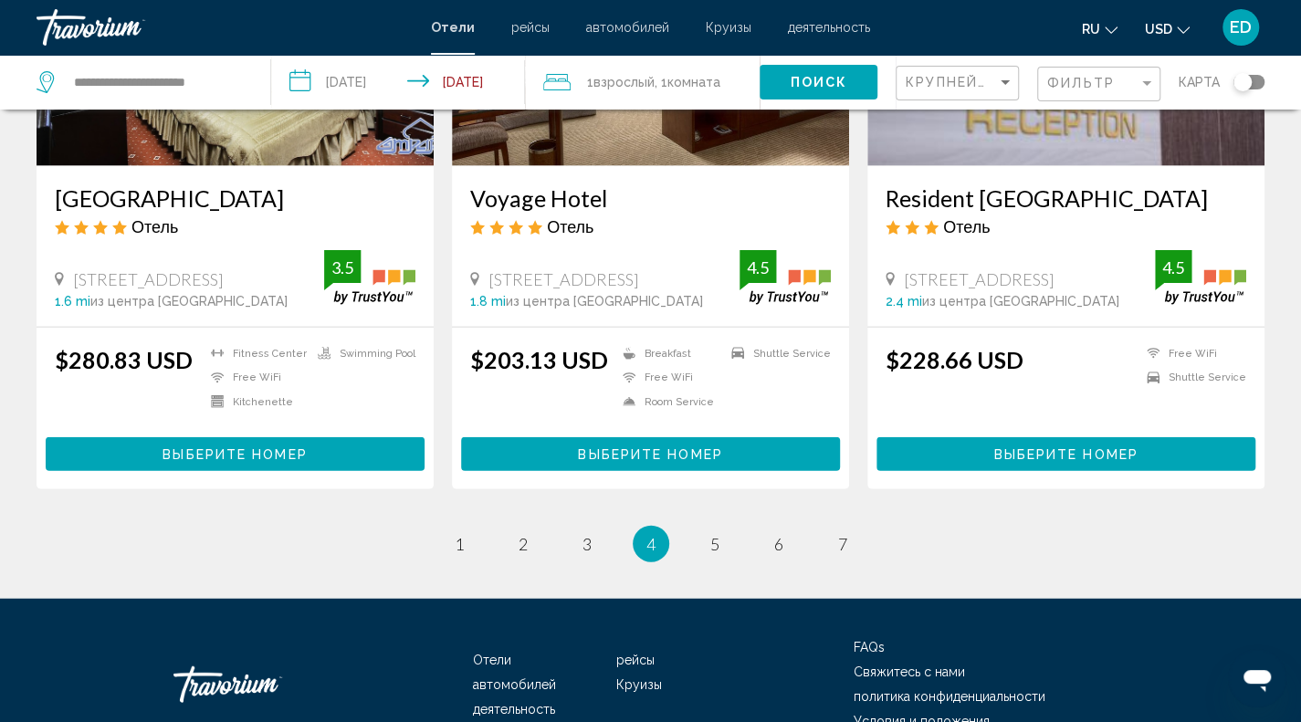
scroll to position [2283, 0]
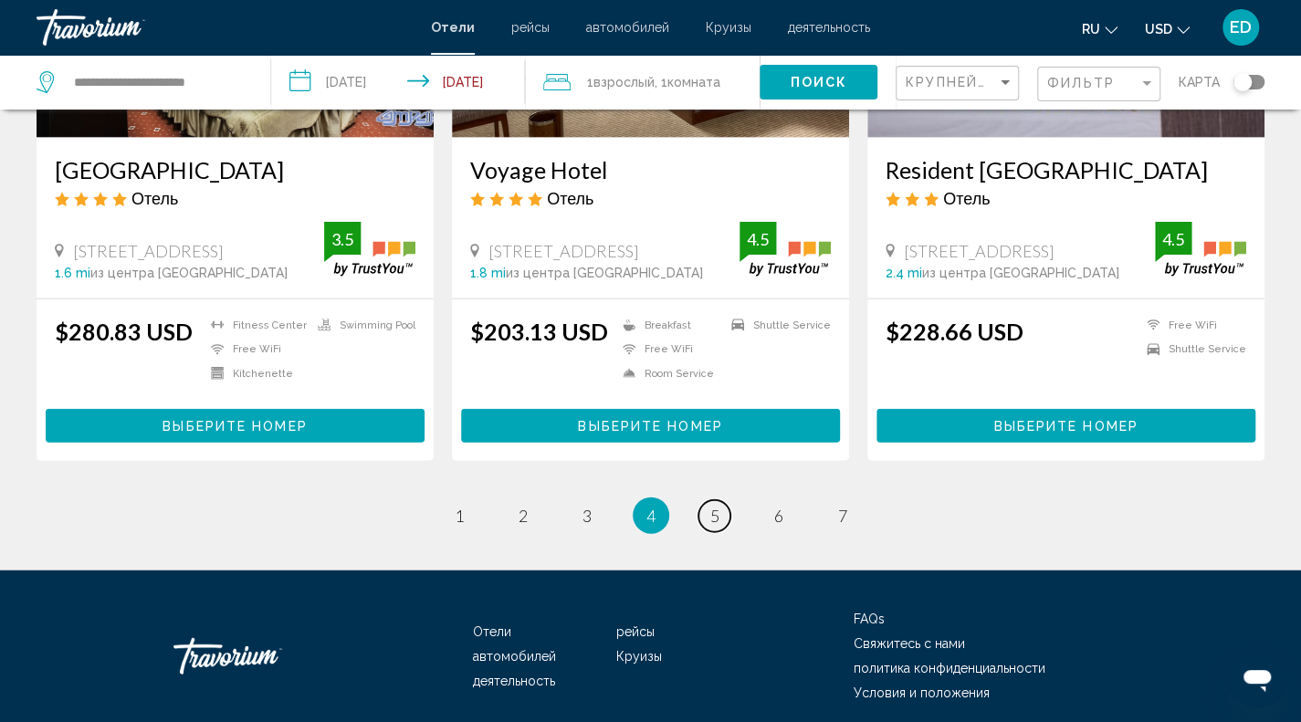
click at [718, 516] on span "5" at bounding box center [714, 516] width 9 height 20
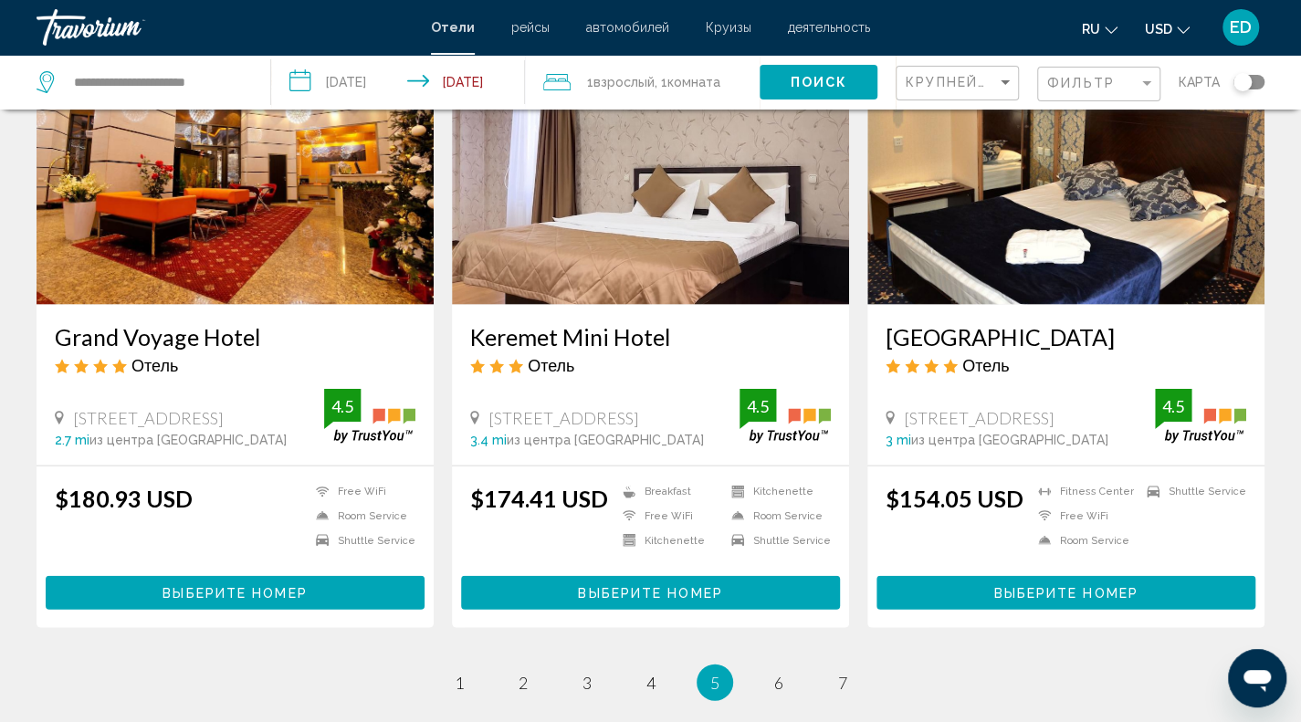
scroll to position [2009, 0]
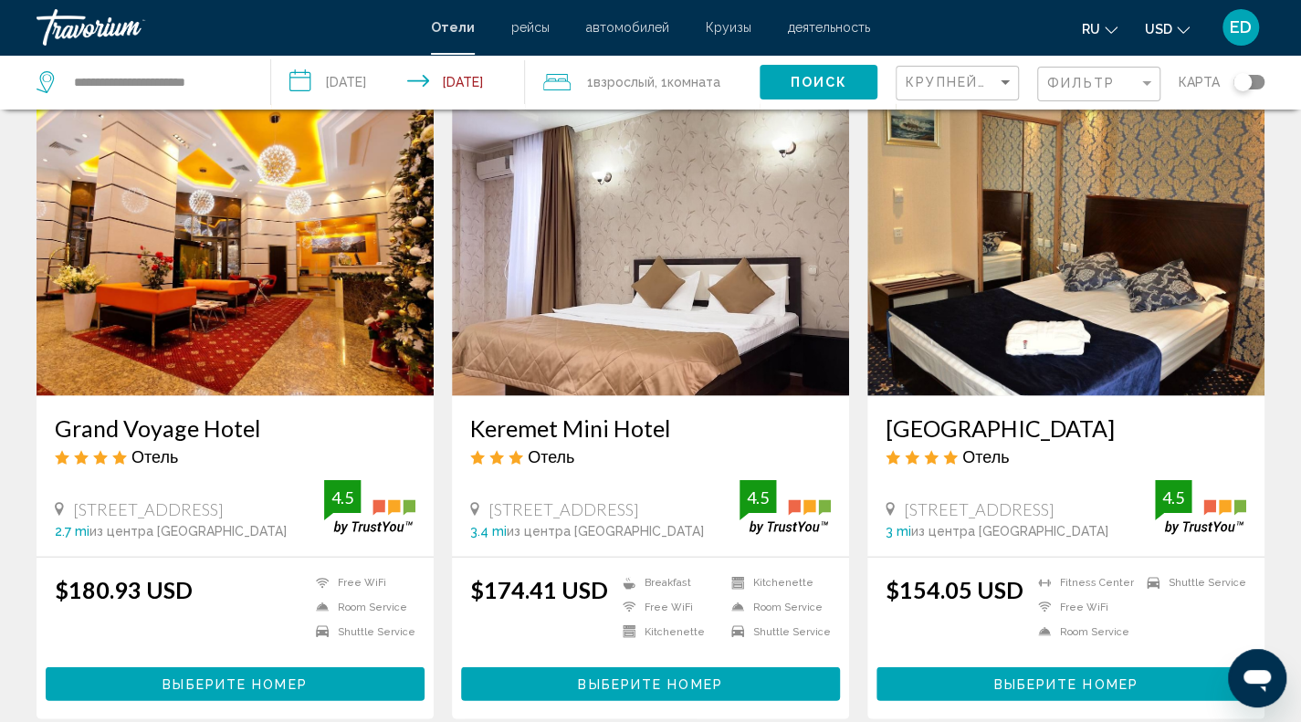
click at [1094, 228] on img "Main content" at bounding box center [1065, 250] width 397 height 292
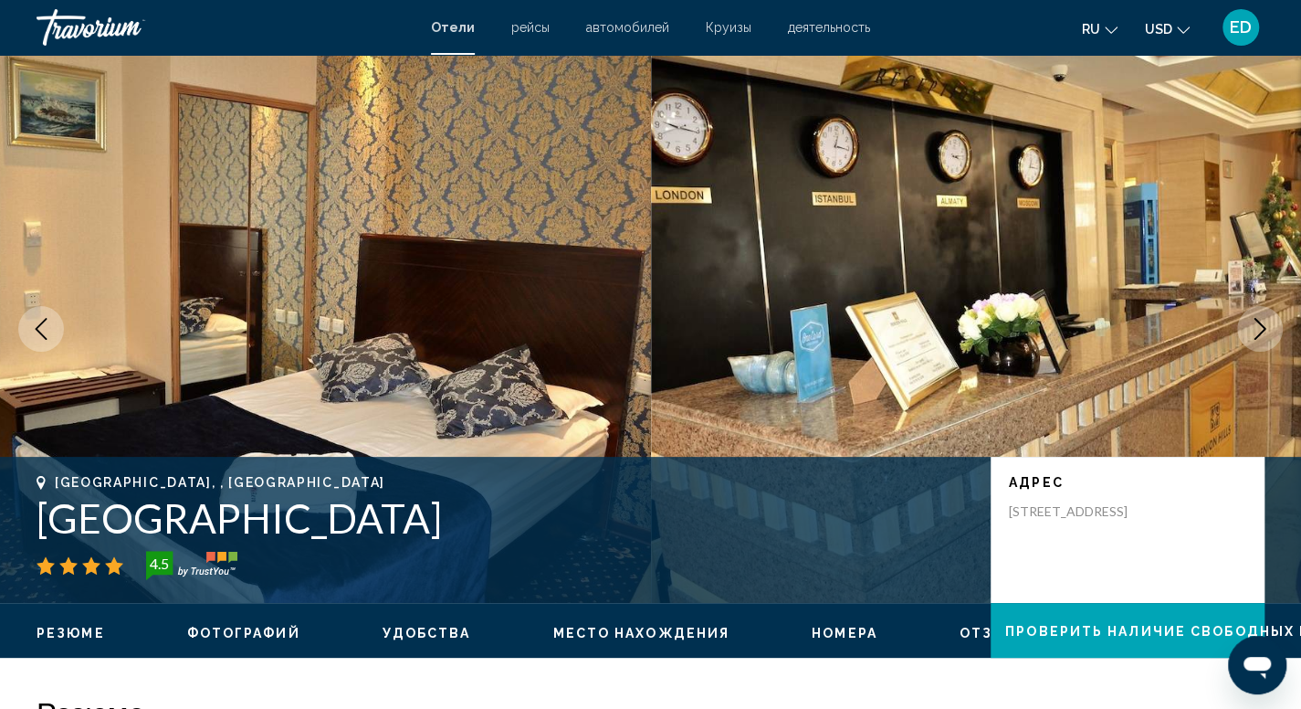
click at [785, 315] on img "Main content" at bounding box center [976, 329] width 651 height 548
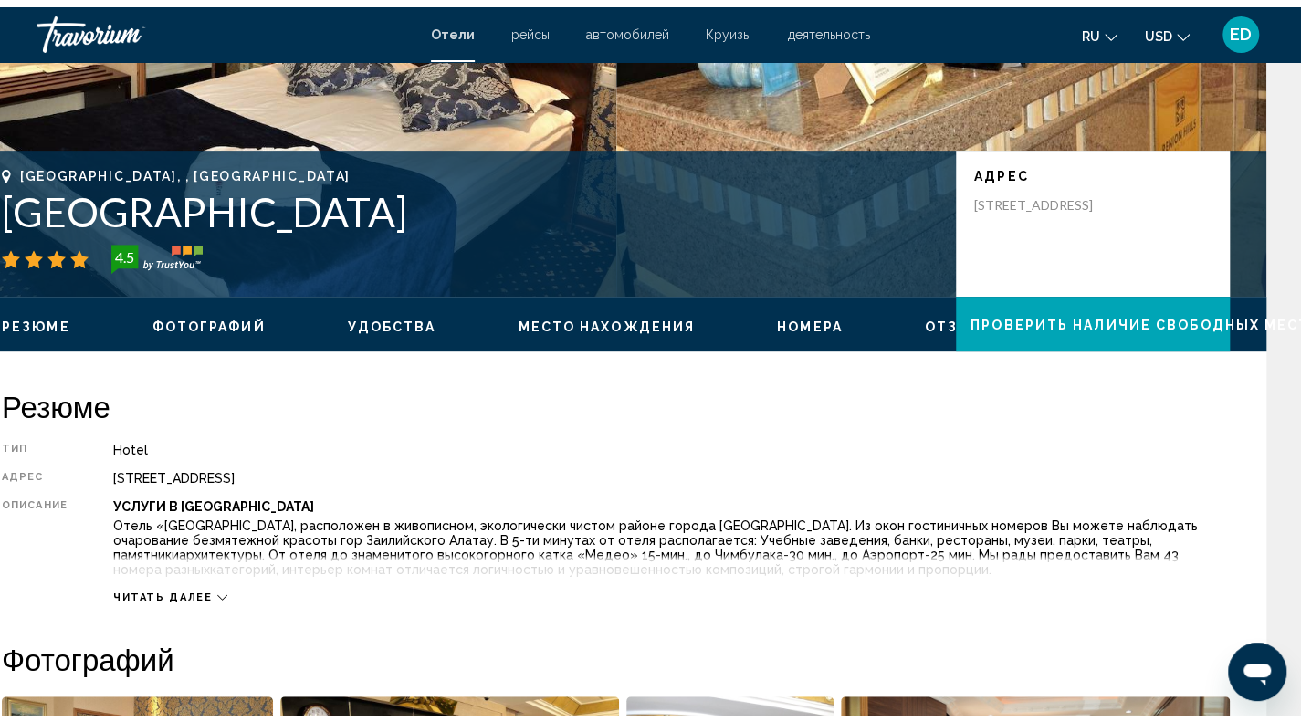
scroll to position [639, 0]
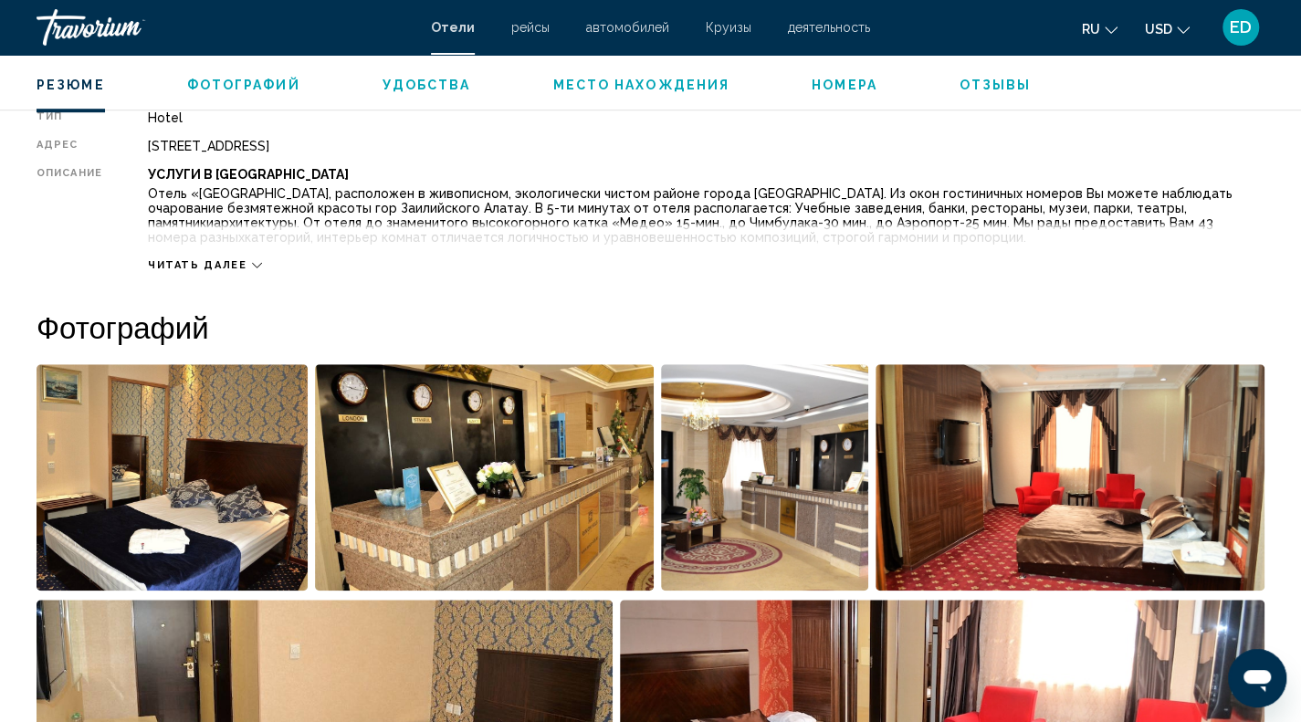
click at [154, 485] on img "Open full-screen image slider" at bounding box center [172, 477] width 271 height 226
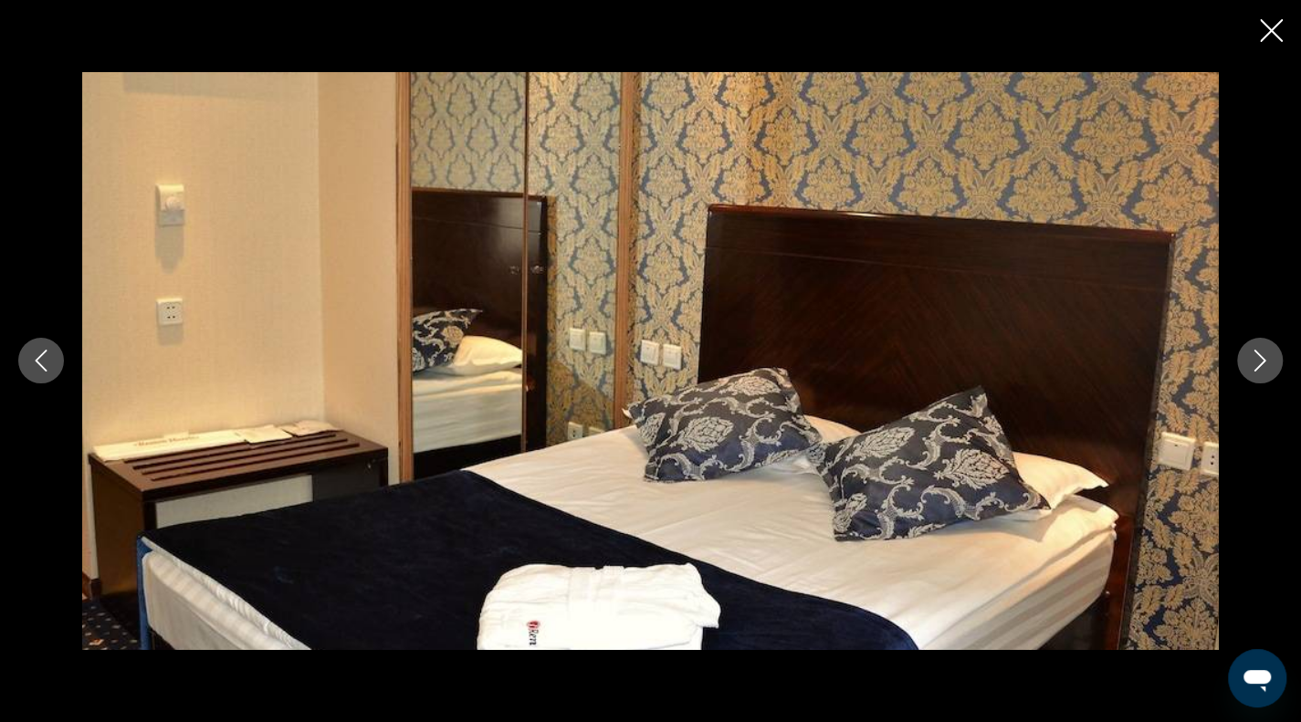
click at [1255, 362] on icon "Next image" at bounding box center [1260, 361] width 22 height 22
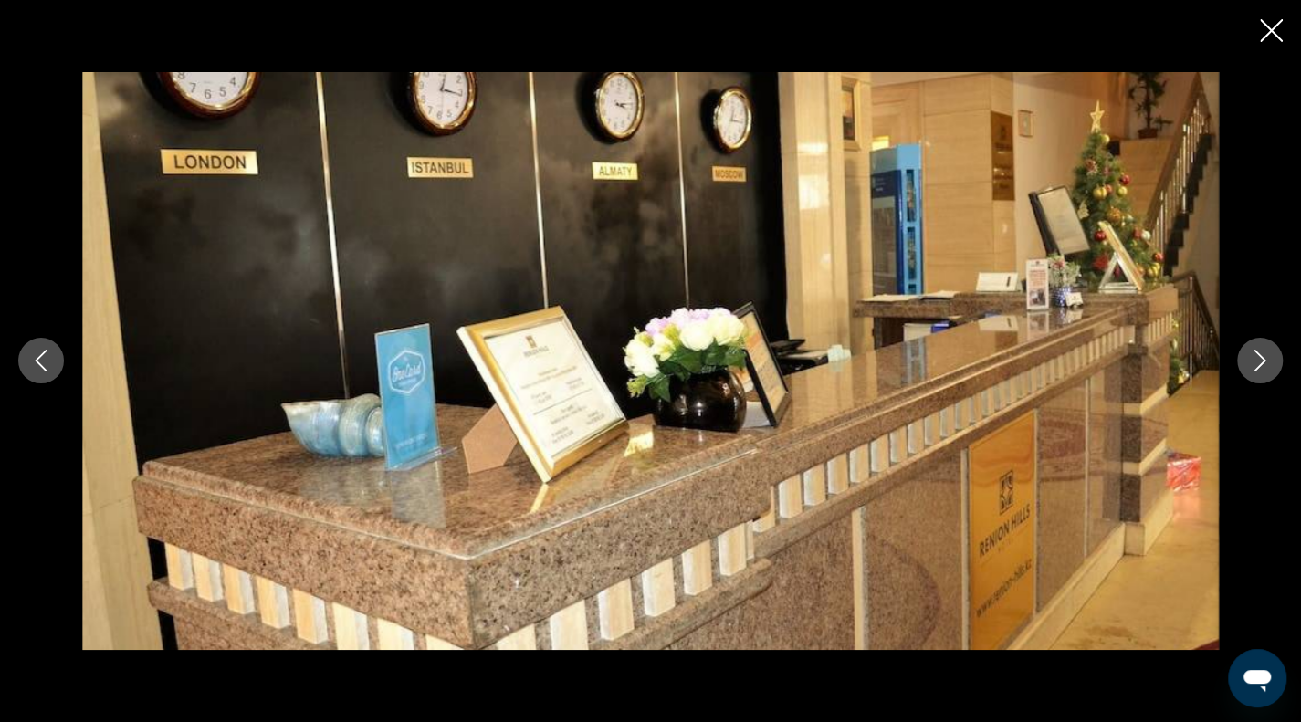
click at [1255, 362] on icon "Next image" at bounding box center [1260, 361] width 22 height 22
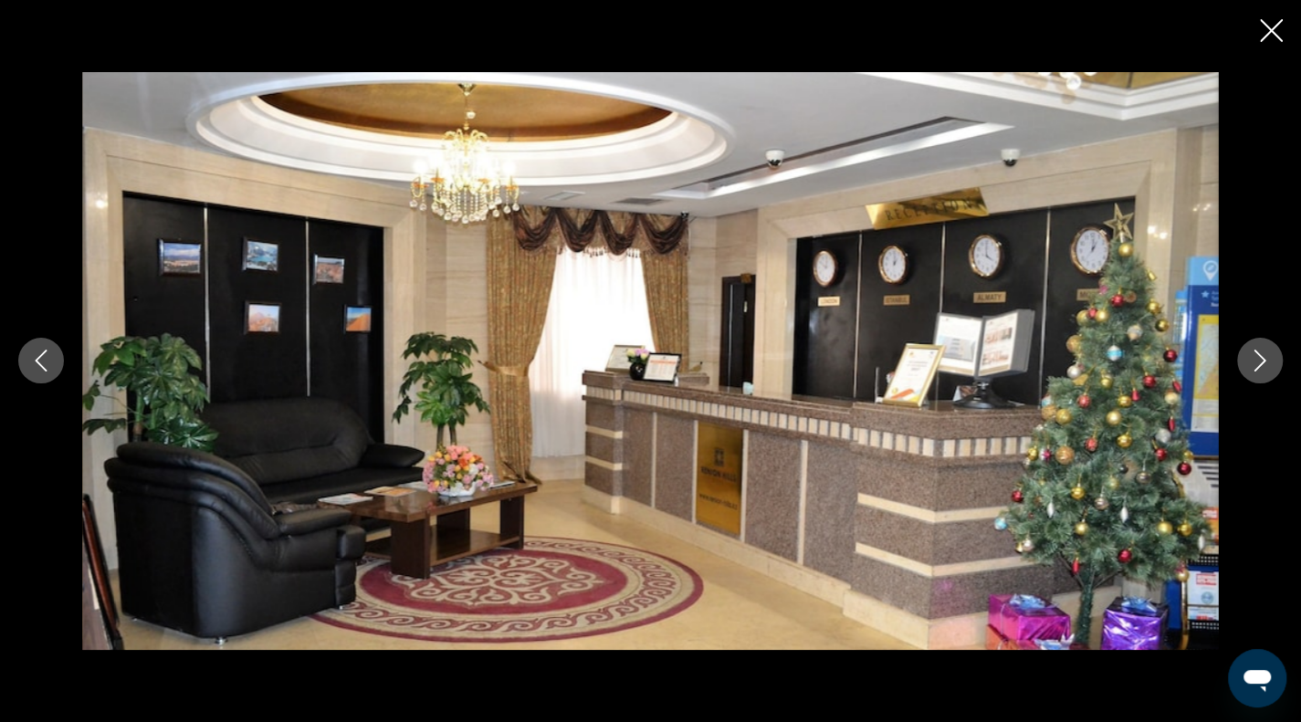
click at [1255, 362] on icon "Next image" at bounding box center [1260, 361] width 22 height 22
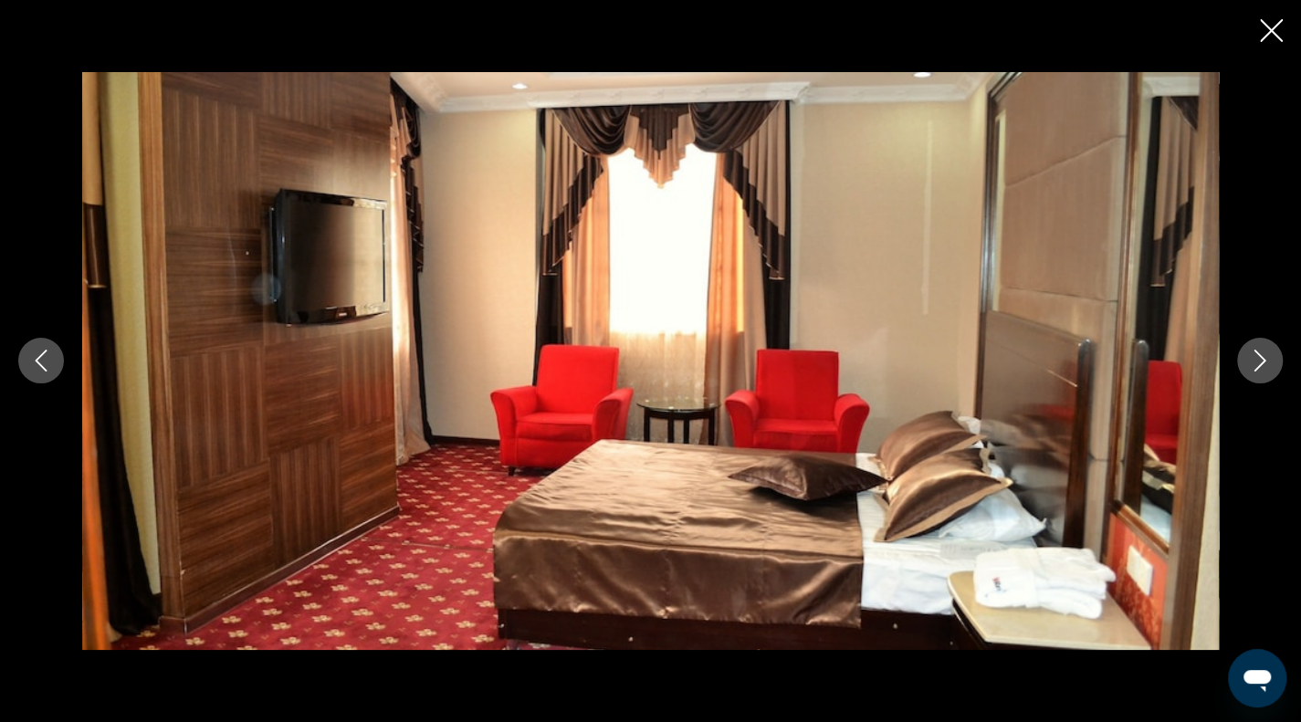
click at [1262, 372] on button "Next image" at bounding box center [1260, 361] width 46 height 46
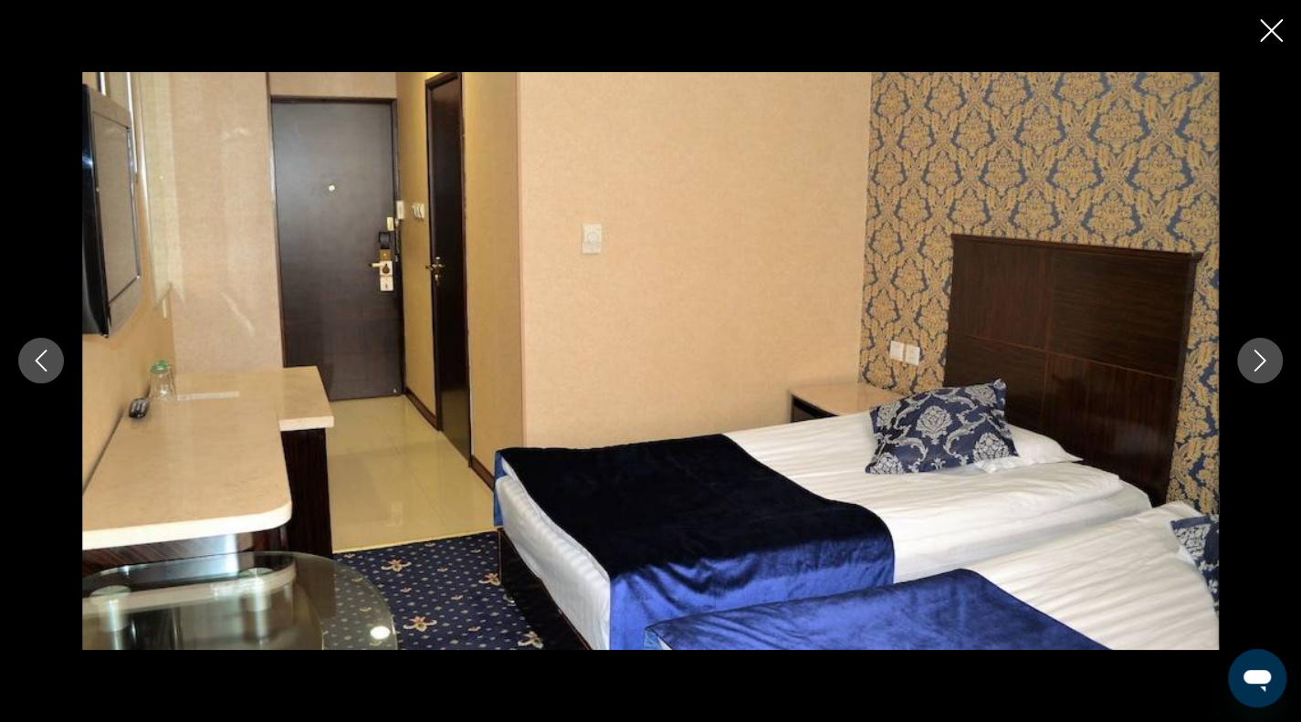
click at [1262, 370] on icon "Next image" at bounding box center [1260, 361] width 22 height 22
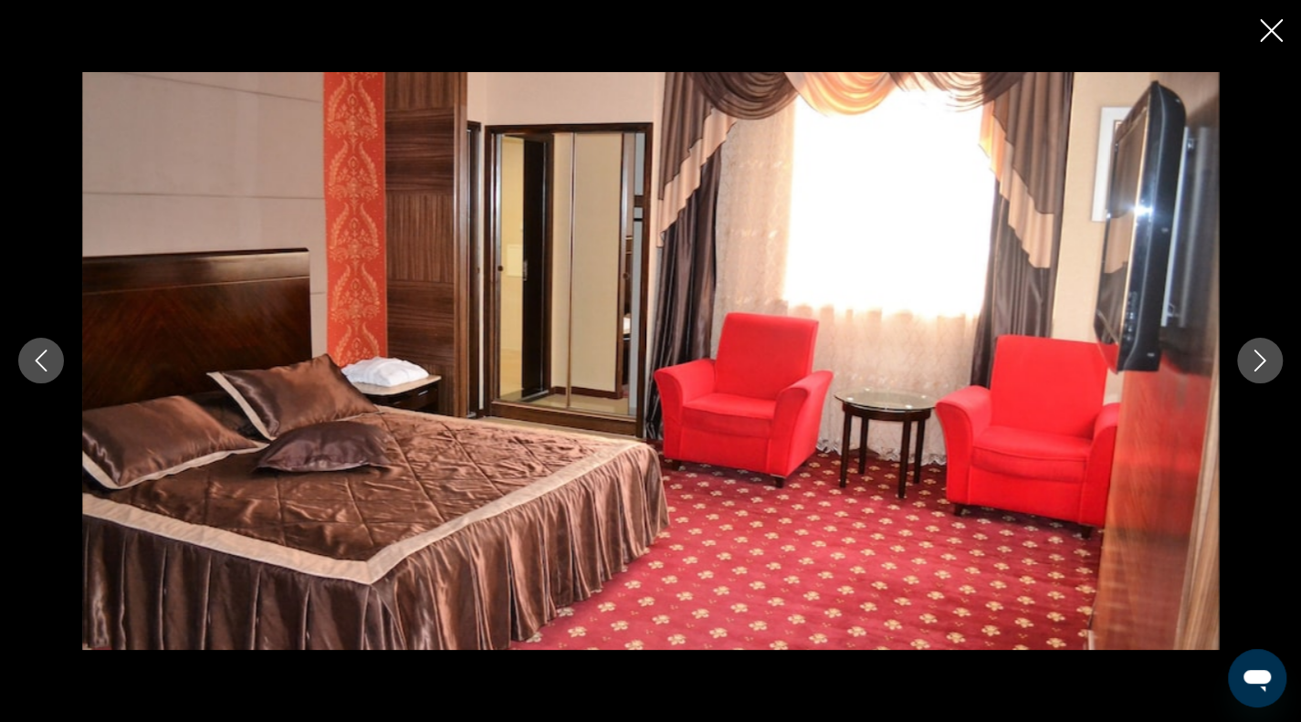
click at [875, 381] on img "Main content" at bounding box center [650, 361] width 1137 height 578
click at [1257, 40] on div "Main content" at bounding box center [650, 361] width 1301 height 722
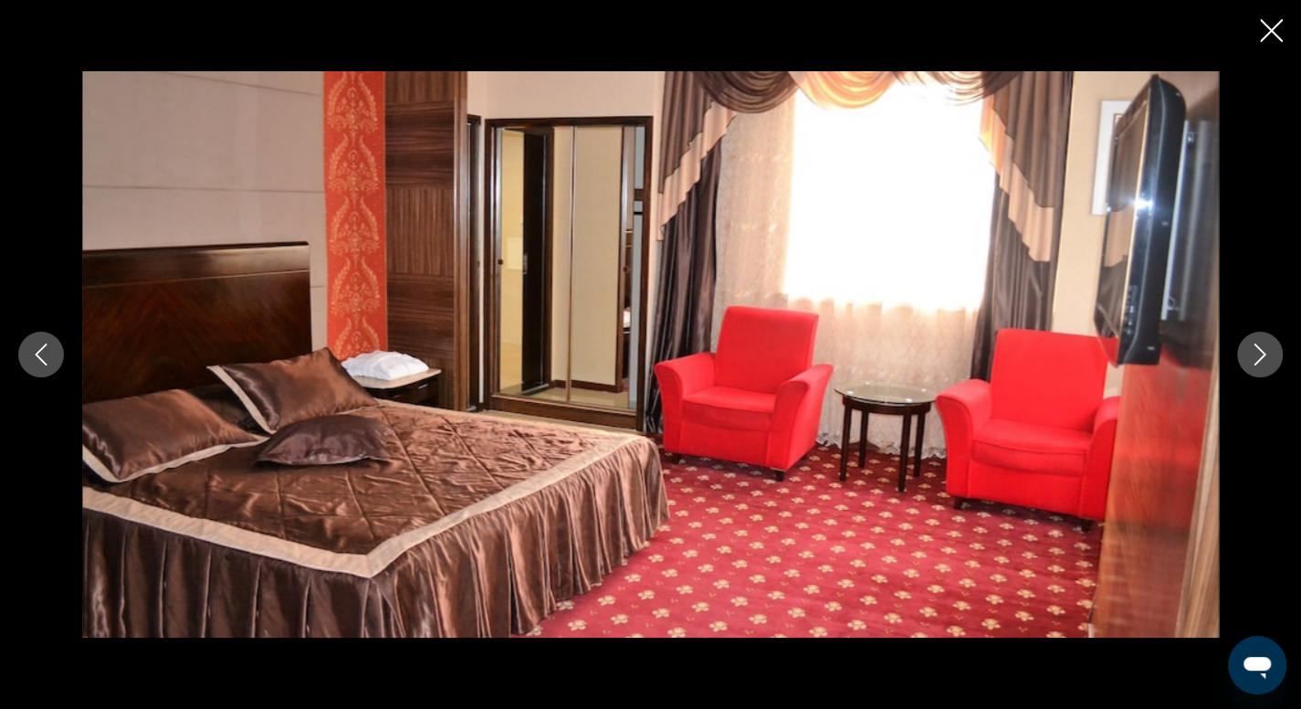
scroll to position [91, 0]
click at [1271, 59] on div "Main content" at bounding box center [650, 354] width 1301 height 709
click at [1271, 36] on icon "Close slideshow" at bounding box center [1271, 30] width 23 height 23
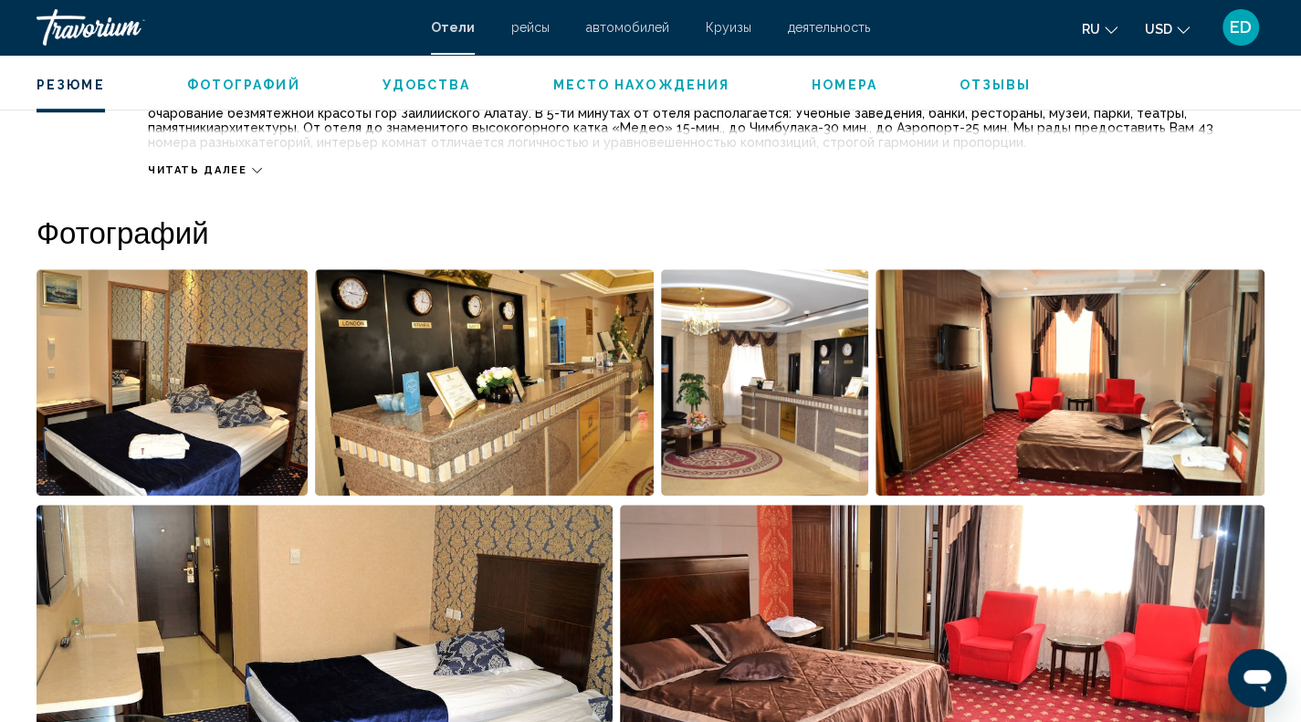
scroll to position [731, 0]
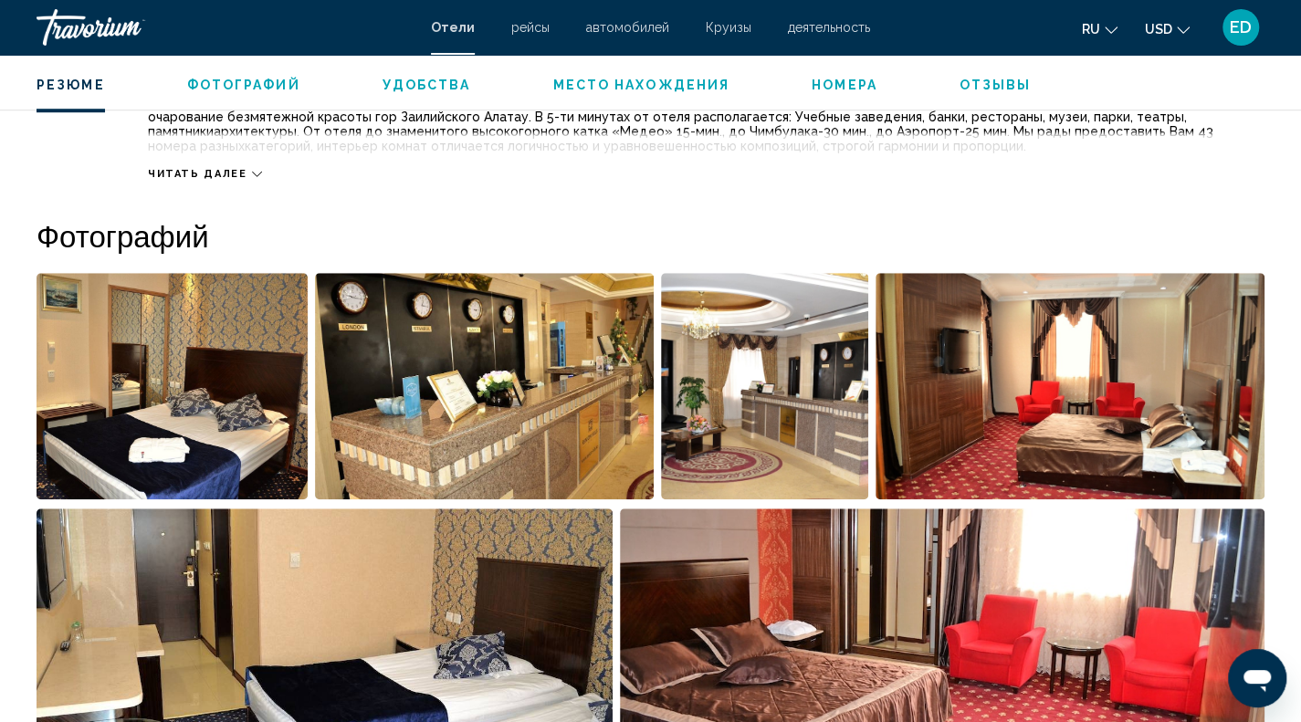
click at [837, 390] on img "Open full-screen image slider" at bounding box center [764, 386] width 207 height 226
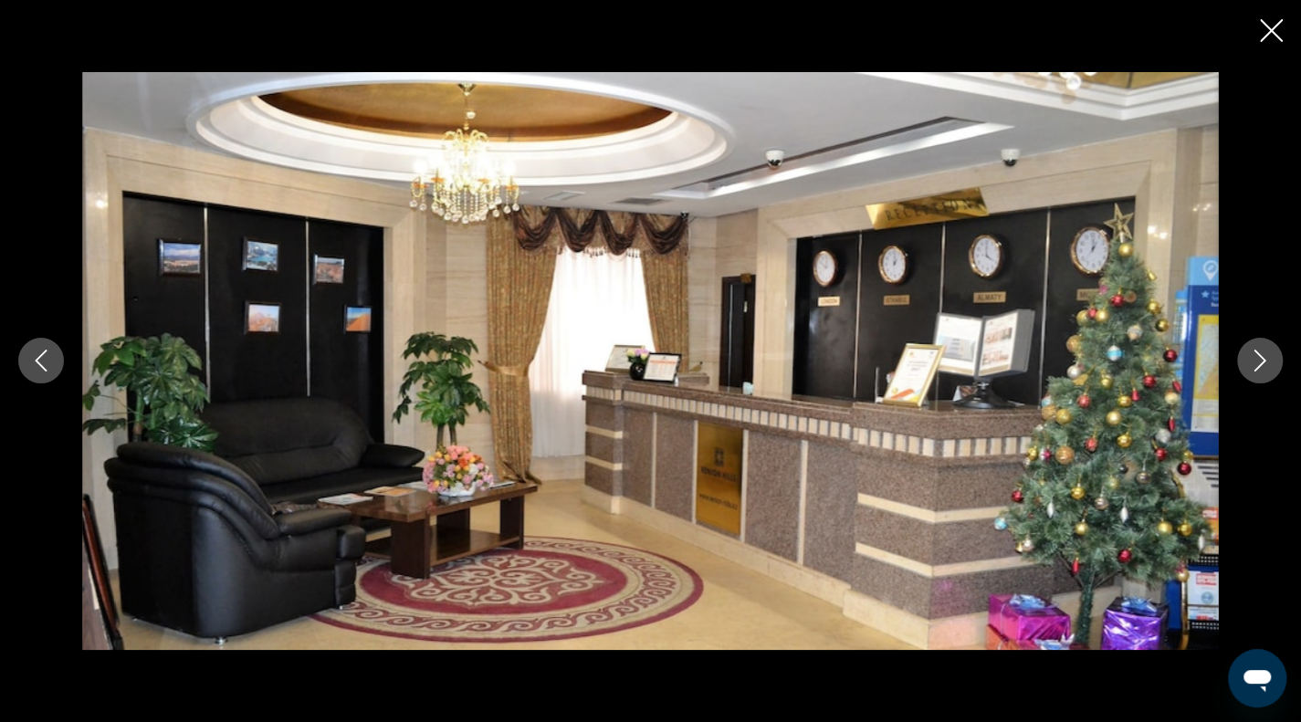
click at [1277, 368] on button "Next image" at bounding box center [1260, 361] width 46 height 46
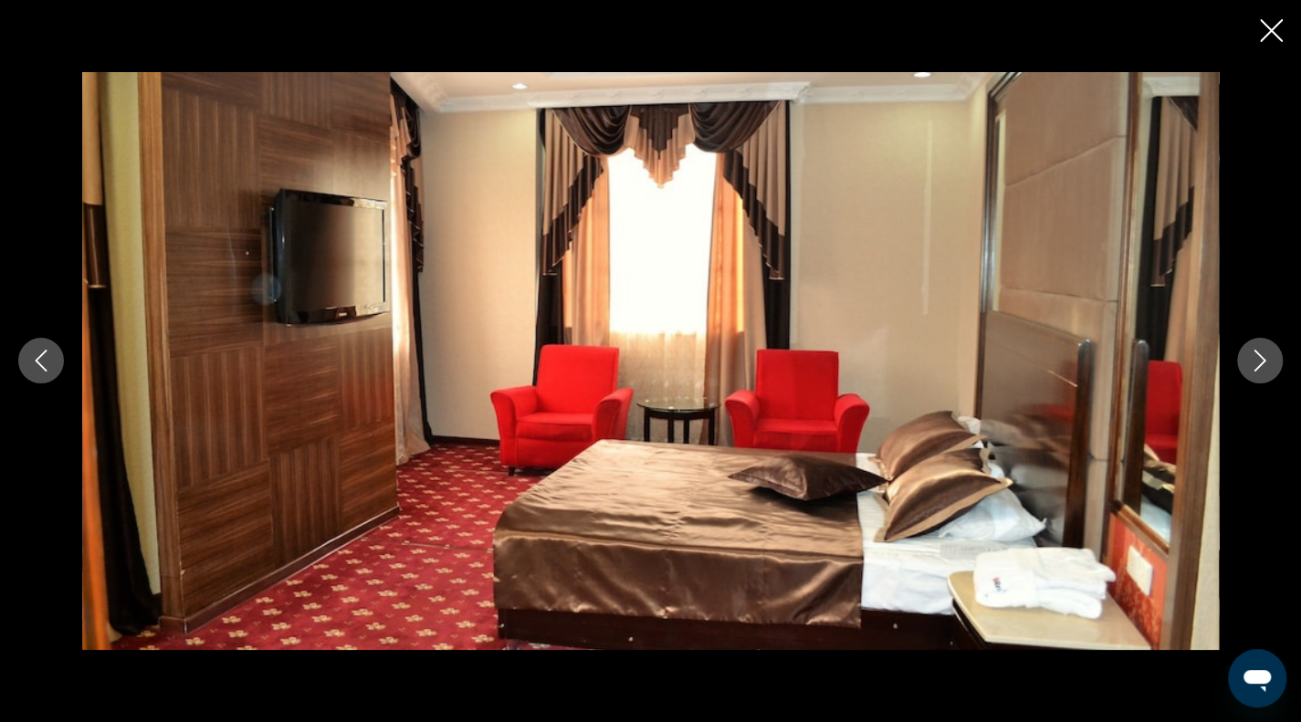
click at [1277, 368] on button "Next image" at bounding box center [1260, 361] width 46 height 46
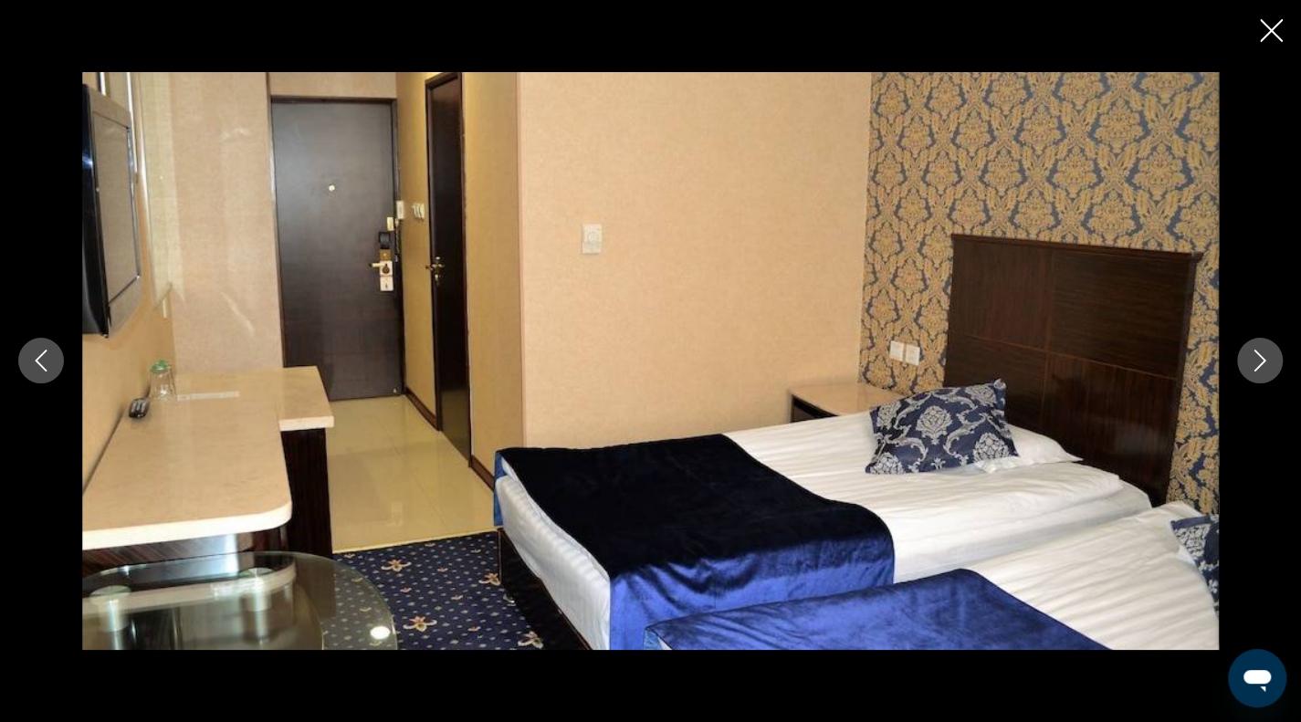
click at [1263, 44] on button "Close slideshow" at bounding box center [1271, 32] width 23 height 28
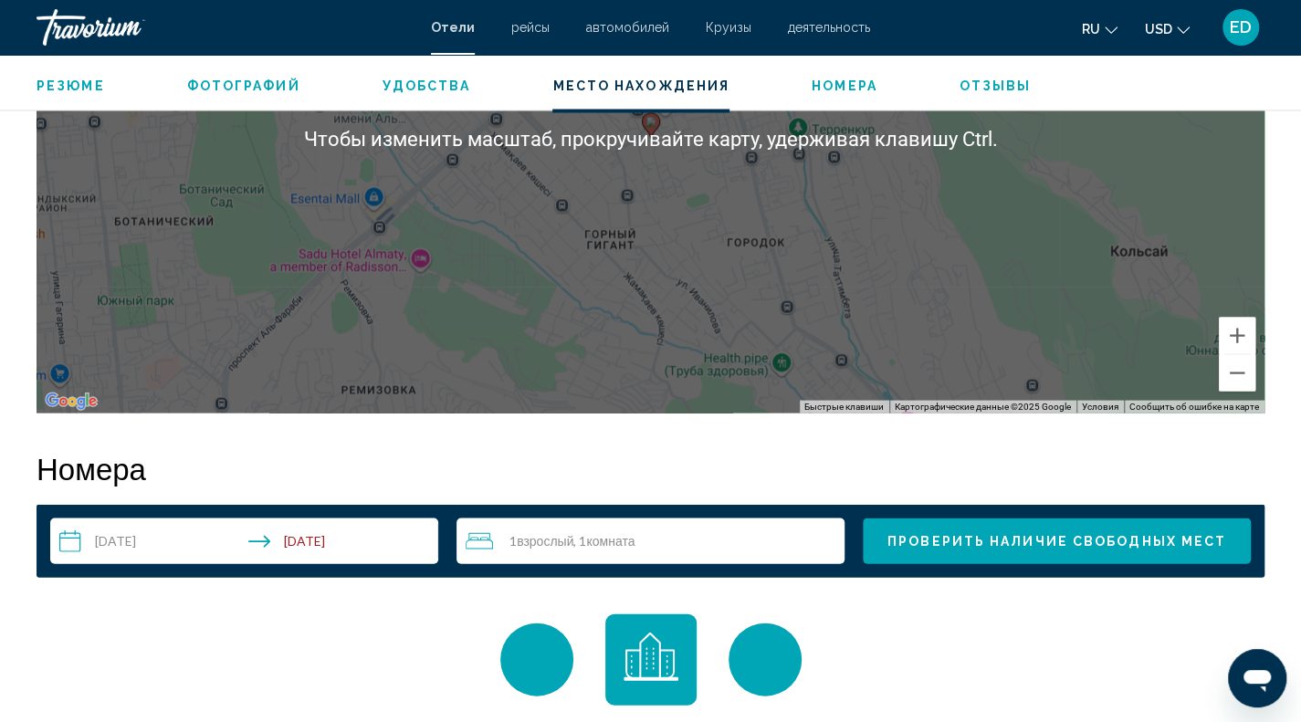
scroll to position [2374, 0]
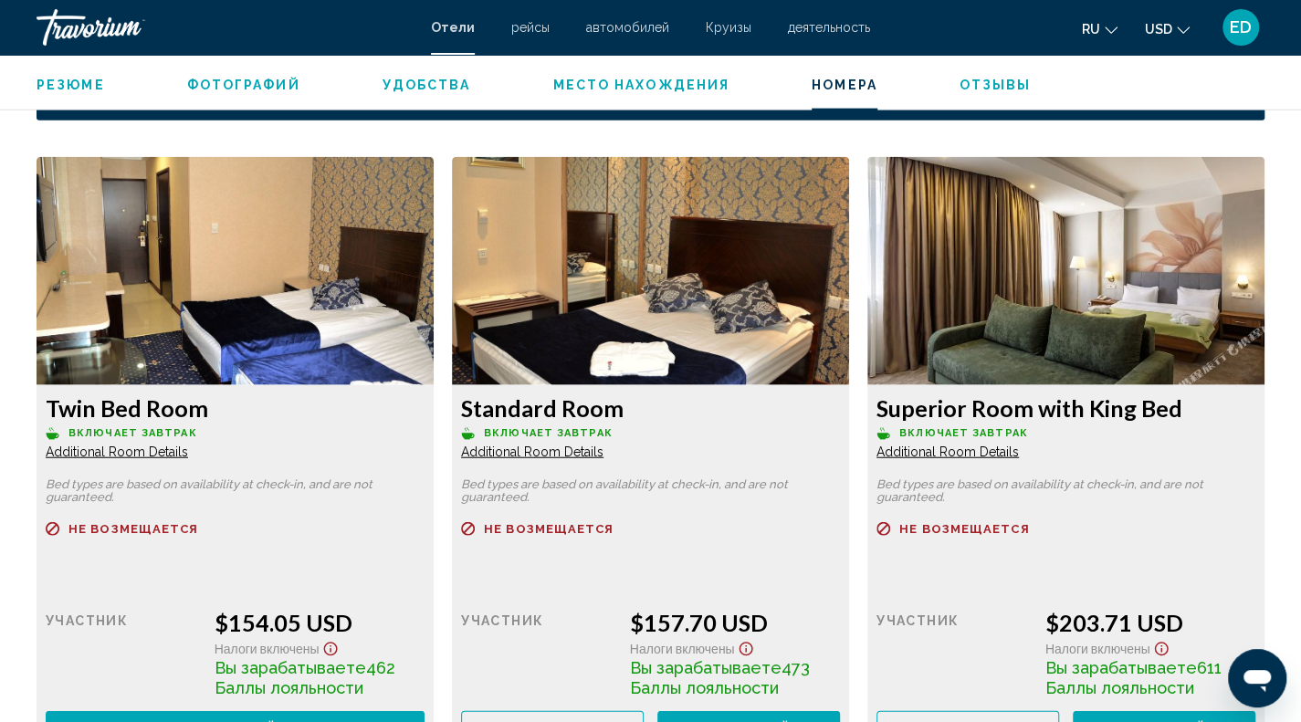
click at [289, 239] on img "Main content" at bounding box center [235, 271] width 397 height 228
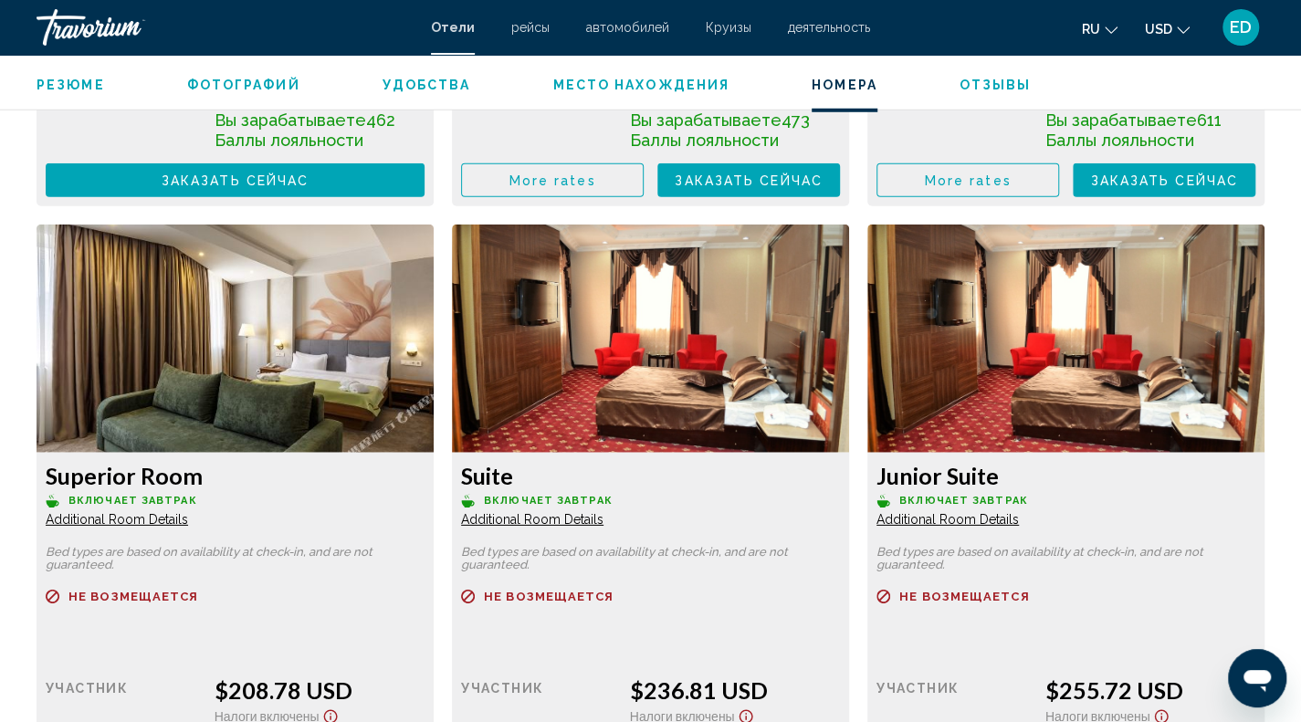
scroll to position [2465, 0]
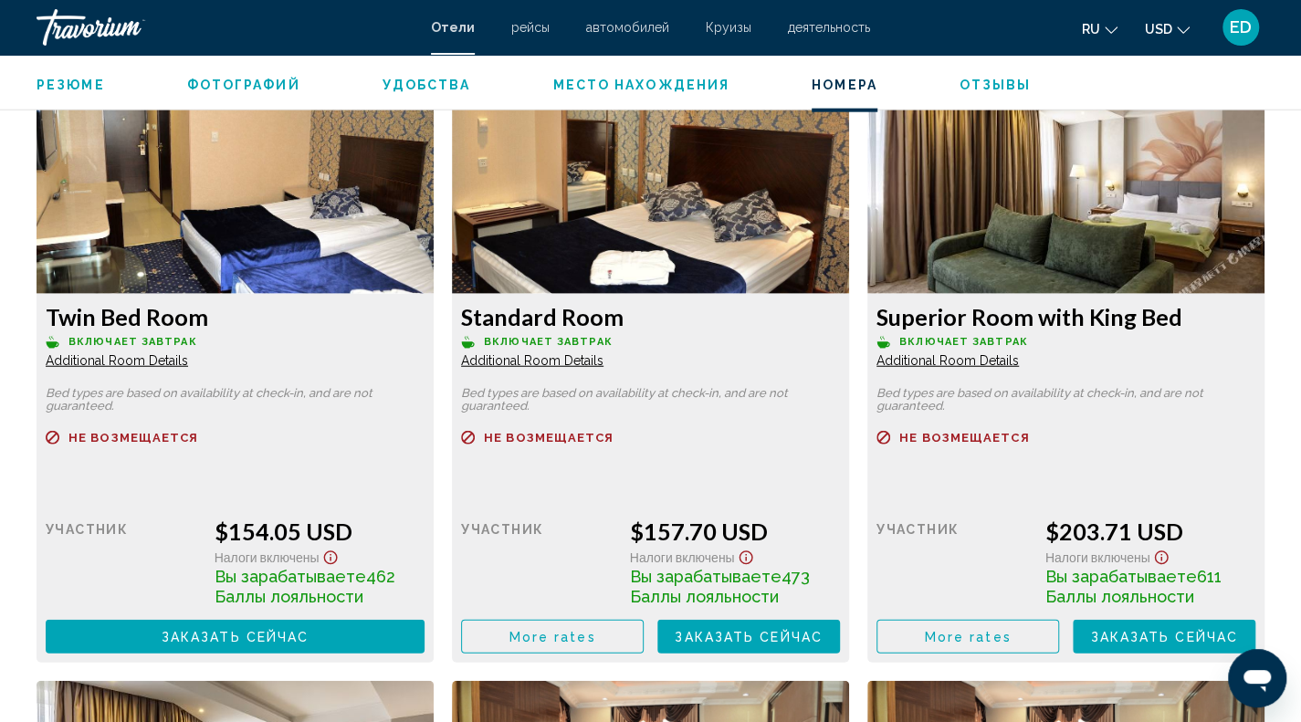
click at [310, 631] on span "Заказать сейчас" at bounding box center [236, 637] width 148 height 15
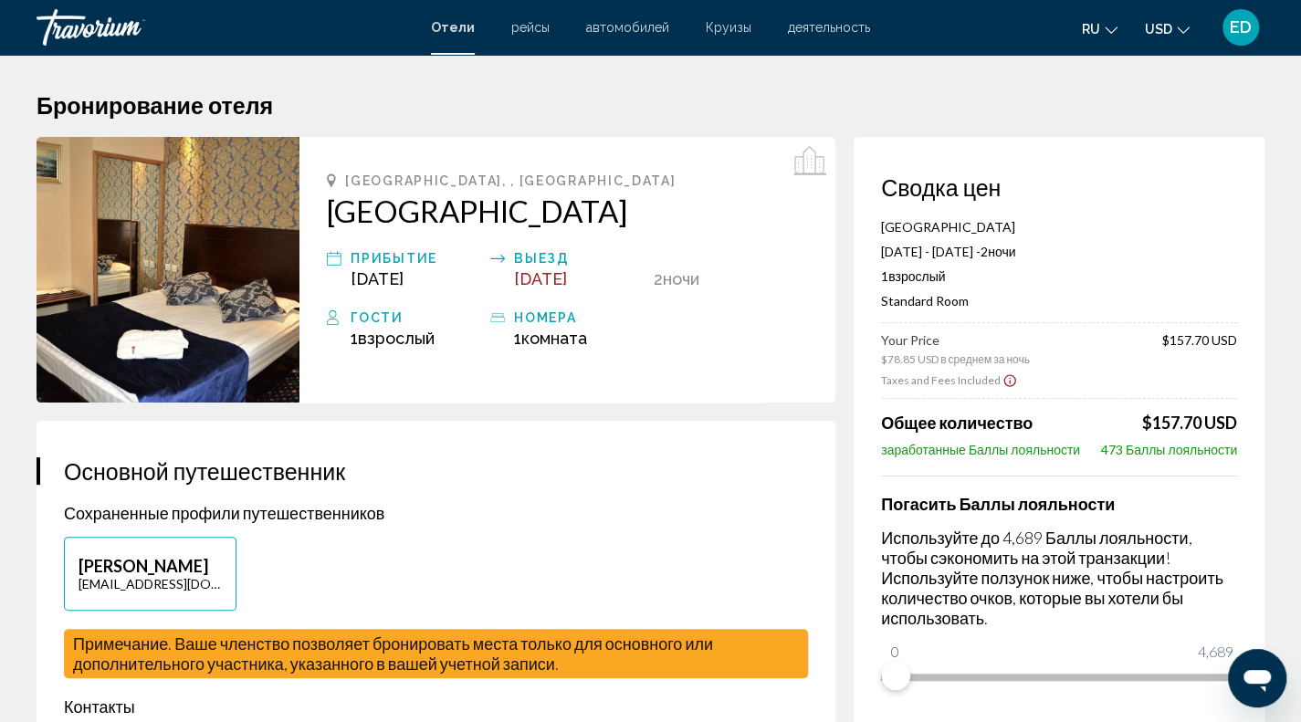
click at [217, 292] on img "Main content" at bounding box center [168, 270] width 263 height 266
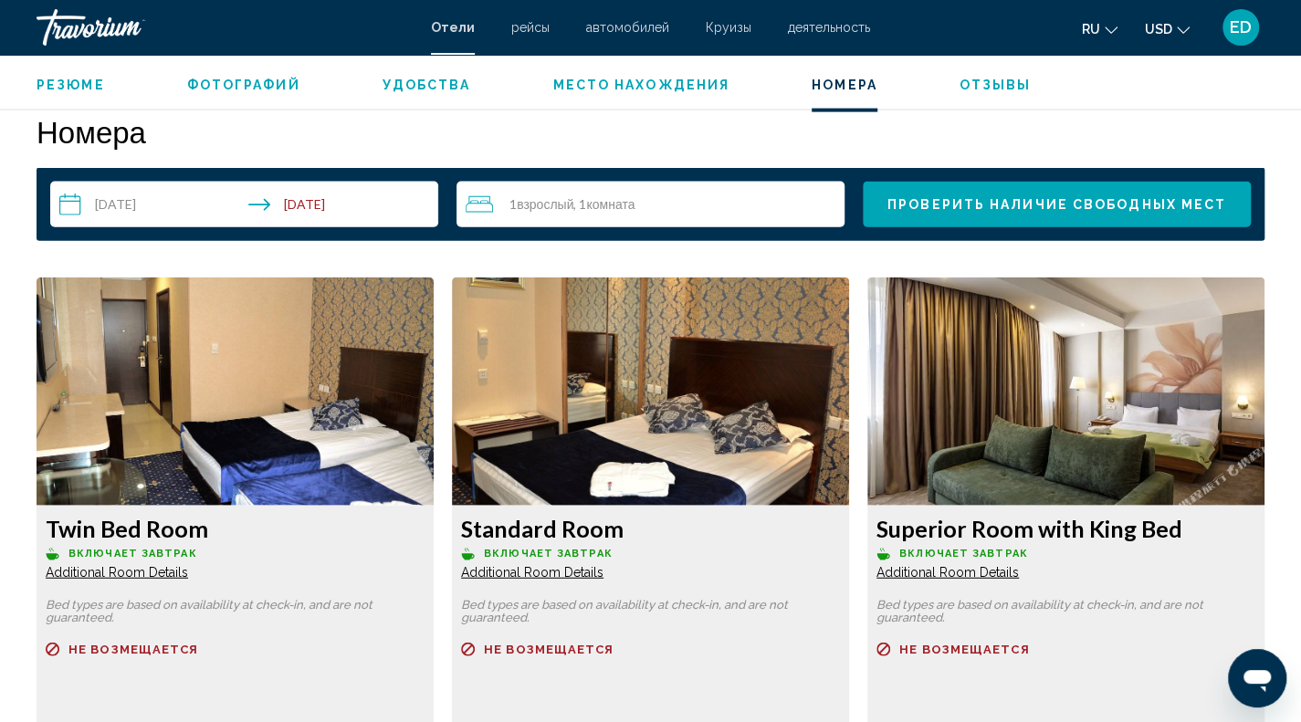
scroll to position [2374, 0]
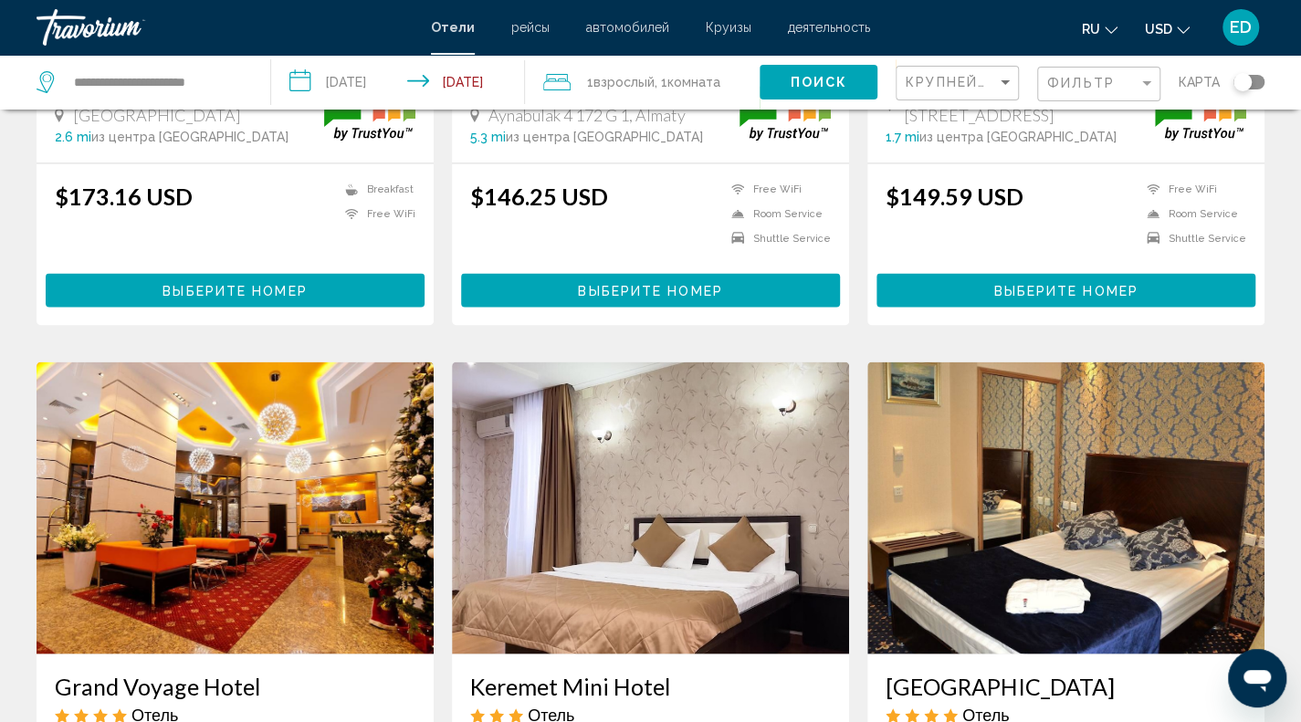
scroll to position [1918, 0]
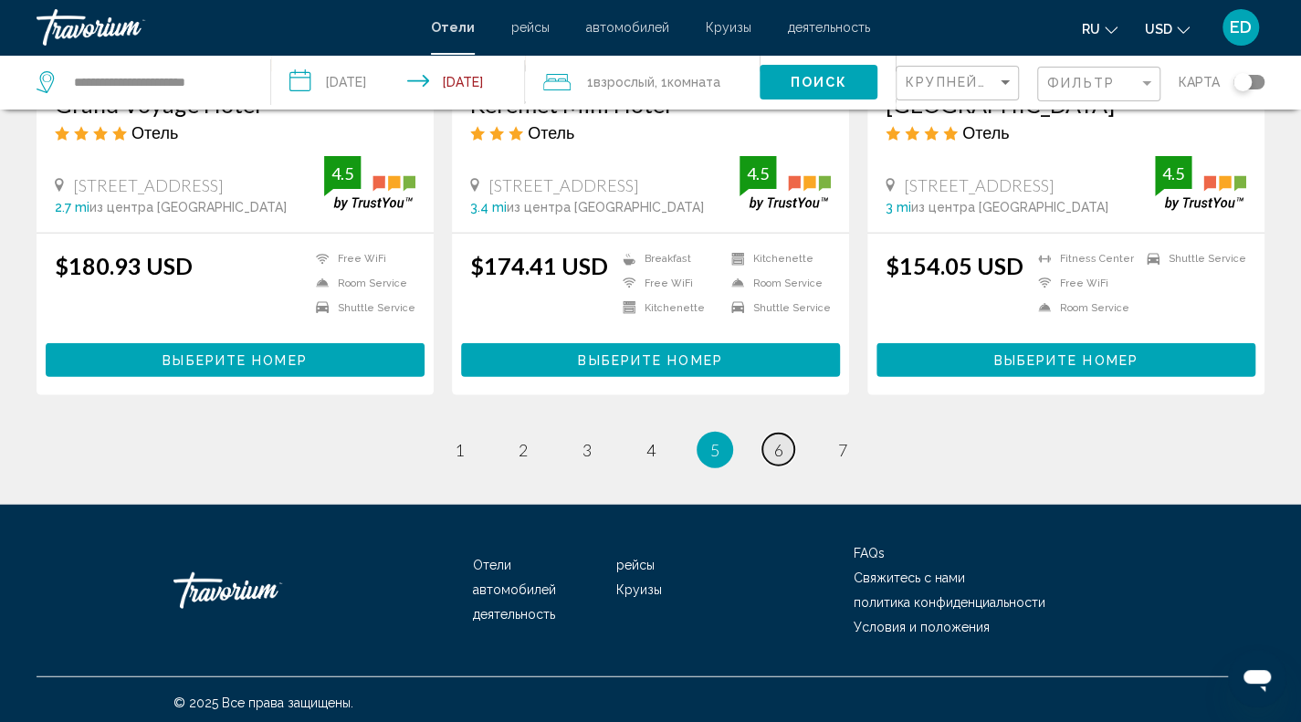
click at [784, 436] on link "page 6" at bounding box center [778, 450] width 32 height 32
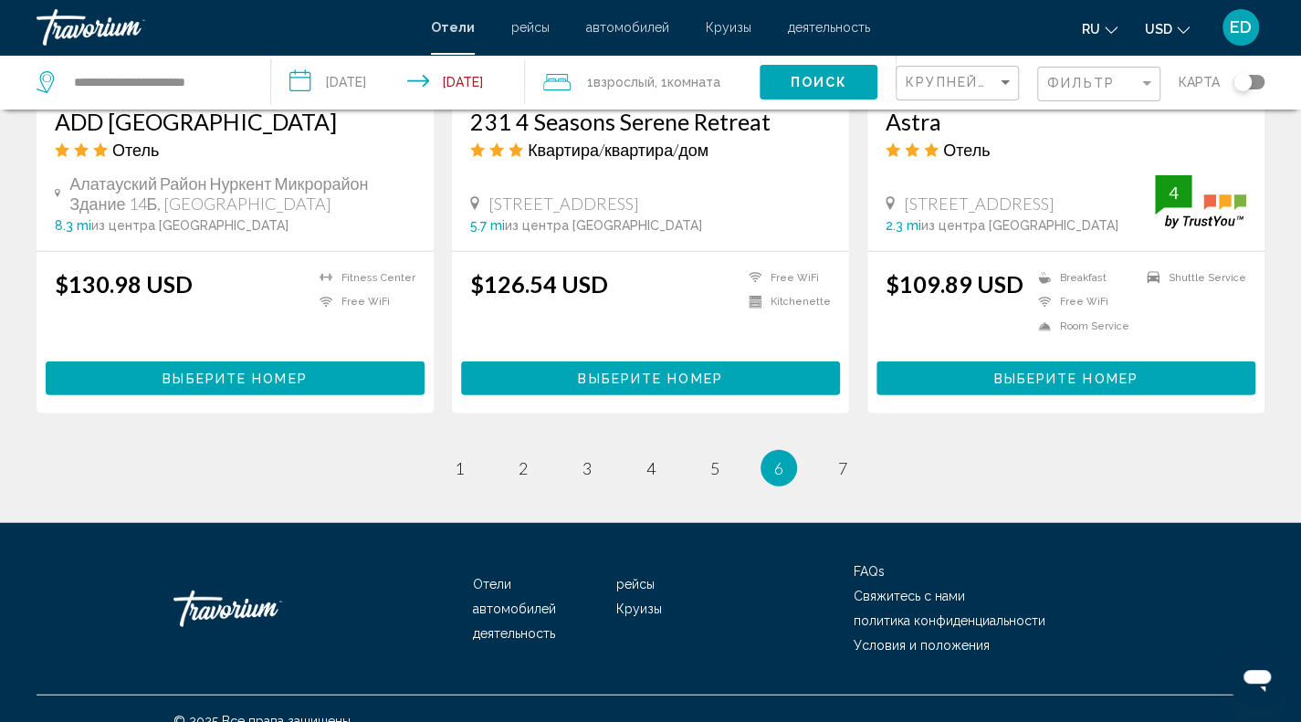
scroll to position [2336, 0]
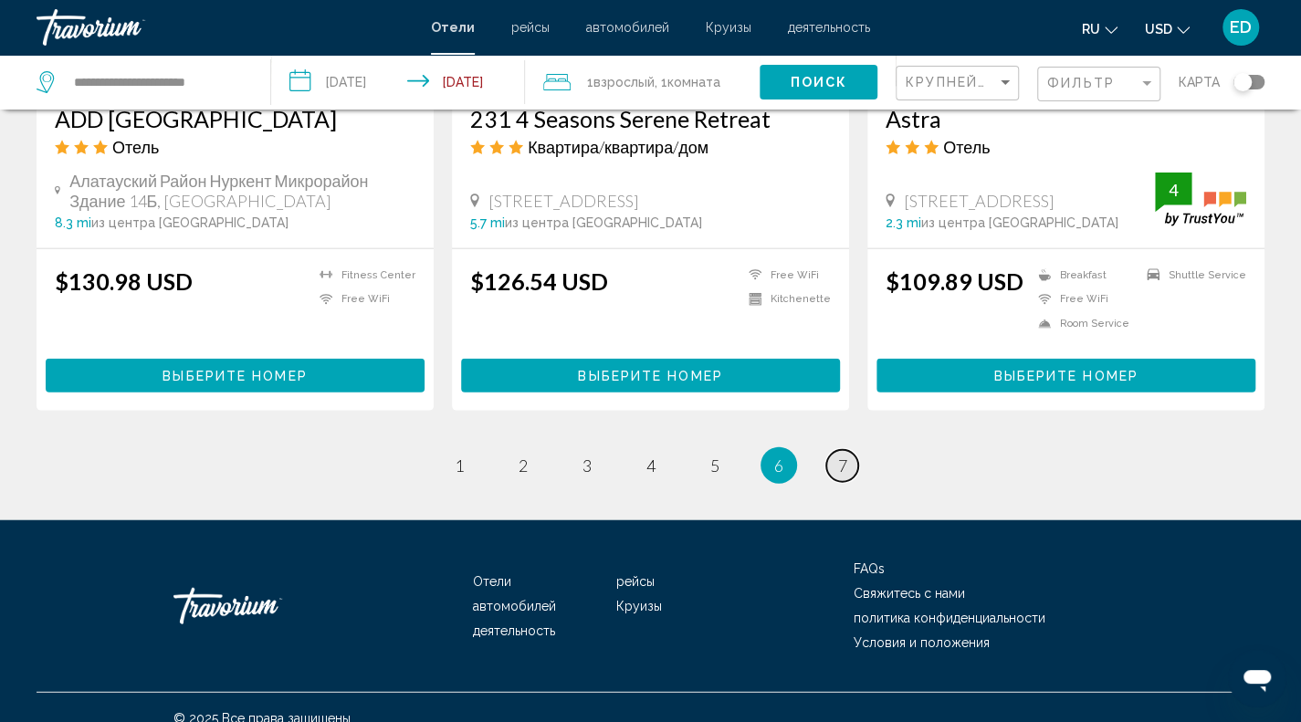
click at [831, 450] on link "page 7" at bounding box center [842, 466] width 32 height 32
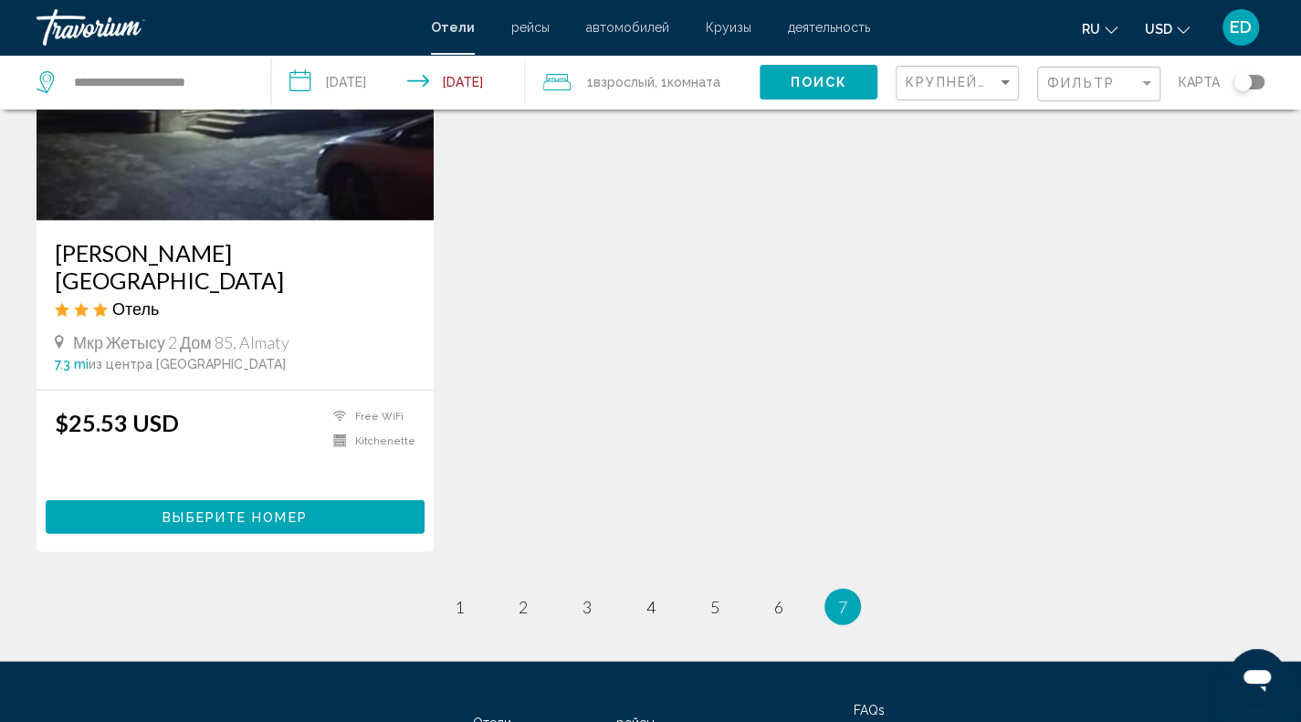
scroll to position [2325, 0]
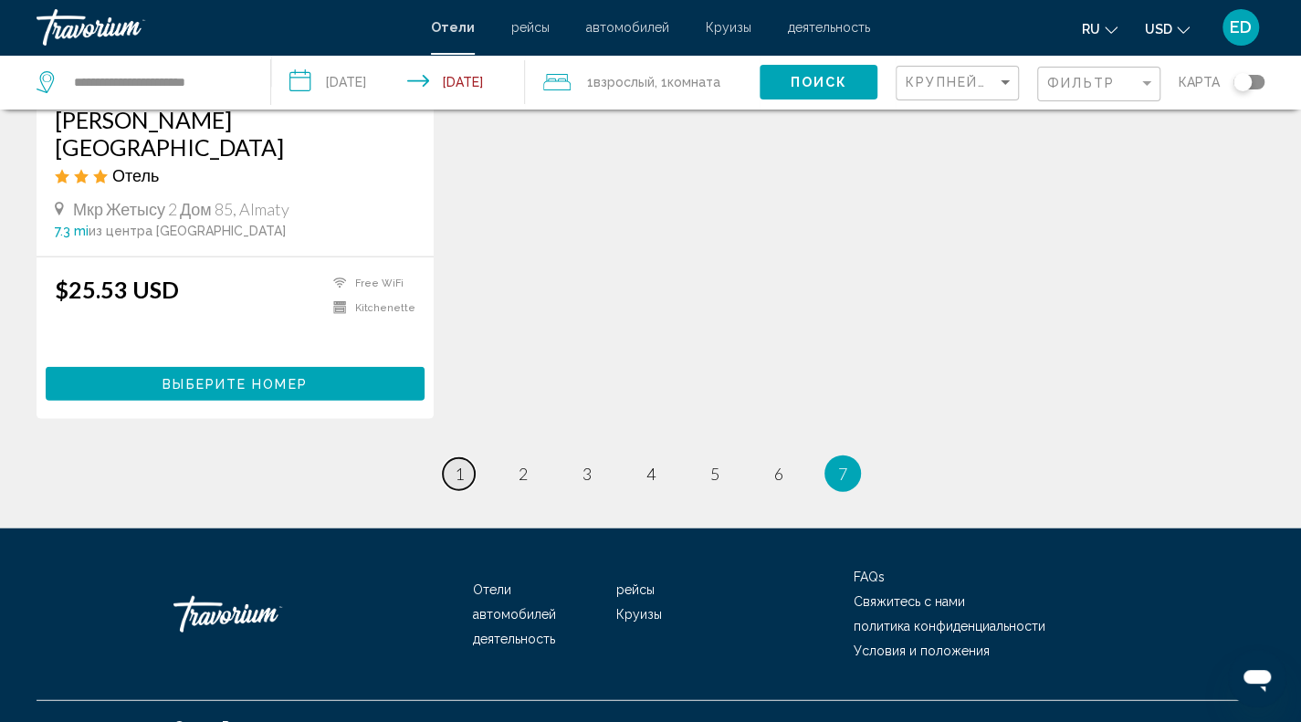
click at [461, 458] on link "page 1" at bounding box center [459, 474] width 32 height 32
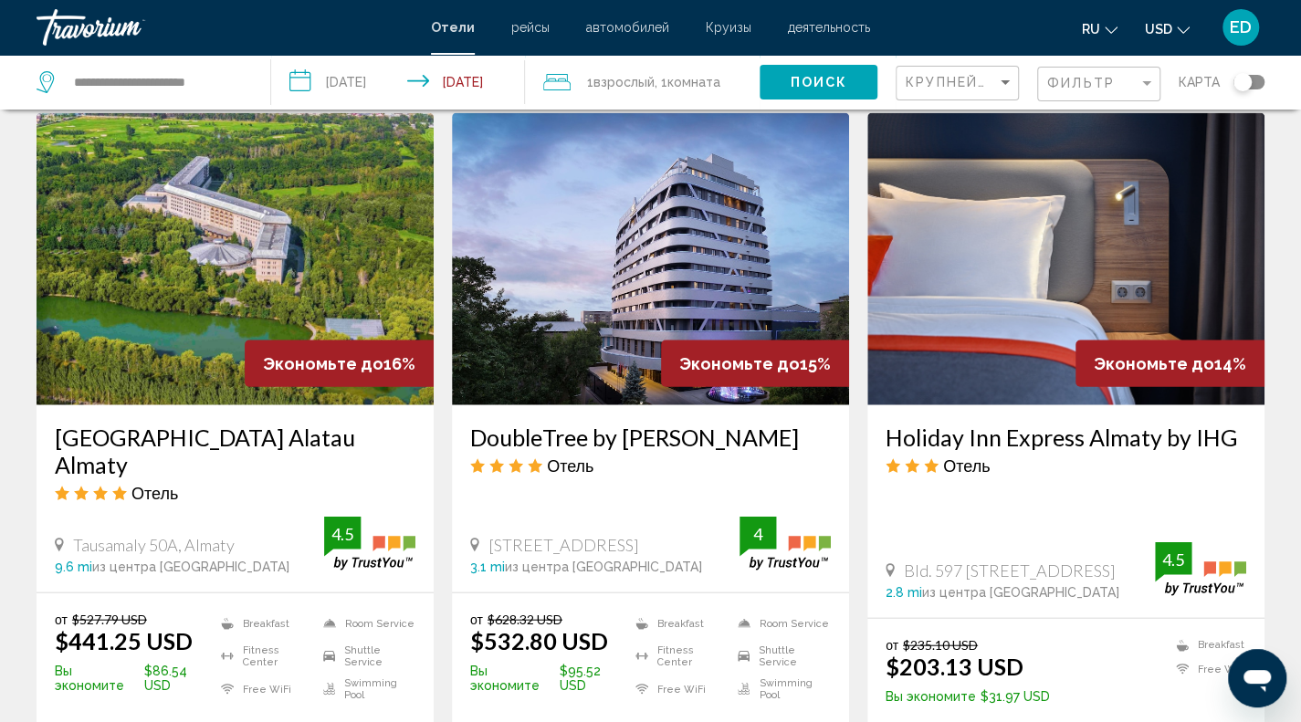
scroll to position [2100, 0]
